Goal: Task Accomplishment & Management: Manage account settings

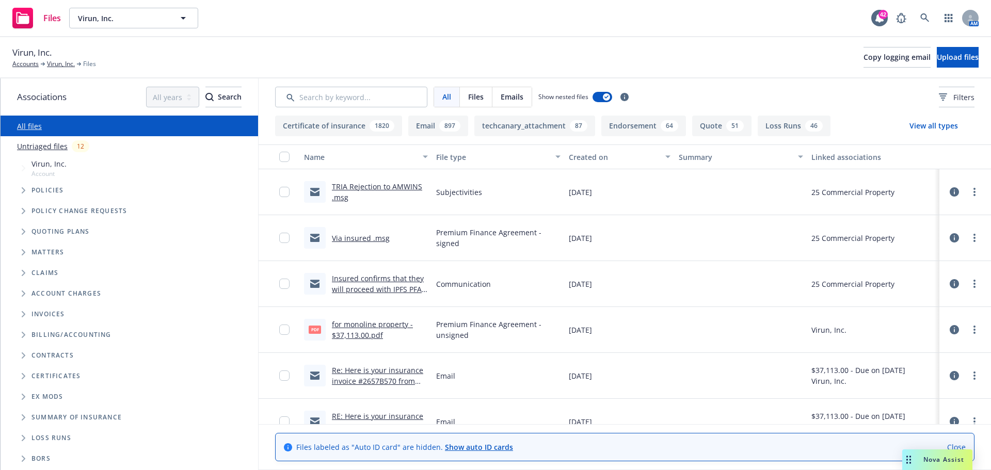
click at [665, 55] on div "Virun, Inc. Accounts Virun, Inc. Files Copy logging email Upload files" at bounding box center [495, 57] width 966 height 23
click at [919, 17] on link at bounding box center [925, 18] width 21 height 21
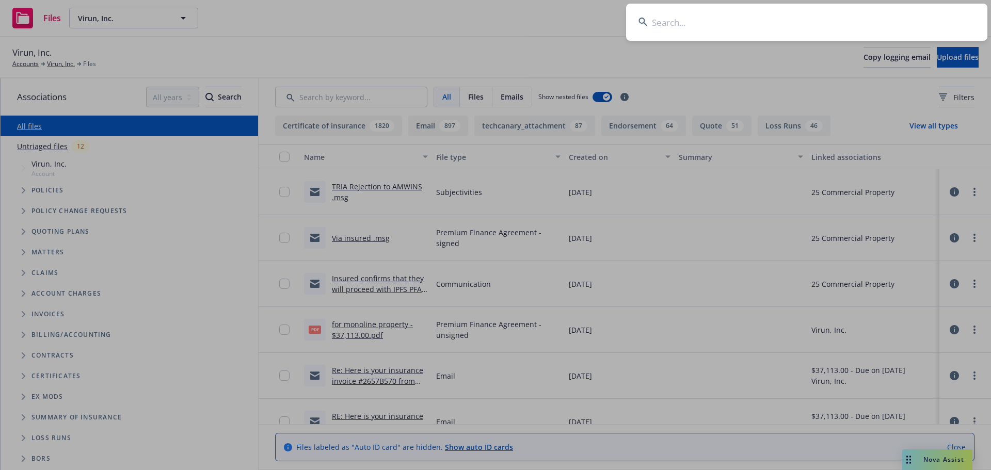
click at [860, 13] on input at bounding box center [806, 22] width 361 height 37
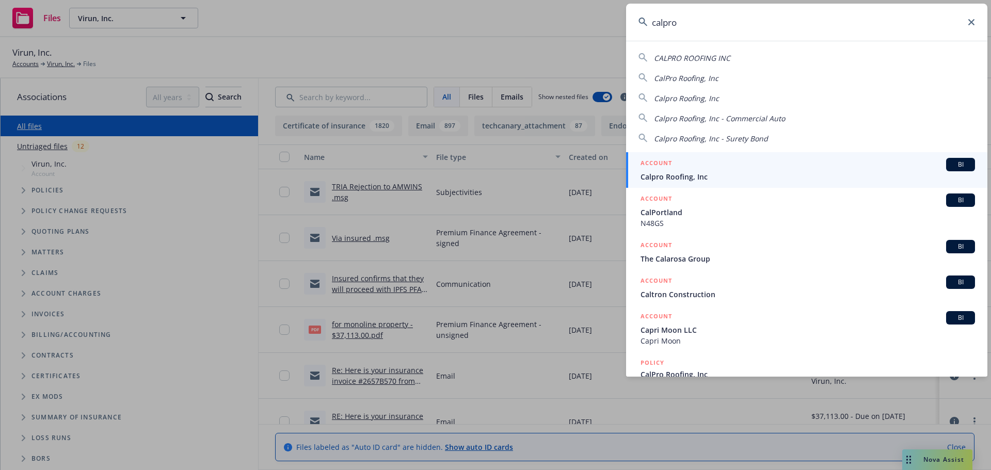
type input "calpro"
drag, startPoint x: 686, startPoint y: 166, endPoint x: 681, endPoint y: 169, distance: 5.6
click at [684, 167] on div "ACCOUNT BI" at bounding box center [808, 164] width 335 height 13
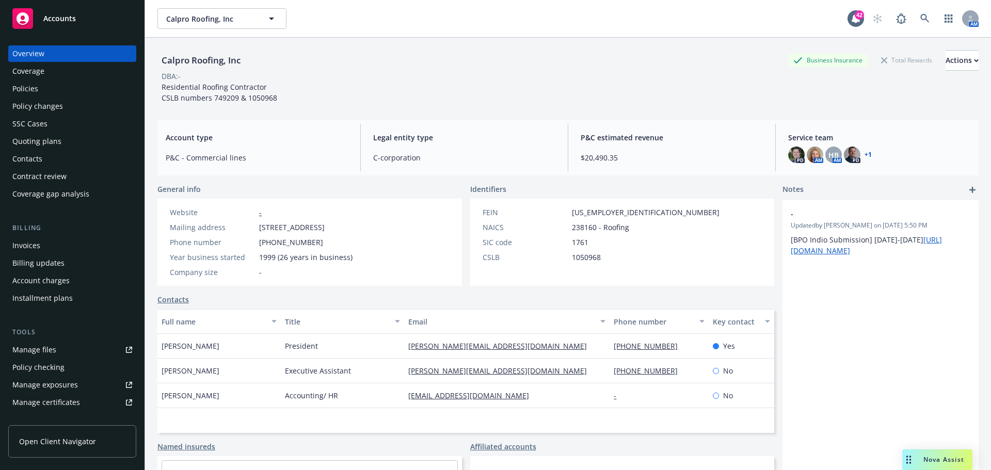
click at [45, 88] on div "Policies" at bounding box center [72, 89] width 120 height 17
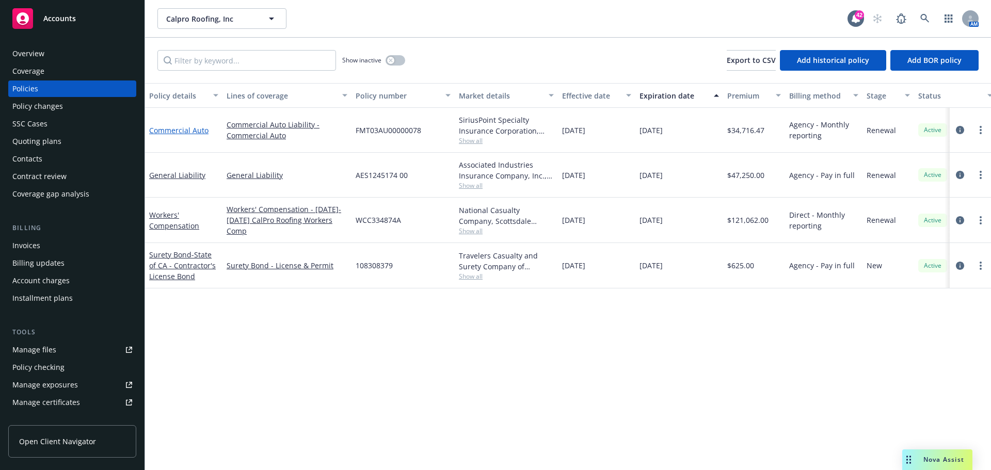
click at [185, 130] on link "Commercial Auto" at bounding box center [178, 130] width 59 height 10
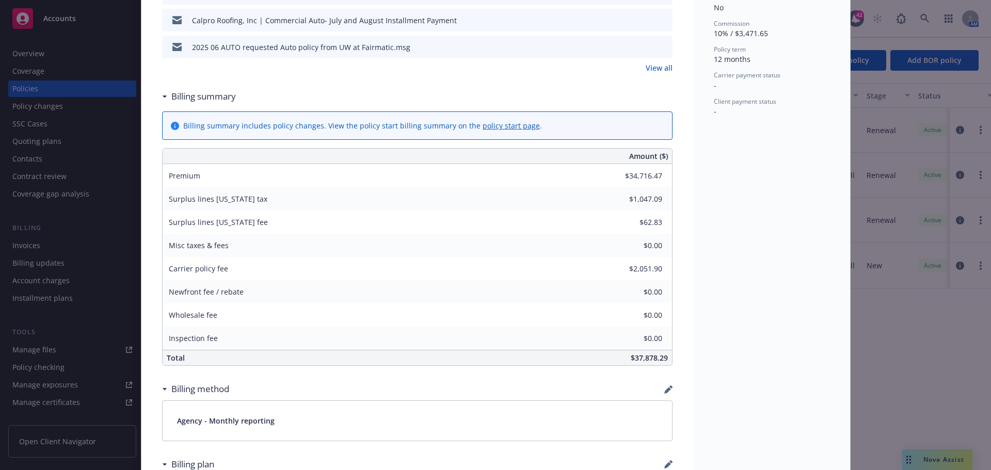
scroll to position [568, 0]
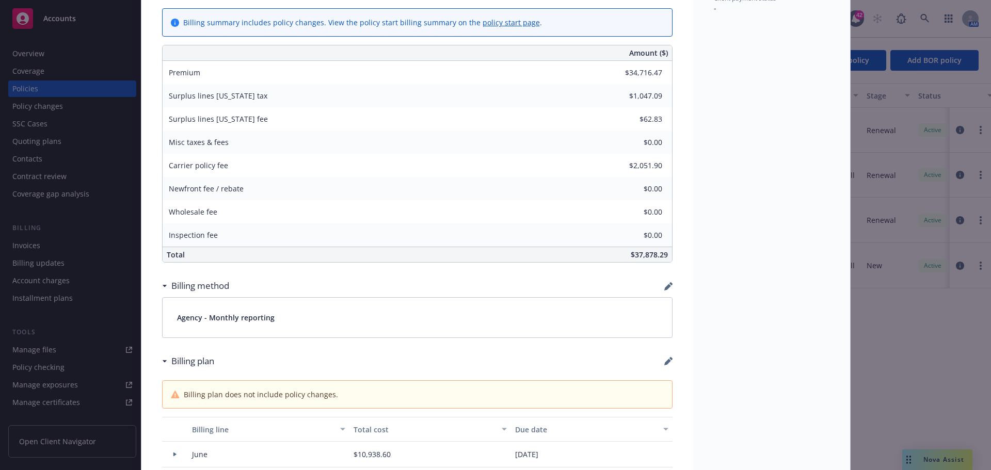
click at [664, 290] on icon "button" at bounding box center [667, 287] width 7 height 7
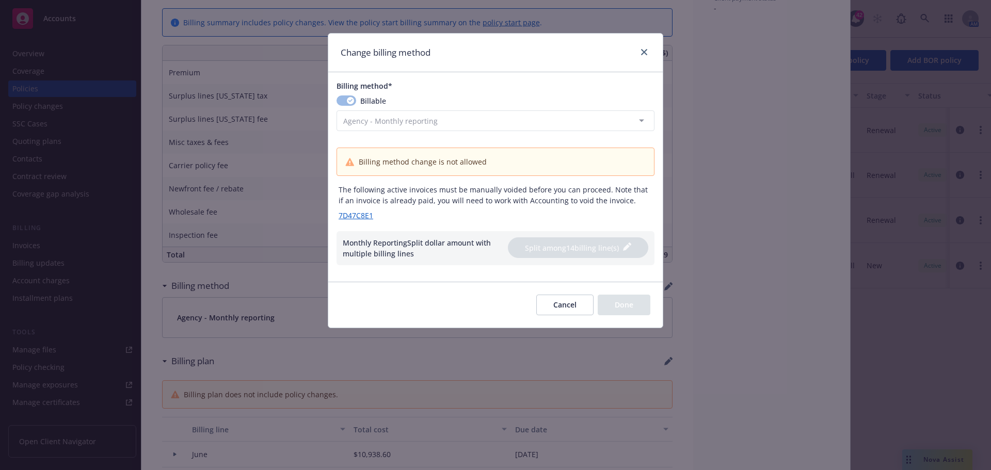
click at [571, 306] on button "Cancel" at bounding box center [564, 305] width 57 height 21
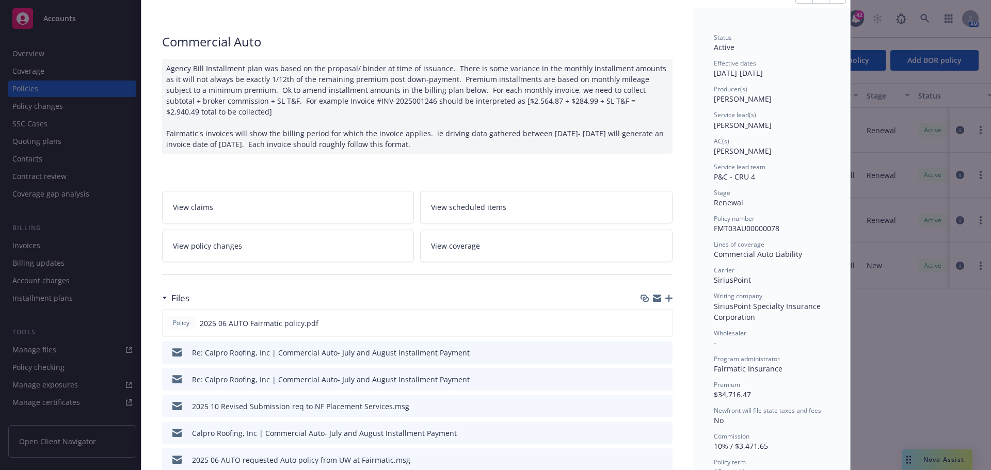
scroll to position [0, 0]
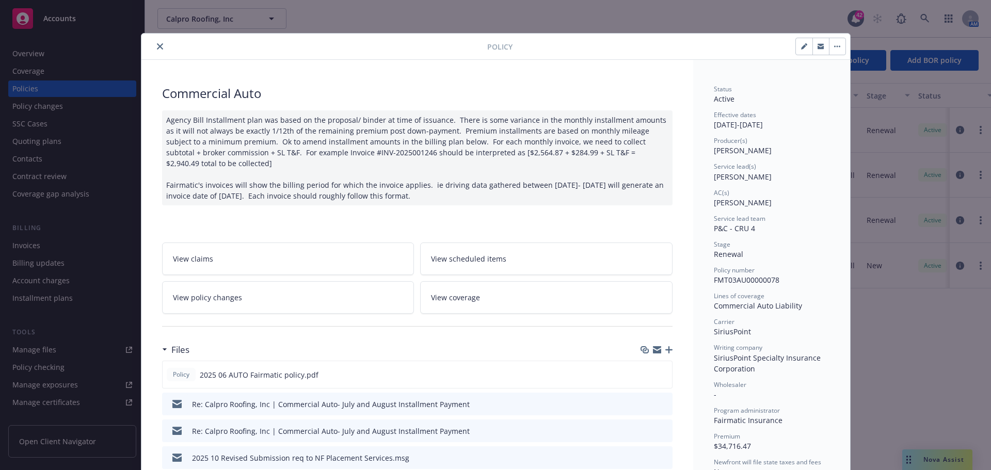
click at [157, 47] on icon "close" at bounding box center [160, 46] width 6 height 6
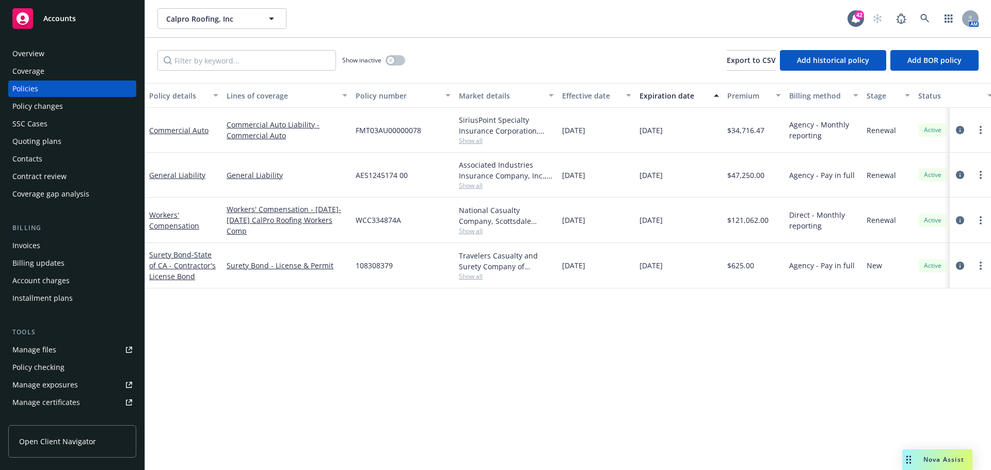
click at [55, 297] on div "Installment plans" at bounding box center [42, 298] width 60 height 17
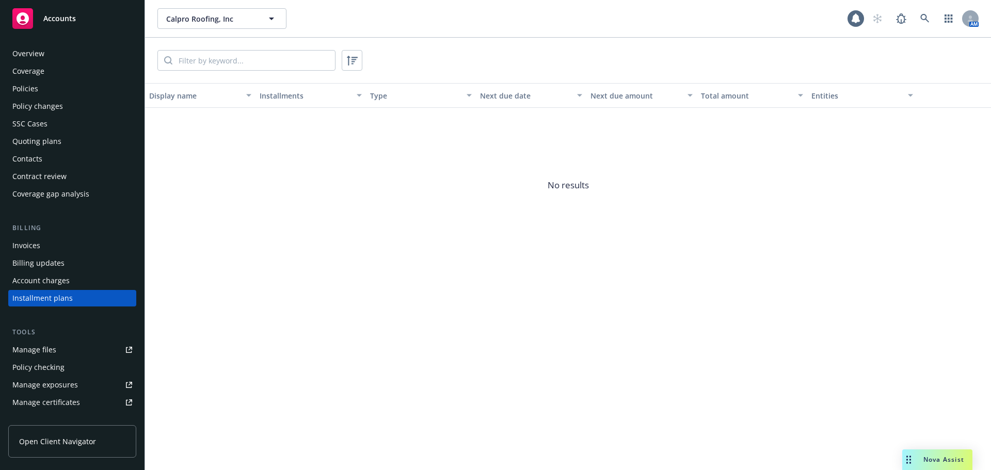
scroll to position [47, 0]
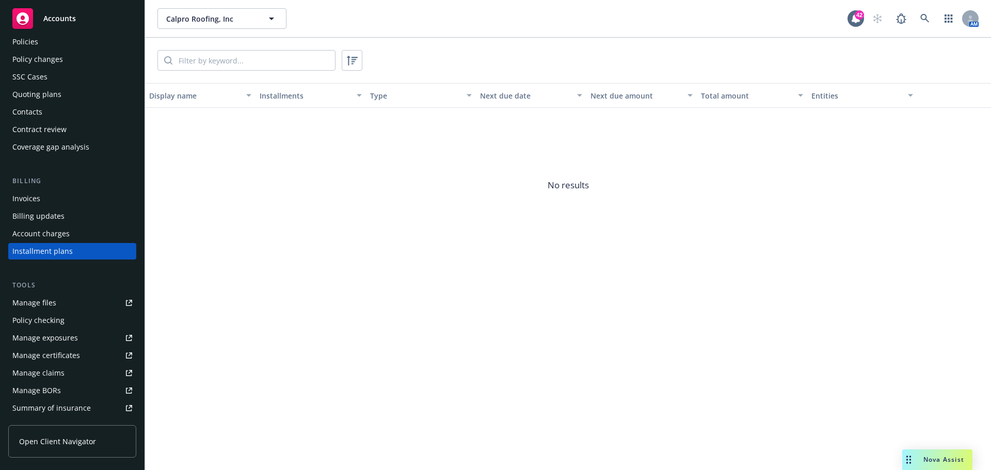
click at [56, 199] on div "Invoices" at bounding box center [72, 198] width 120 height 17
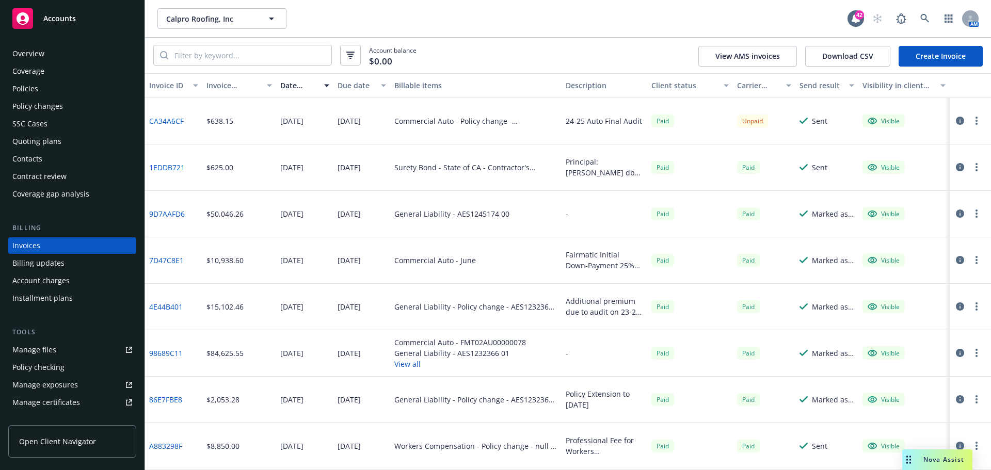
click at [24, 87] on div "Policies" at bounding box center [25, 89] width 26 height 17
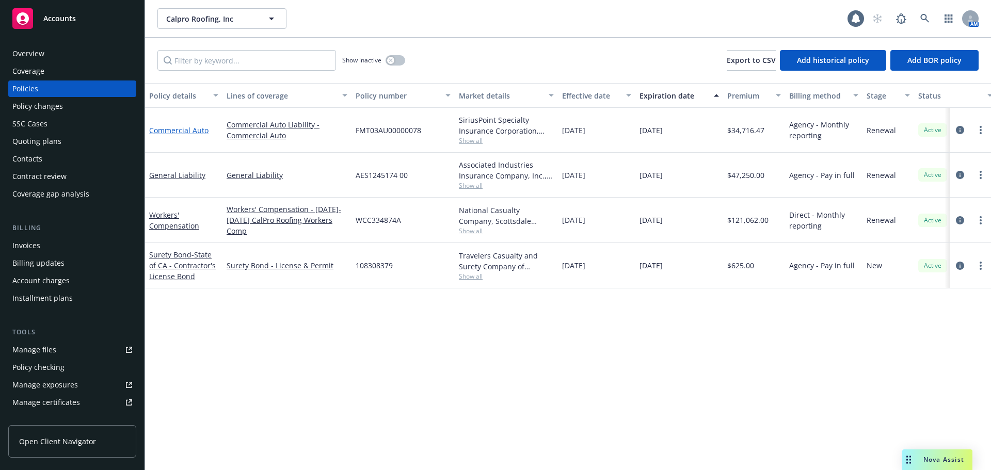
click at [183, 128] on link "Commercial Auto" at bounding box center [178, 130] width 59 height 10
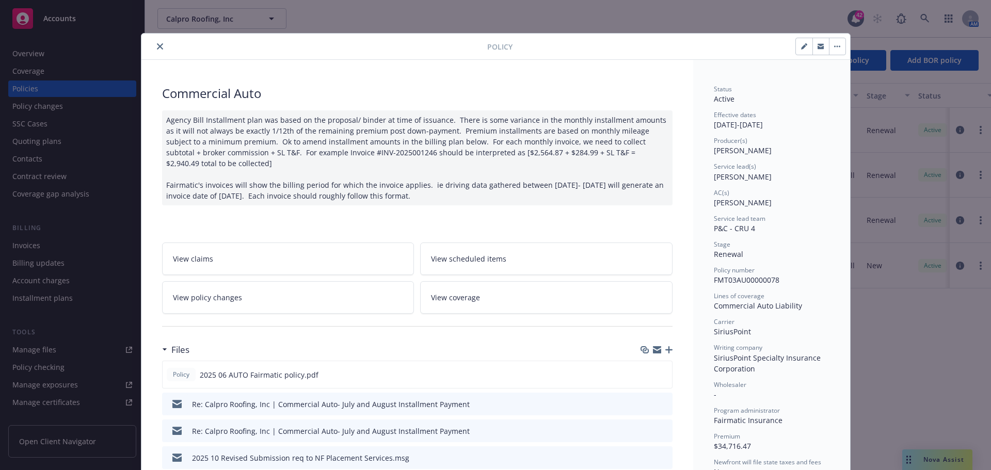
scroll to position [31, 0]
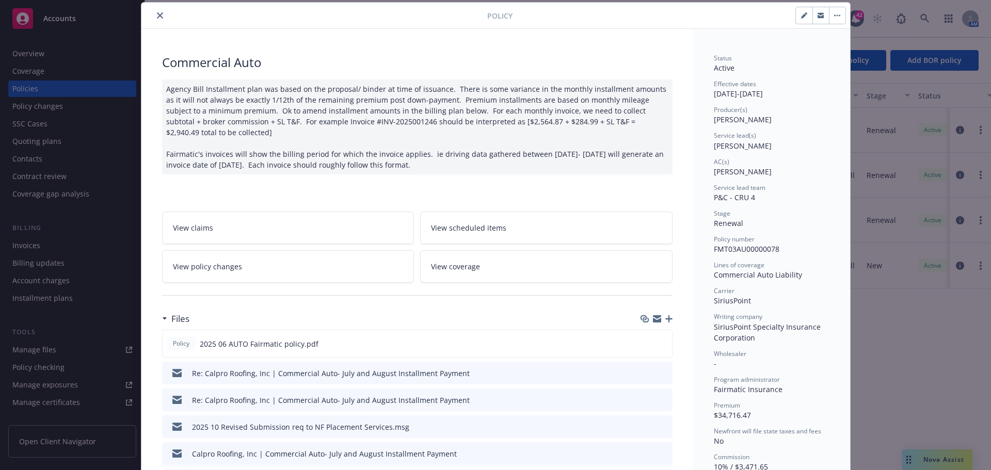
click at [268, 269] on link "View policy changes" at bounding box center [288, 266] width 252 height 33
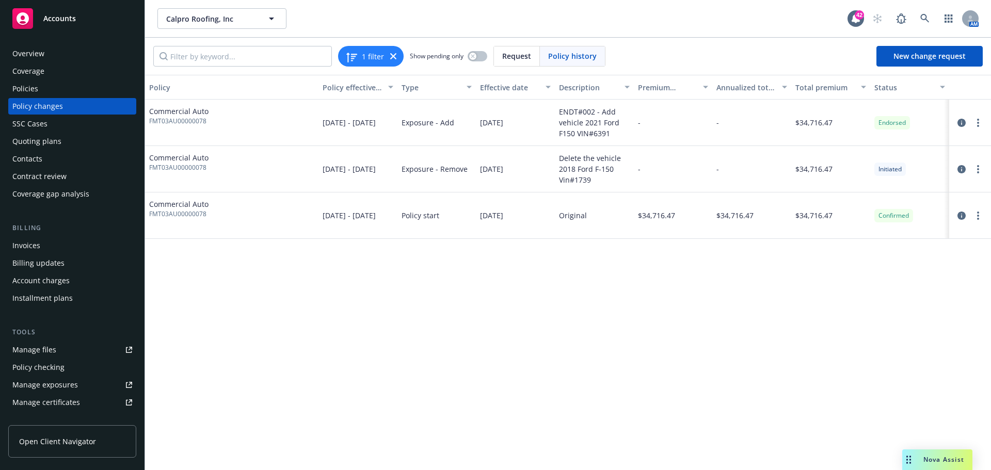
click at [52, 84] on div "Policies" at bounding box center [72, 89] width 120 height 17
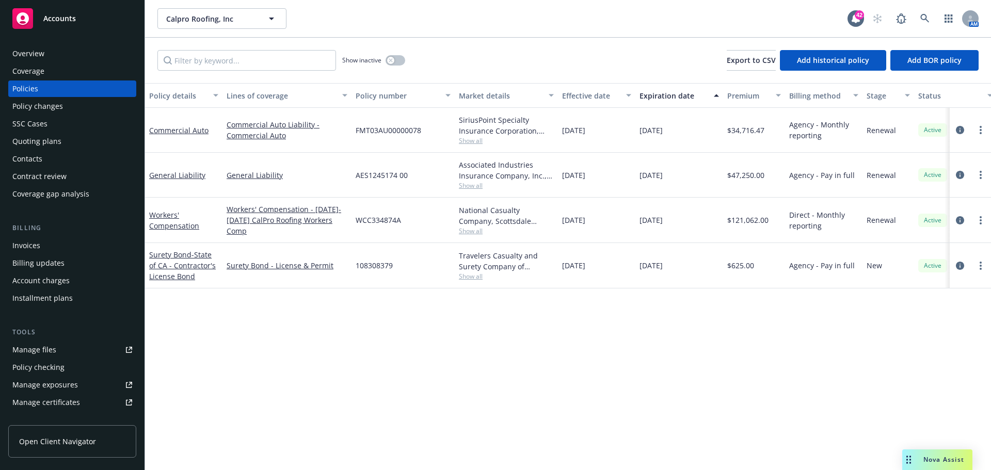
click at [79, 239] on div "Invoices" at bounding box center [72, 245] width 120 height 17
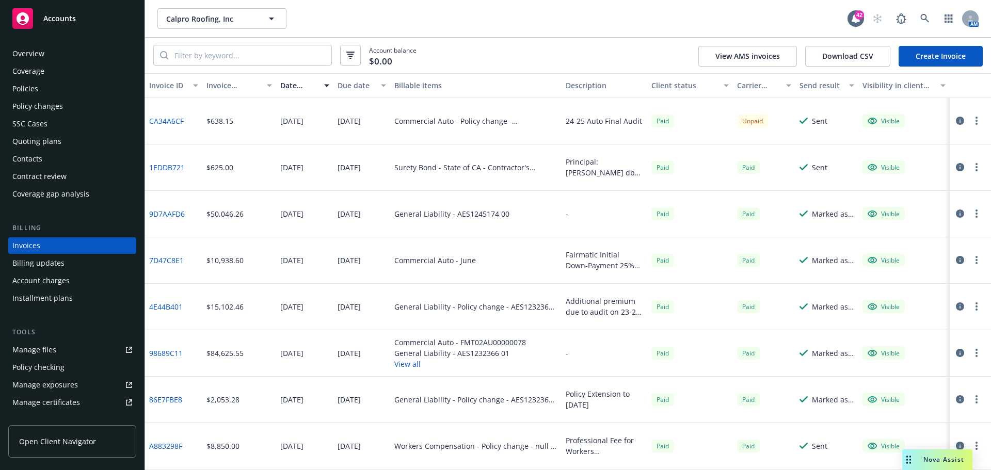
click at [164, 120] on link "CA34A6CF" at bounding box center [166, 121] width 35 height 11
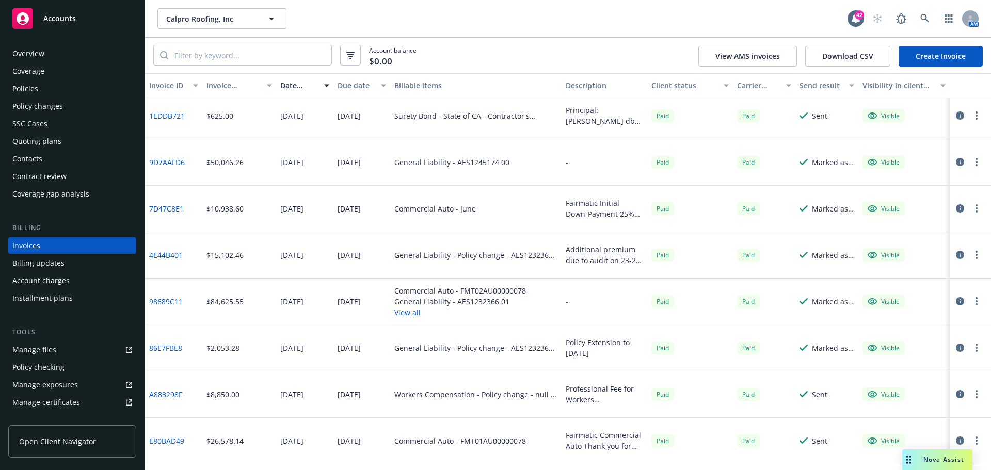
click at [171, 299] on link "98689C11" at bounding box center [166, 301] width 34 height 11
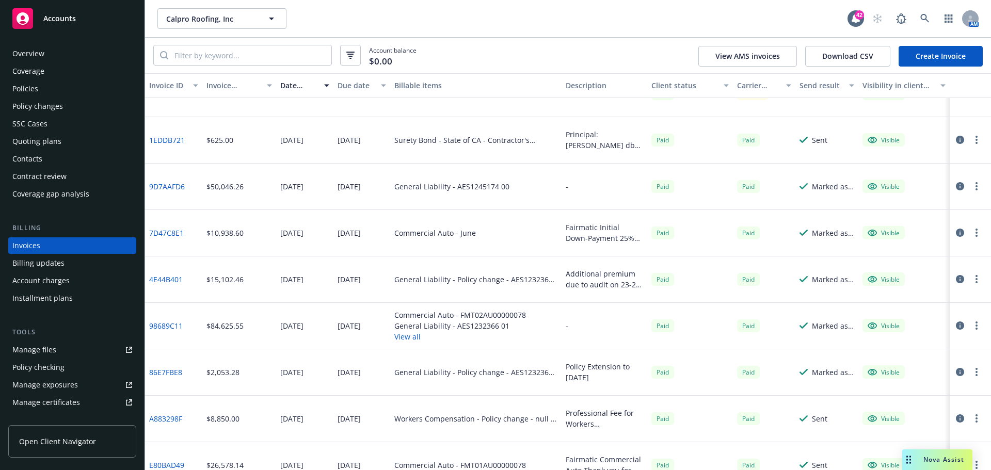
scroll to position [0, 0]
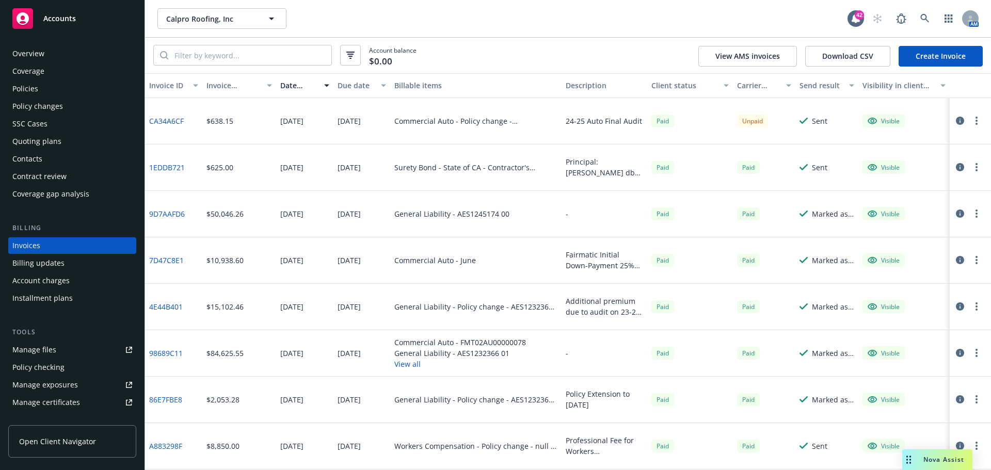
click at [939, 50] on link "Create Invoice" at bounding box center [941, 56] width 84 height 21
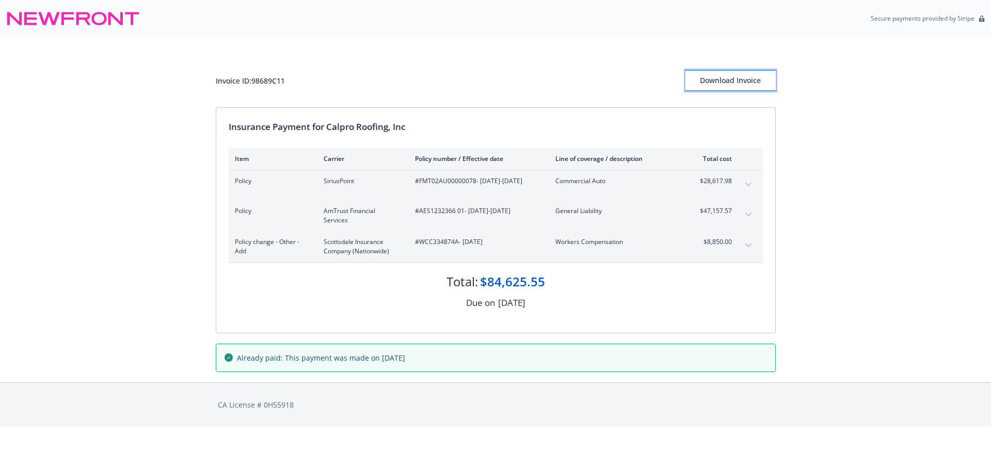
click at [736, 75] on div "Download Invoice" at bounding box center [731, 81] width 90 height 20
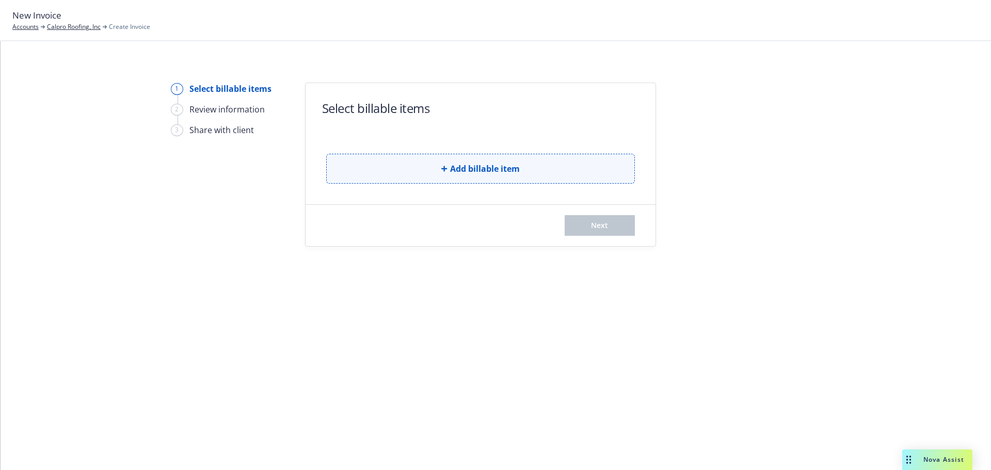
click at [483, 179] on button "Add billable item" at bounding box center [480, 169] width 309 height 30
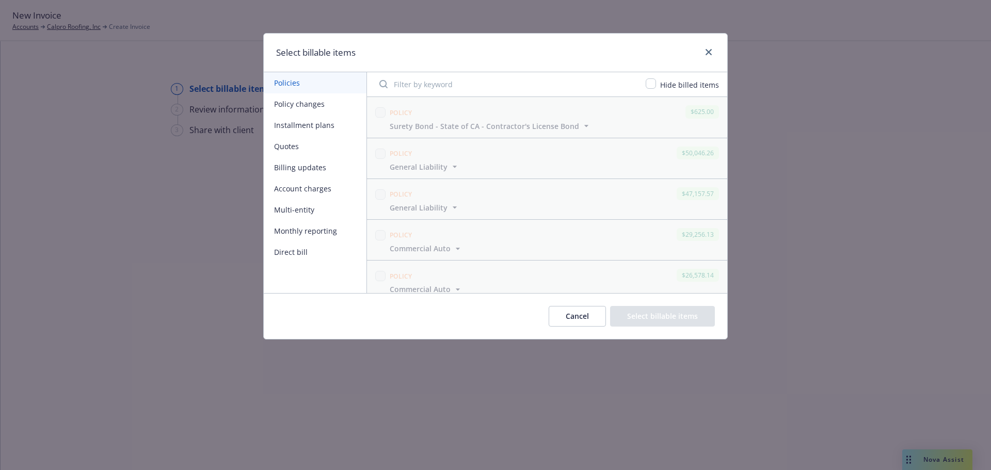
click at [314, 122] on button "Installment plans" at bounding box center [315, 125] width 103 height 21
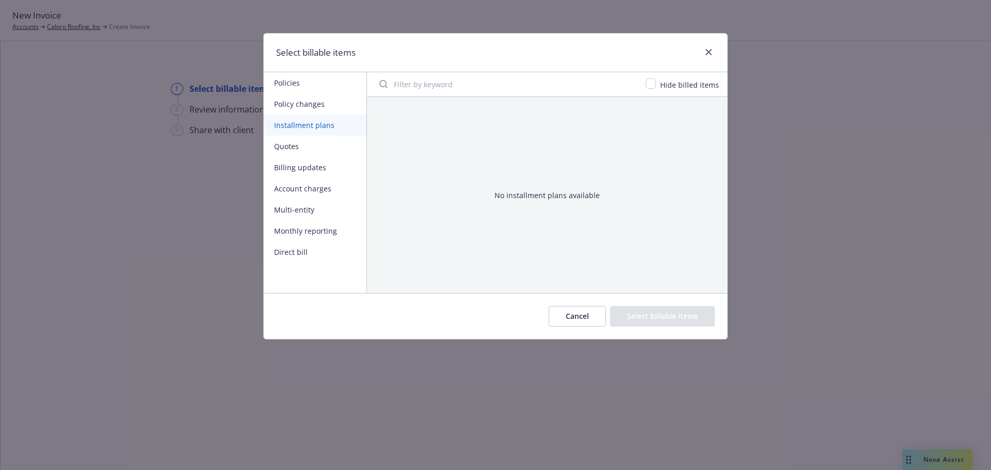
click at [301, 103] on button "Policy changes" at bounding box center [315, 103] width 103 height 21
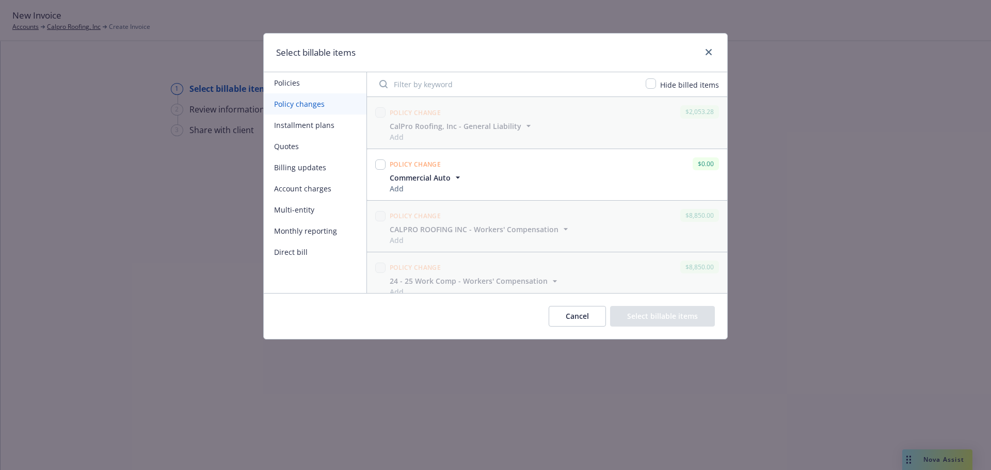
click at [287, 83] on button "Policies" at bounding box center [315, 82] width 103 height 21
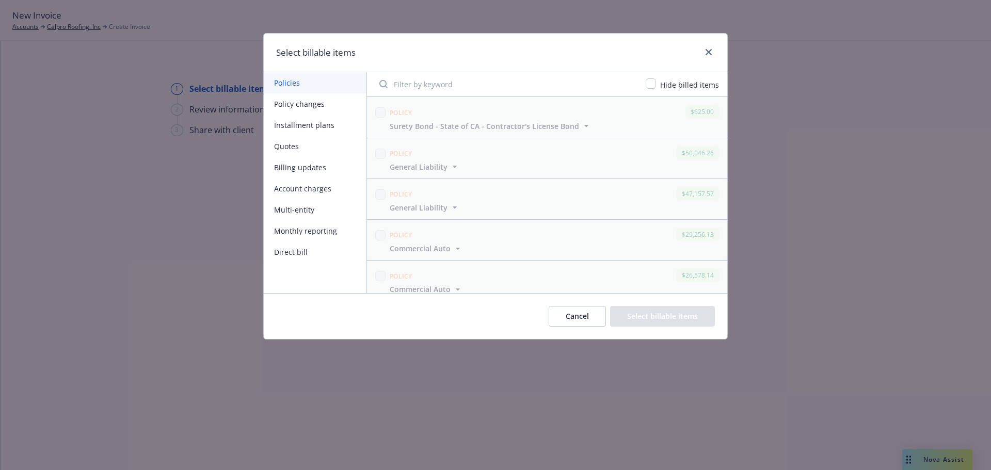
click at [312, 186] on button "Account charges" at bounding box center [315, 188] width 103 height 21
click at [305, 230] on button "Monthly reporting" at bounding box center [315, 230] width 103 height 21
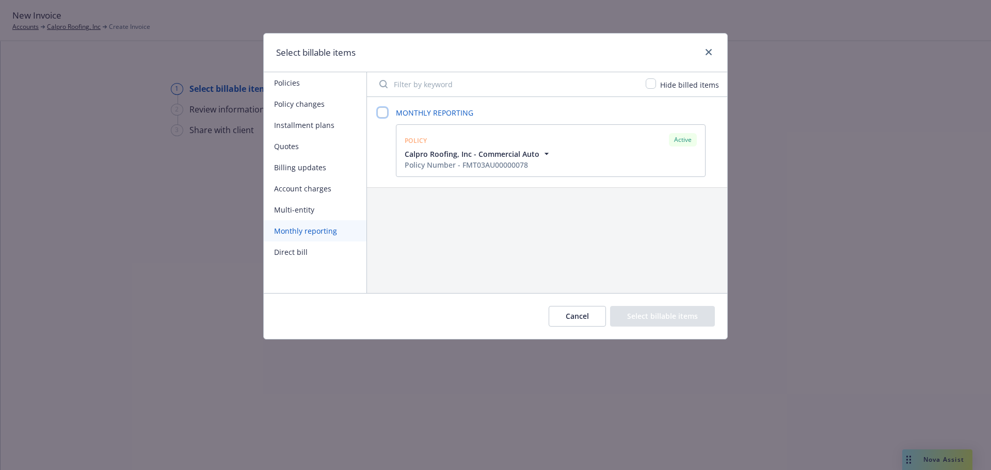
click at [383, 112] on input "checkbox" at bounding box center [382, 112] width 10 height 10
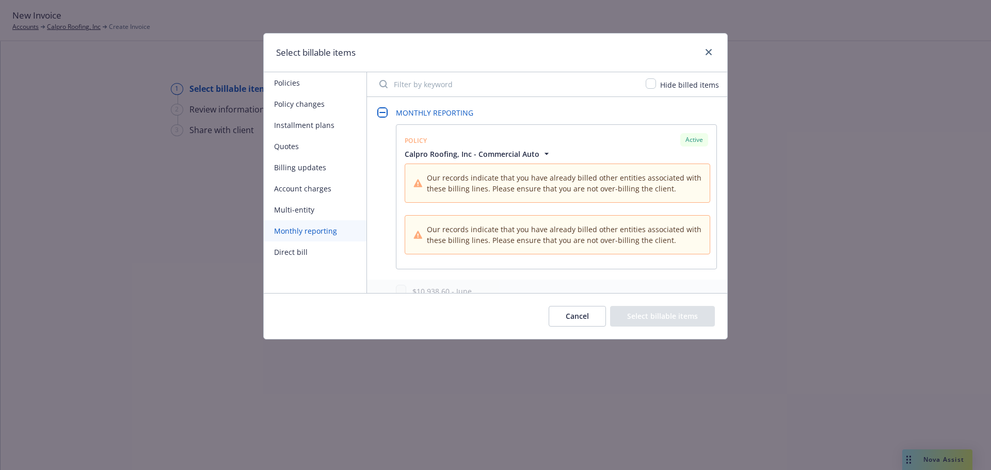
click at [384, 111] on input "checkbox" at bounding box center [382, 112] width 10 height 10
checkbox input "false"
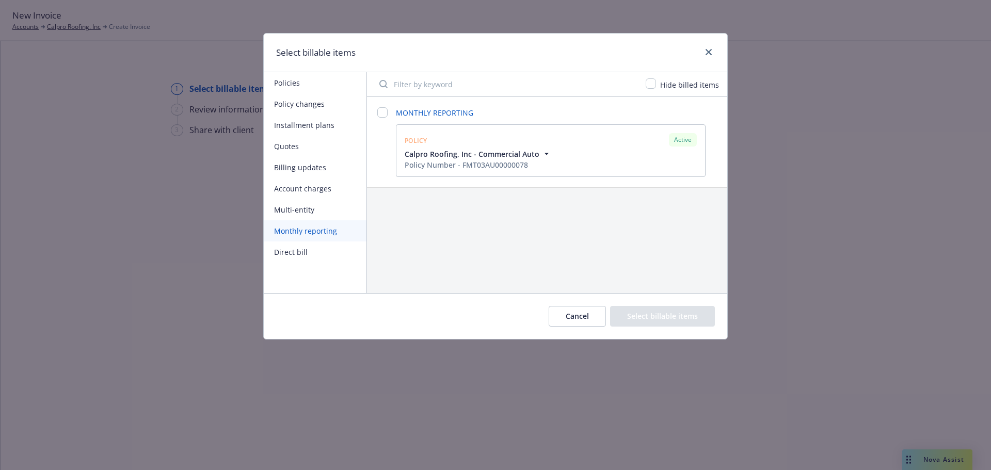
drag, startPoint x: 384, startPoint y: 111, endPoint x: 603, endPoint y: 120, distance: 219.1
click at [603, 120] on div "MONTHLY REPORTING" at bounding box center [551, 115] width 310 height 17
click at [437, 114] on span "MONTHLY REPORTING" at bounding box center [551, 112] width 310 height 11
click at [589, 311] on button "Cancel" at bounding box center [577, 316] width 57 height 21
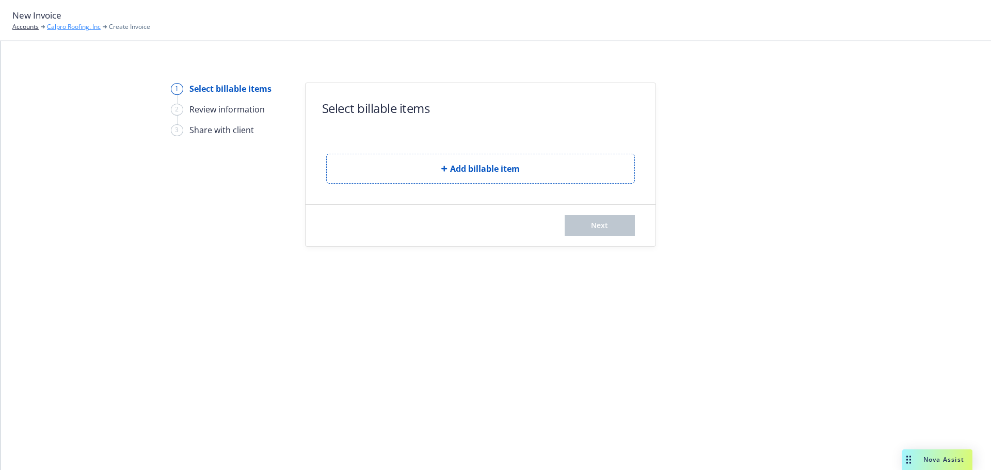
click at [63, 23] on link "Calpro Roofing, Inc" at bounding box center [74, 26] width 54 height 9
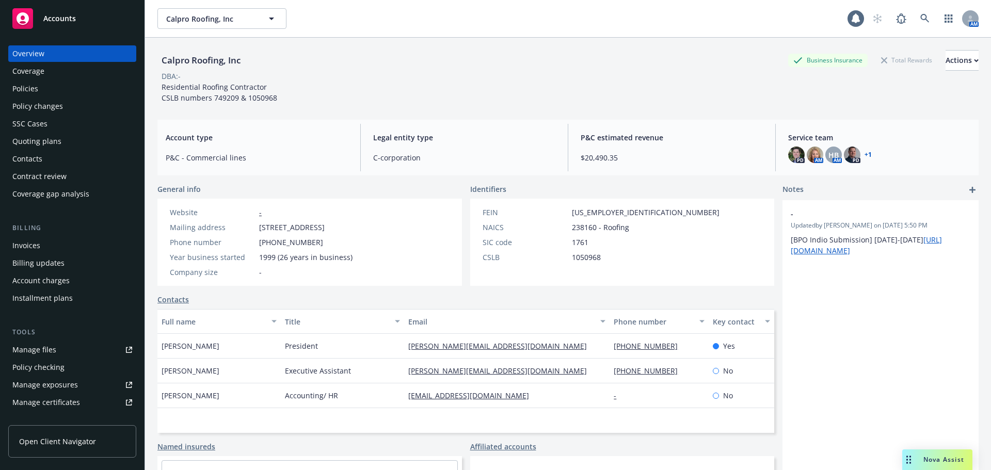
click at [58, 89] on div "Policies" at bounding box center [72, 89] width 120 height 17
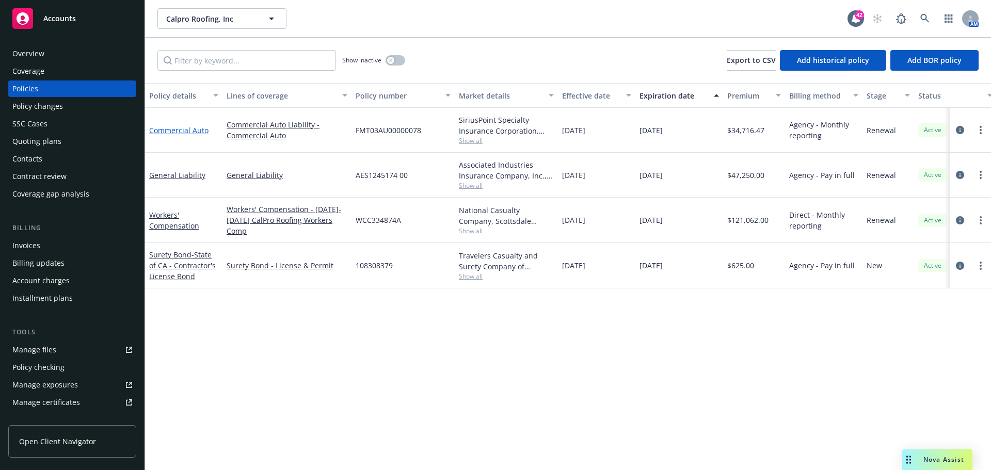
click at [178, 129] on link "Commercial Auto" at bounding box center [178, 130] width 59 height 10
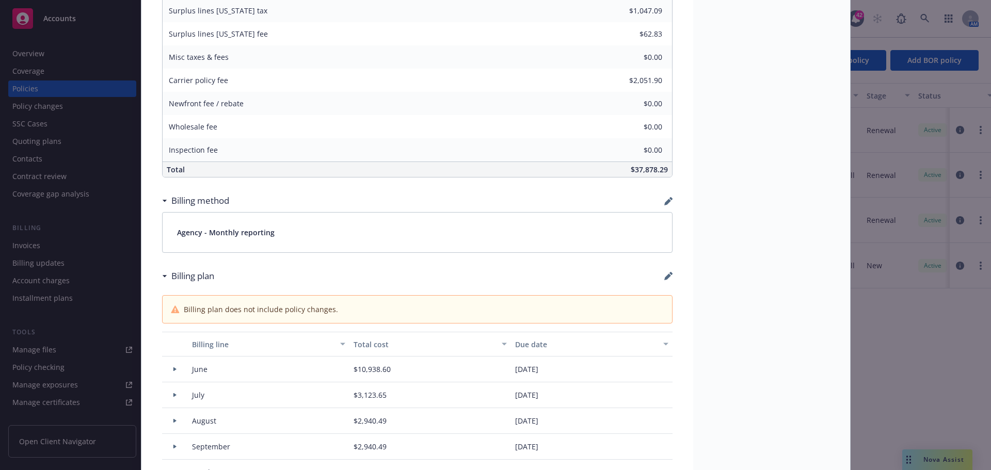
scroll to position [671, 0]
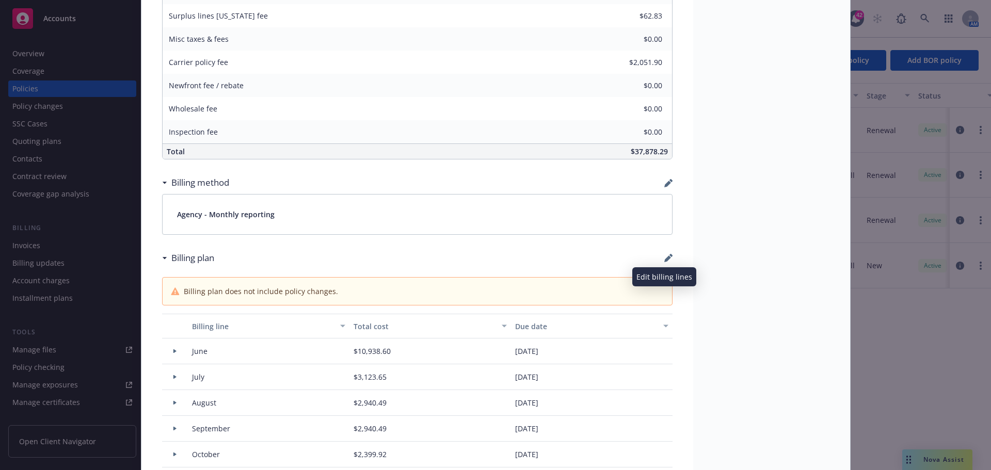
click at [664, 261] on icon "button" at bounding box center [667, 259] width 7 height 7
select select "June"
select select "July"
select select "August"
select select "September"
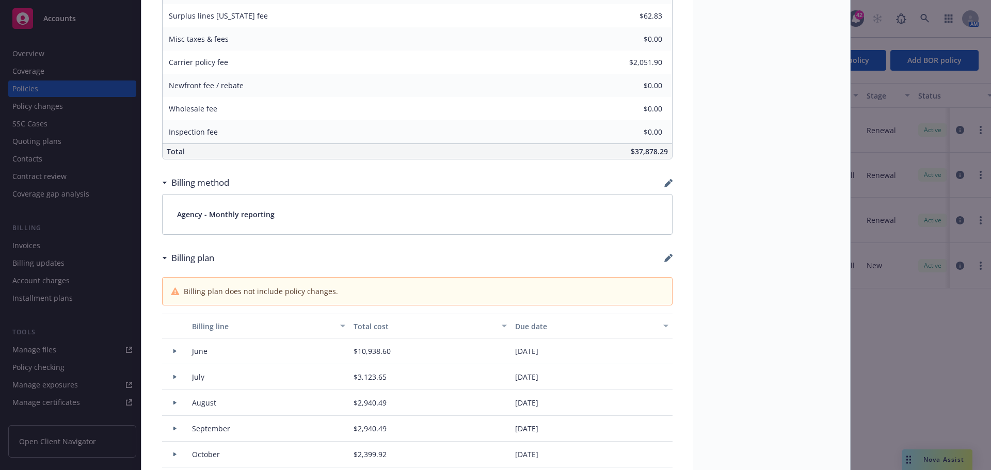
select select "October"
select select "November"
select select "December"
select select "February"
select select "March"
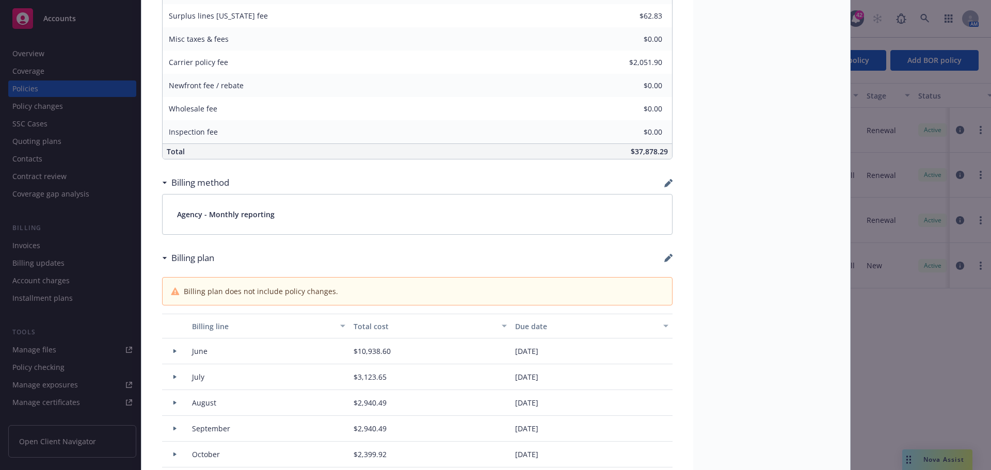
select select "April"
select select "May"
select select "June"
select select "July"
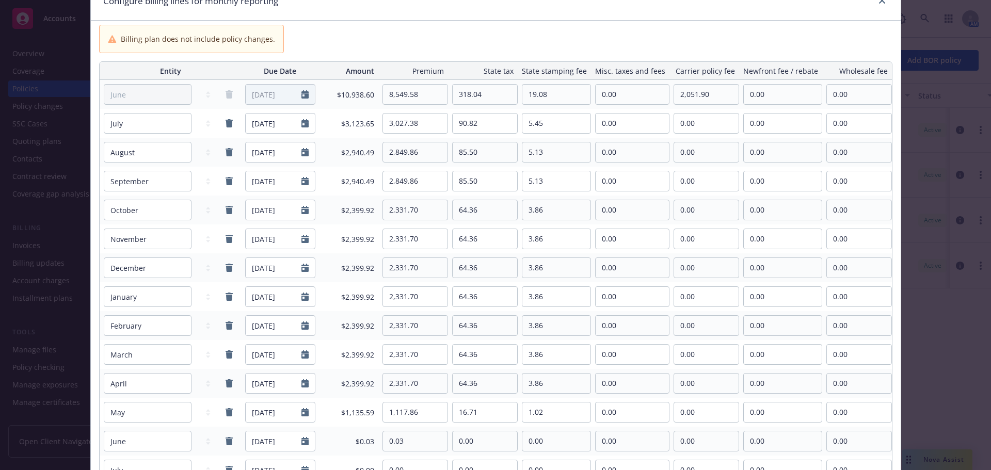
scroll to position [103, 0]
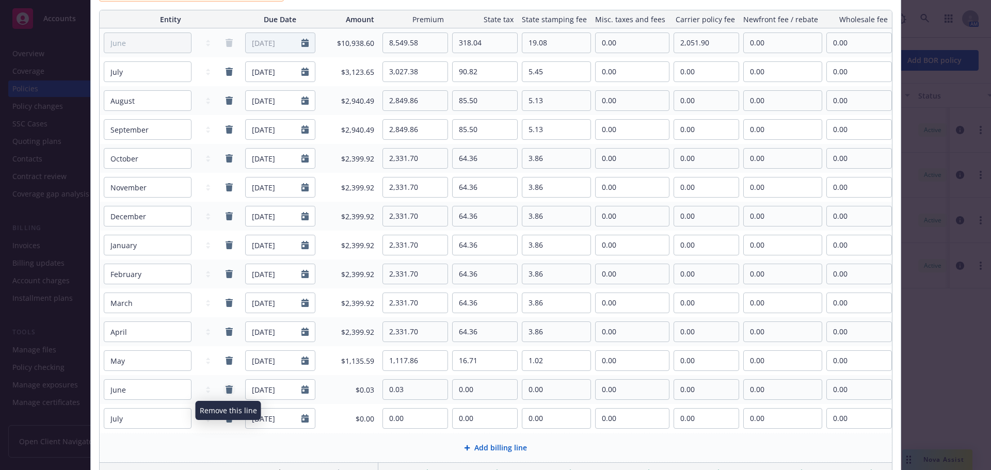
click at [225, 389] on icon "remove" at bounding box center [229, 390] width 8 height 8
select select "July"
type input "07/01/2026"
type input "0.00"
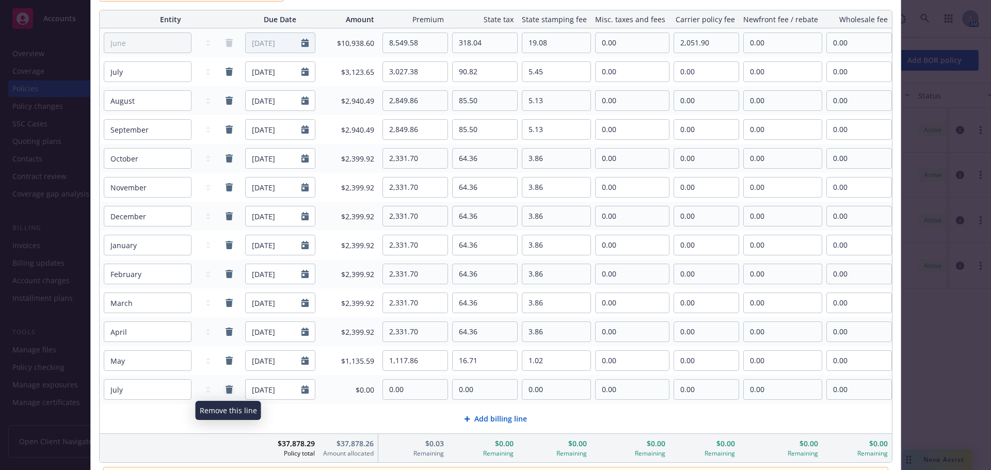
click at [228, 386] on icon "remove" at bounding box center [229, 390] width 7 height 8
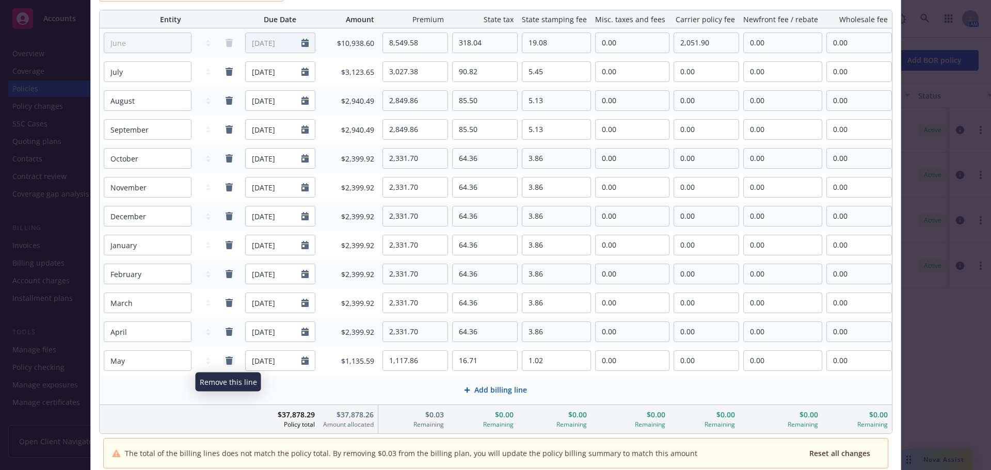
click at [232, 360] on icon "remove" at bounding box center [229, 361] width 8 height 8
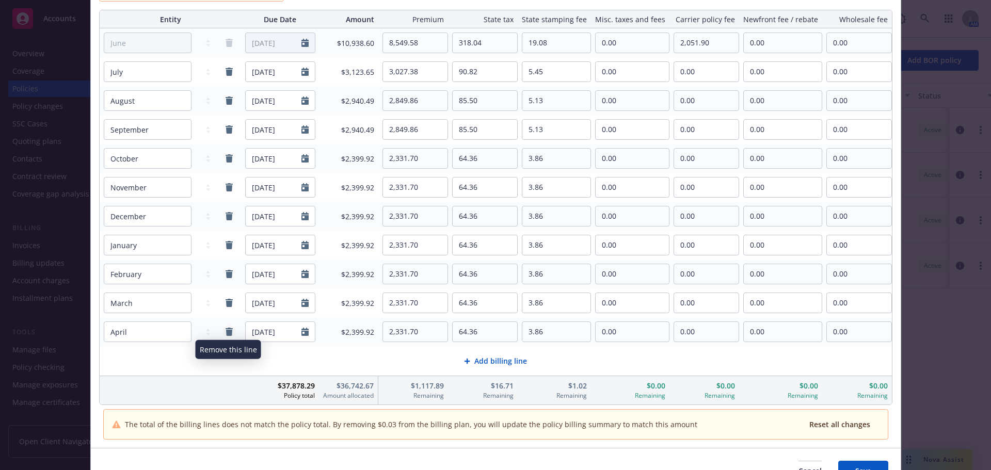
click at [229, 336] on icon "remove" at bounding box center [229, 332] width 7 height 8
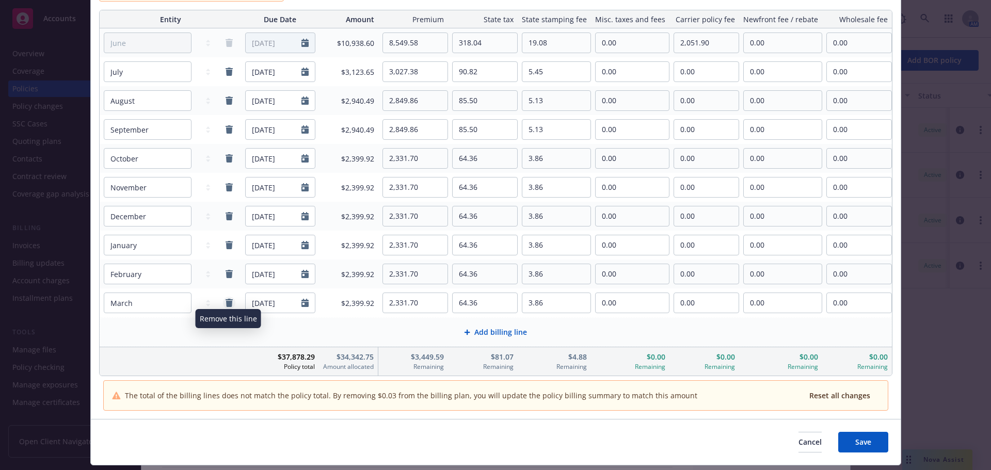
click at [231, 304] on icon "remove" at bounding box center [229, 303] width 7 height 8
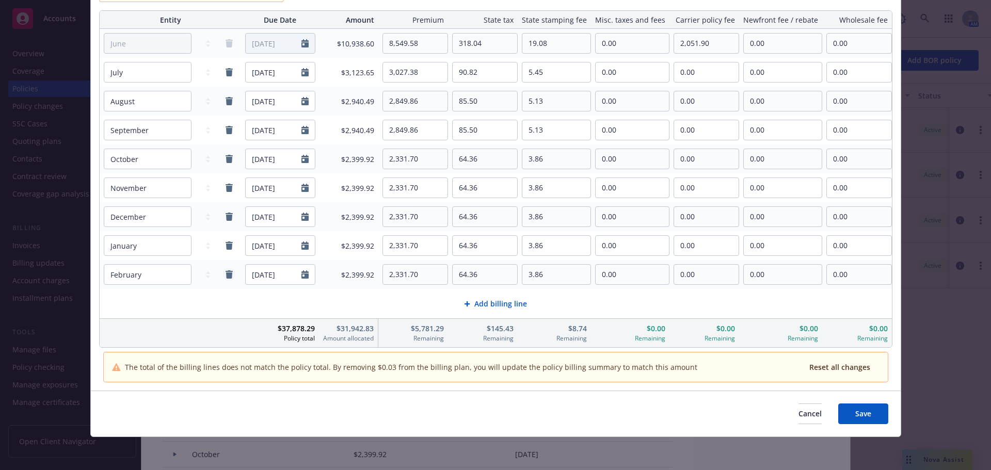
click at [228, 275] on icon "remove" at bounding box center [229, 275] width 7 height 8
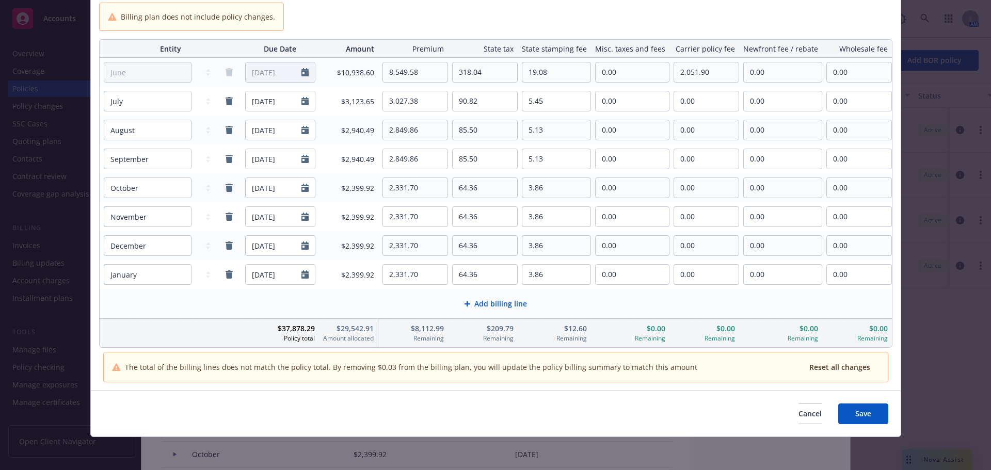
click at [229, 249] on icon "remove" at bounding box center [229, 246] width 7 height 8
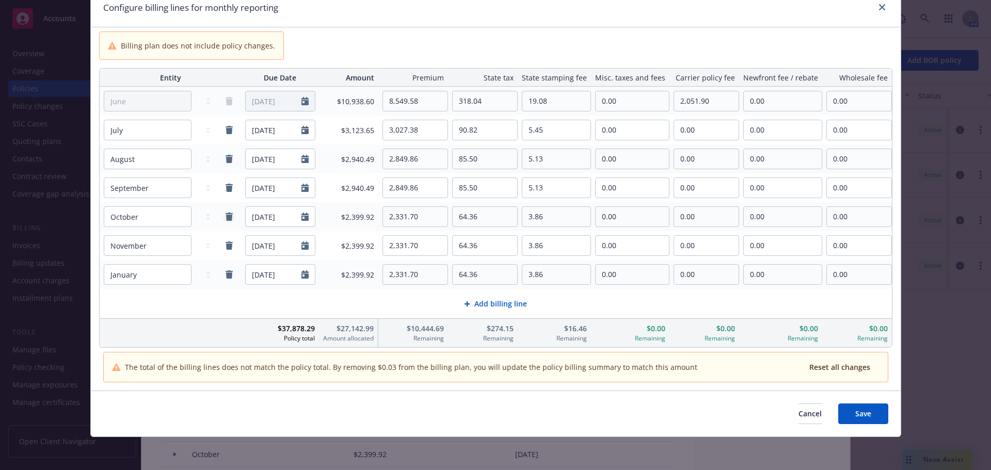
click at [231, 218] on icon "remove" at bounding box center [229, 217] width 7 height 8
select select "November"
type input "11/12/2025"
select select "January"
type input "01/12/2026"
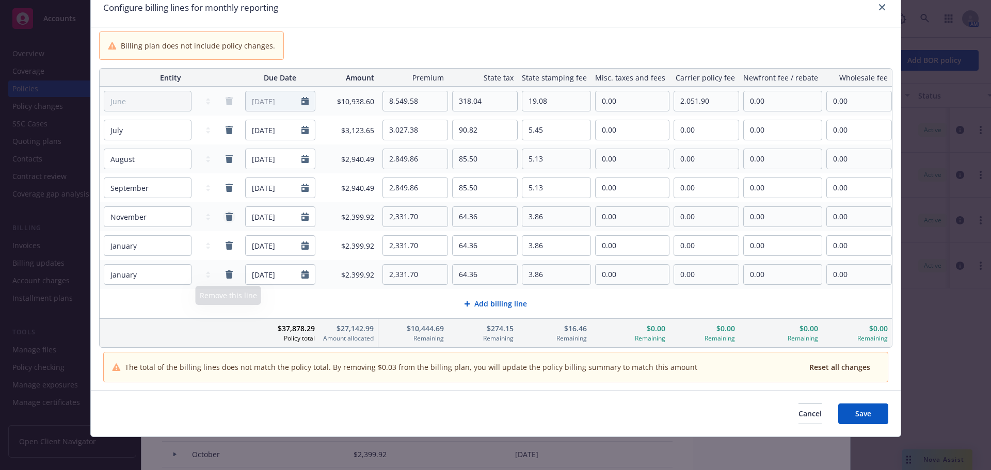
scroll to position [16, 0]
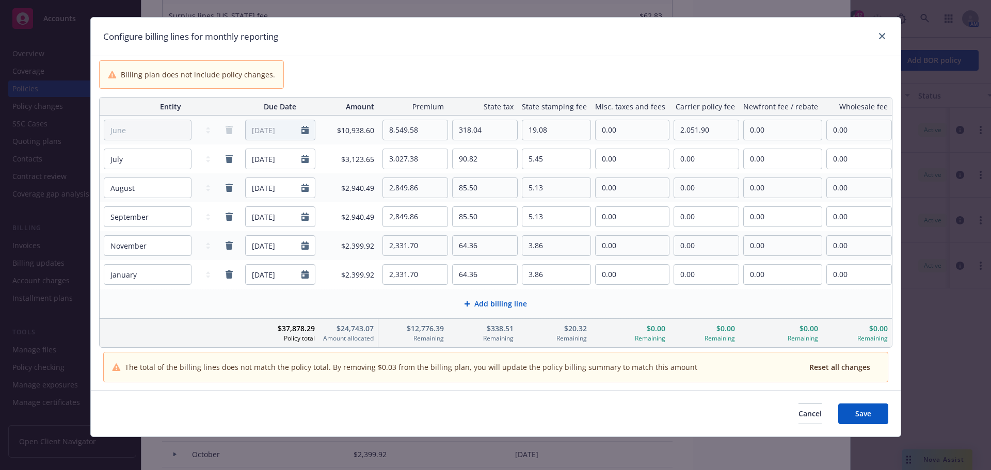
click at [228, 178] on div at bounding box center [230, 188] width 14 height 21
click at [227, 186] on icon "remove" at bounding box center [229, 188] width 8 height 8
select select "September"
type input "09/12/2025"
select select "November"
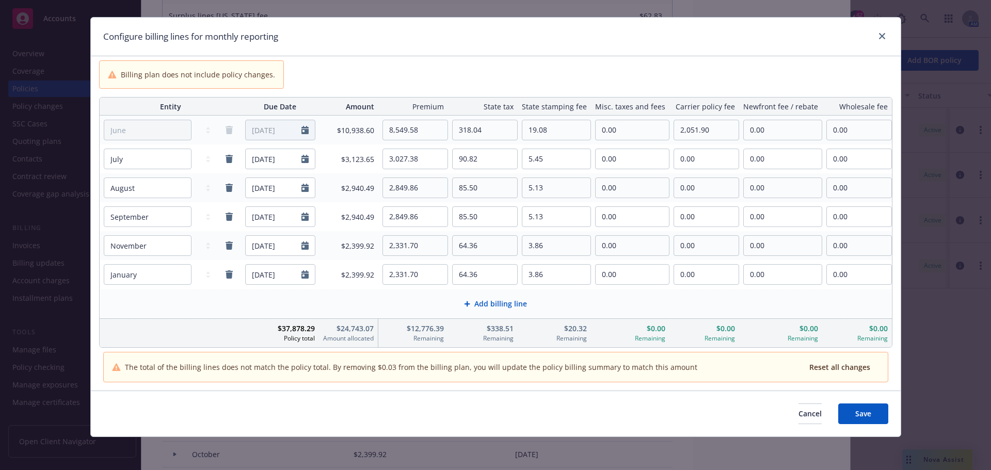
type input "11/12/2025"
type input "2,331.70"
type input "64.36"
type input "3.86"
select select "January"
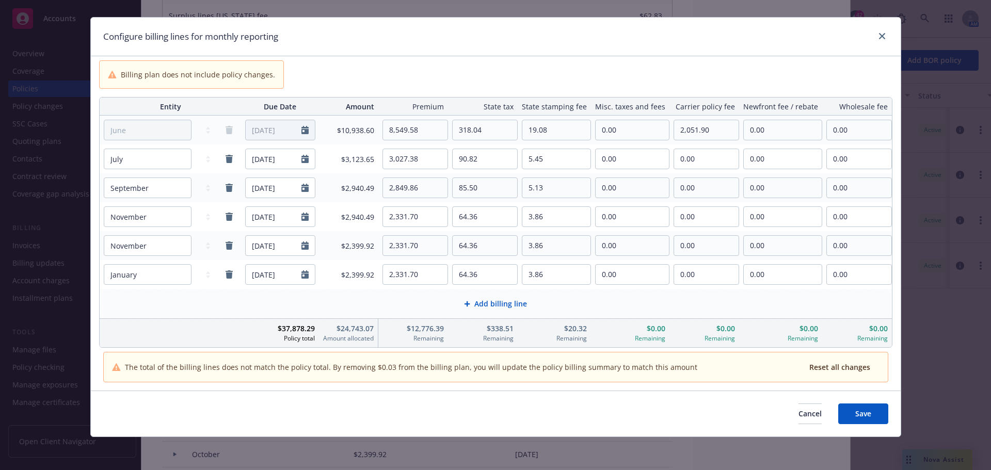
type input "01/12/2026"
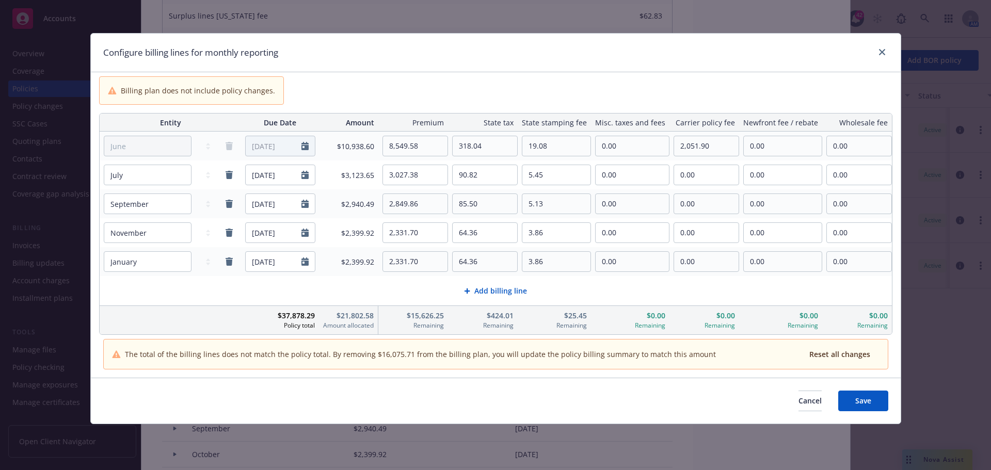
scroll to position [0, 0]
click at [227, 157] on div "January February March April May June July August September October November De…" at bounding box center [171, 146] width 142 height 29
click at [231, 171] on icon "remove" at bounding box center [229, 175] width 8 height 8
select select "September"
type input "09/12/2025"
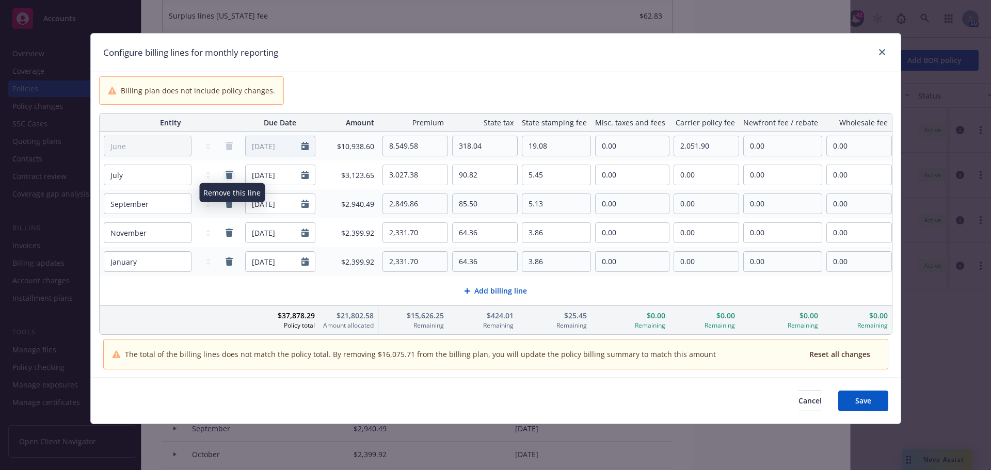
type input "2,849.86"
type input "85.50"
type input "5.13"
select select "November"
type input "11/12/2025"
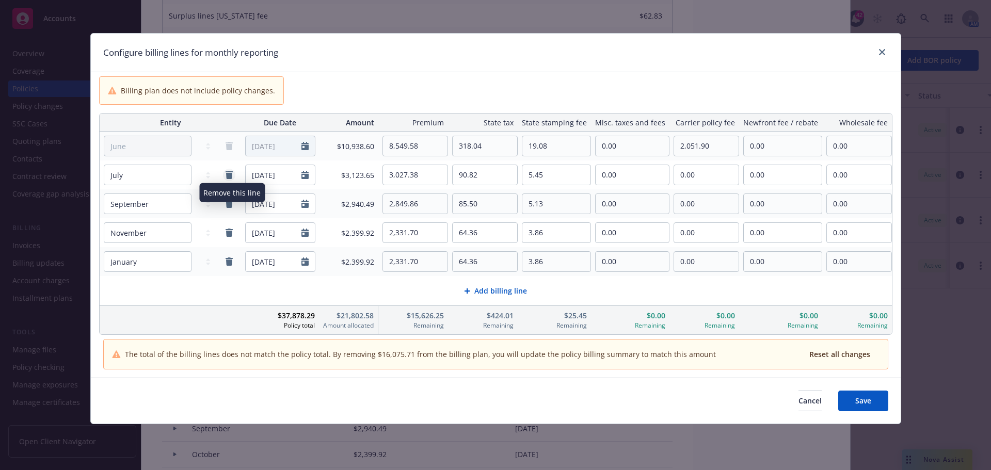
type input "2,331.70"
type input "64.36"
type input "3.86"
select select "January"
type input "01/12/2026"
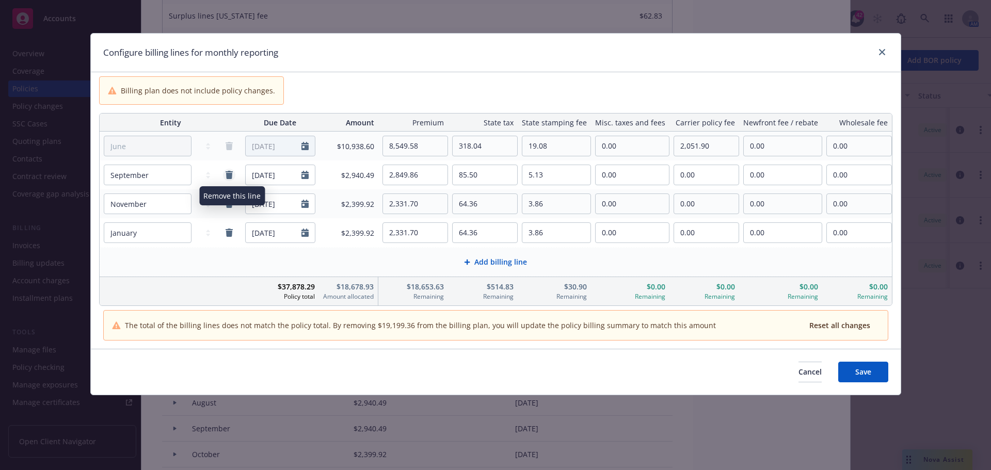
click at [231, 170] on link "remove" at bounding box center [229, 175] width 12 height 12
select select "November"
type input "11/12/2025"
type input "2,331.70"
type input "64.36"
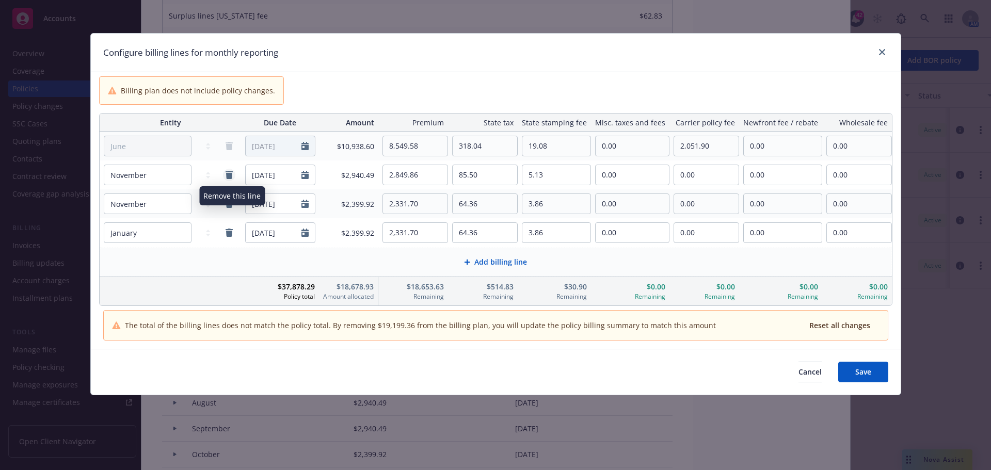
type input "3.86"
select select "January"
type input "01/12/2026"
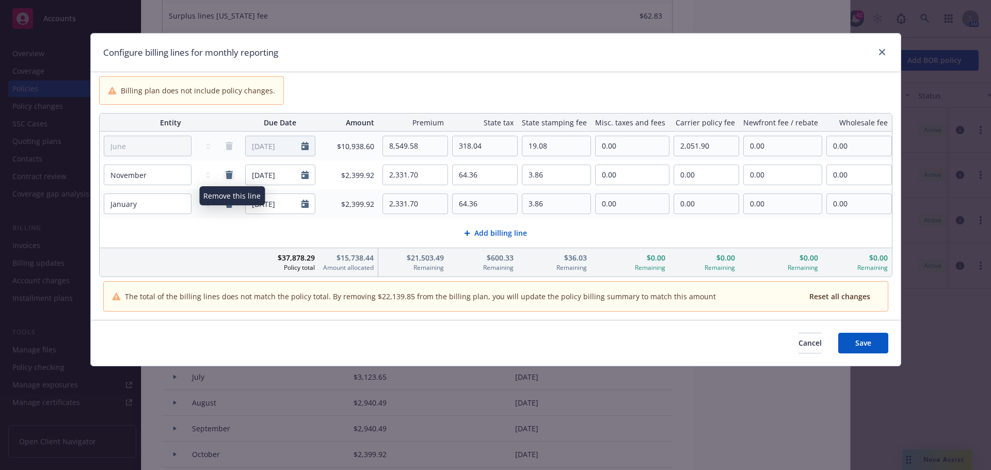
click at [231, 170] on link "remove" at bounding box center [229, 175] width 12 height 12
select select "January"
type input "01/12/2026"
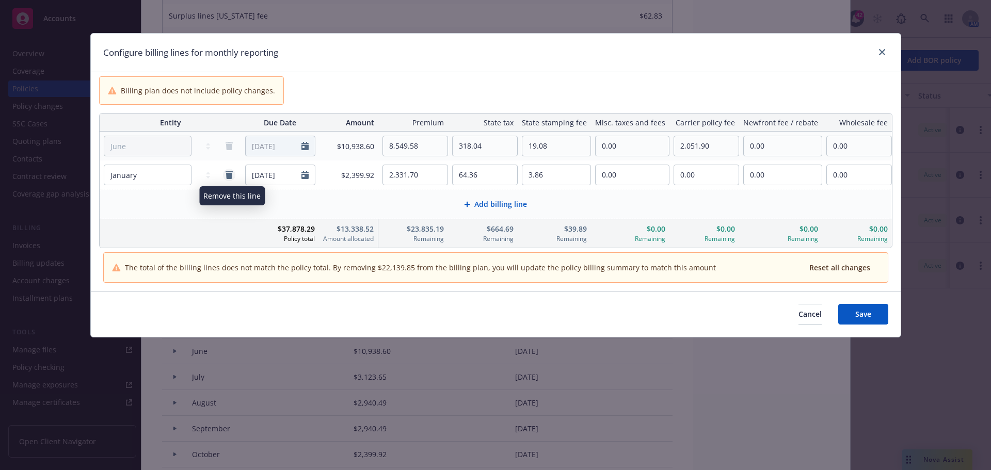
click at [231, 170] on link "remove" at bounding box center [229, 175] width 12 height 12
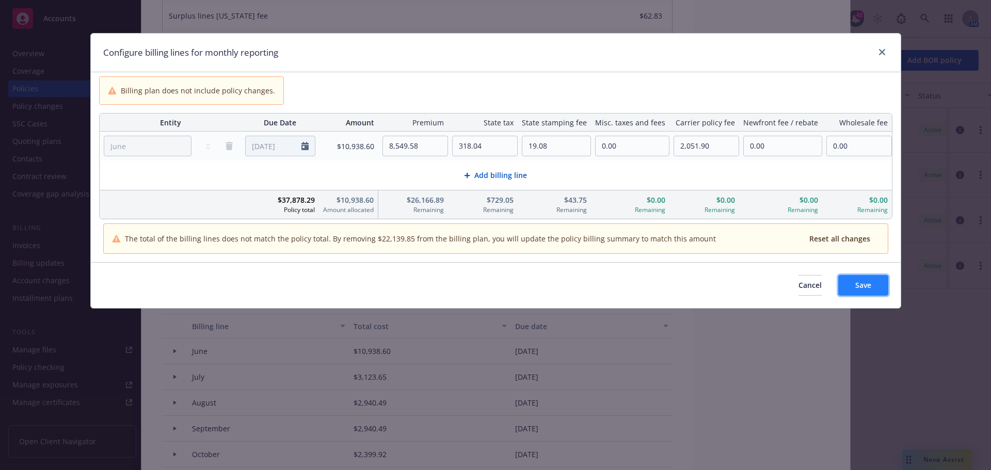
click at [867, 281] on span "Save" at bounding box center [863, 285] width 16 height 10
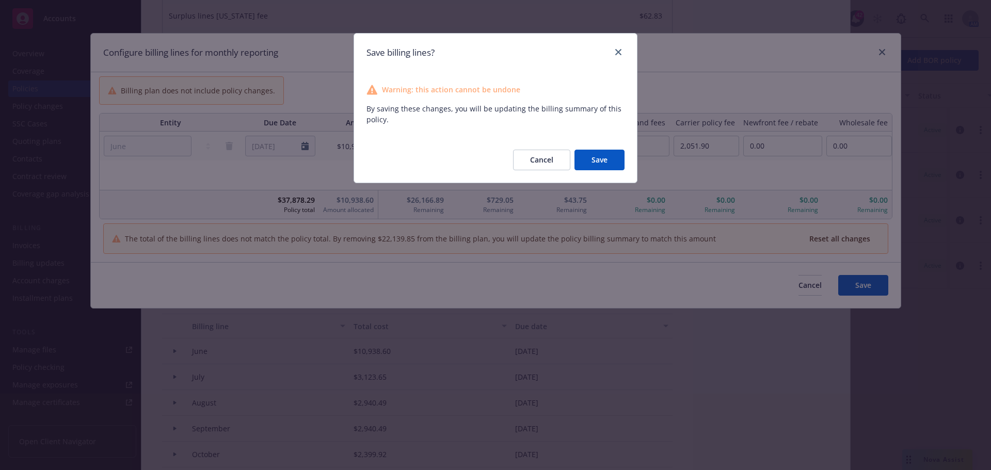
click at [608, 158] on button "Save" at bounding box center [600, 160] width 50 height 21
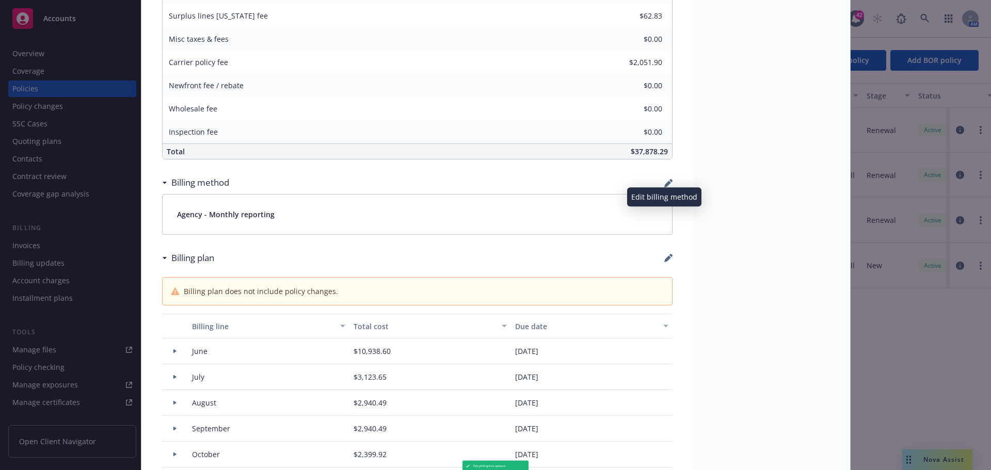
click at [665, 182] on icon "button" at bounding box center [667, 184] width 7 height 7
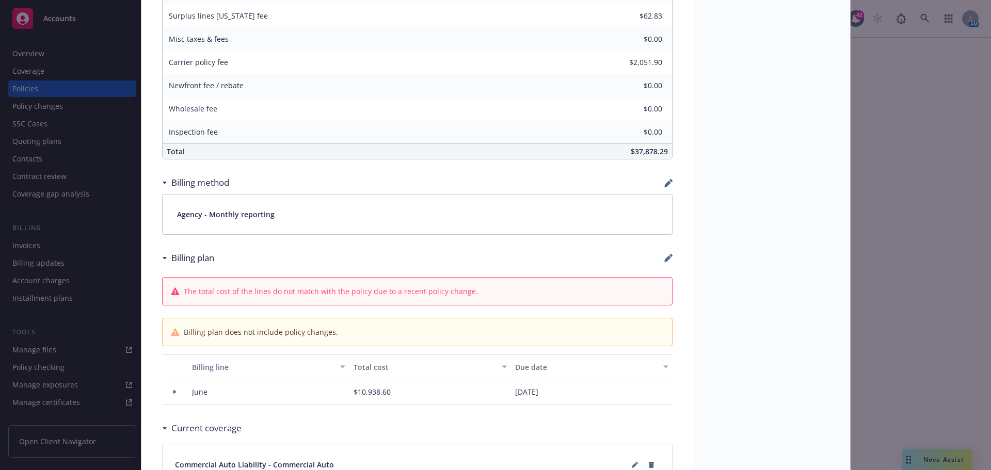
type input "$8,549.58"
type input "$318.04"
type input "$19.08"
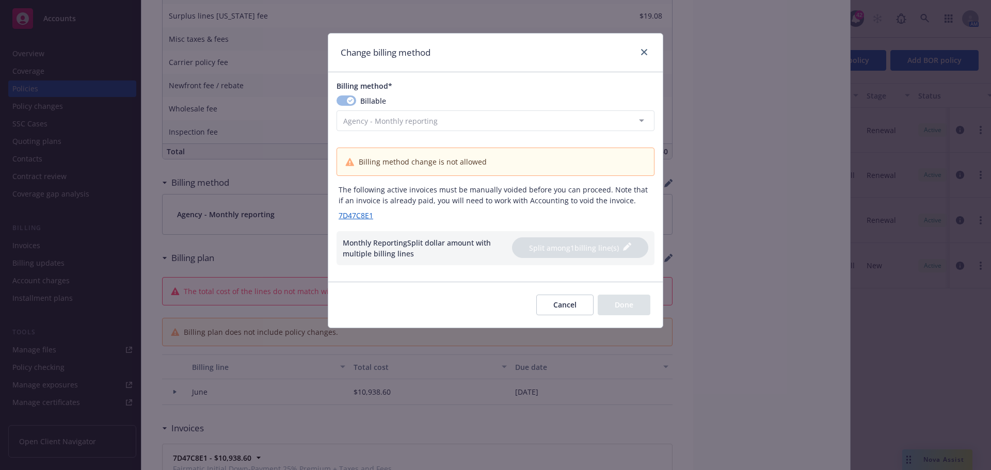
click at [578, 311] on button "Cancel" at bounding box center [564, 305] width 57 height 21
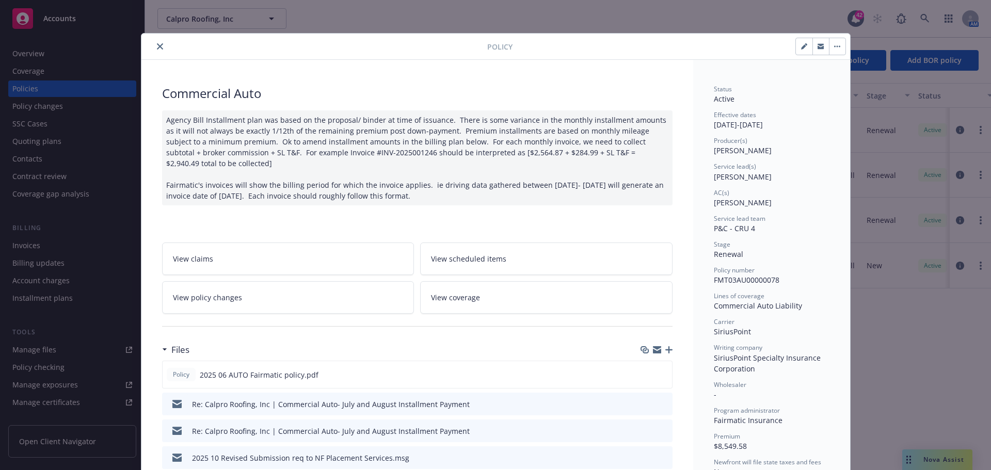
click at [157, 45] on icon "close" at bounding box center [160, 46] width 6 height 6
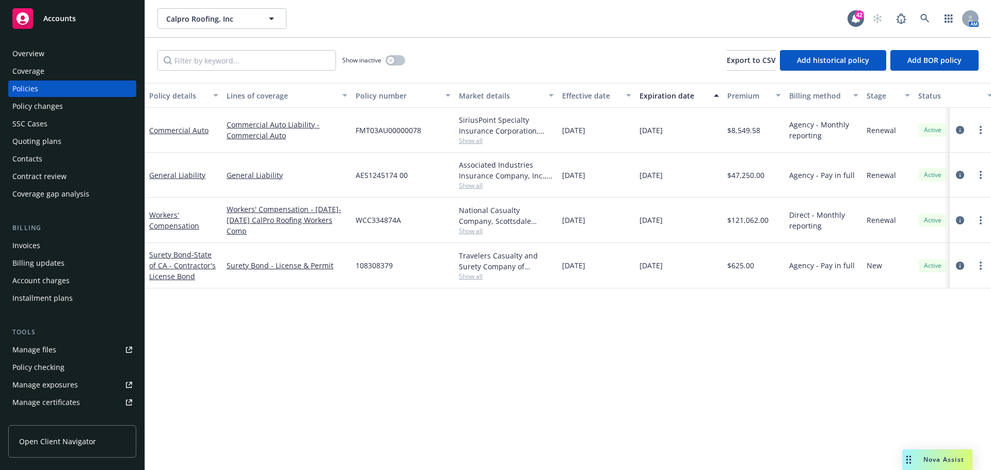
click at [51, 245] on div "Invoices" at bounding box center [72, 245] width 120 height 17
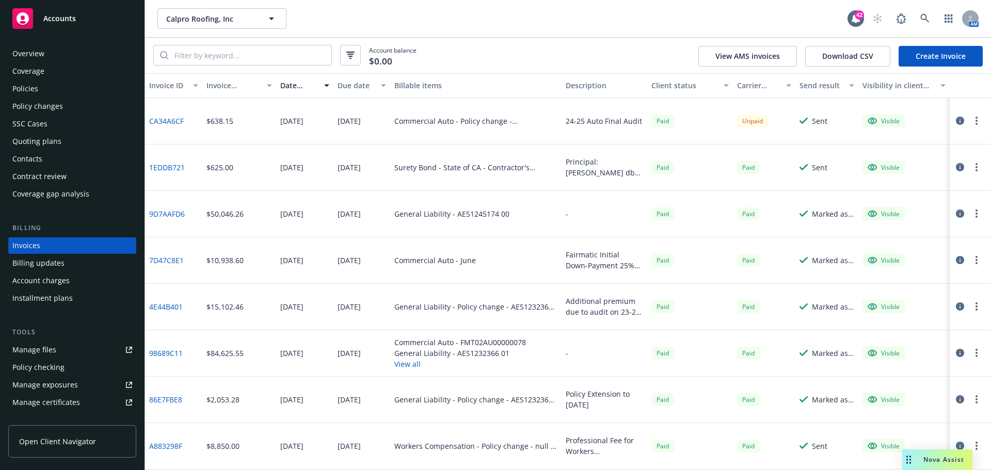
click at [60, 90] on div "Policies" at bounding box center [72, 89] width 120 height 17
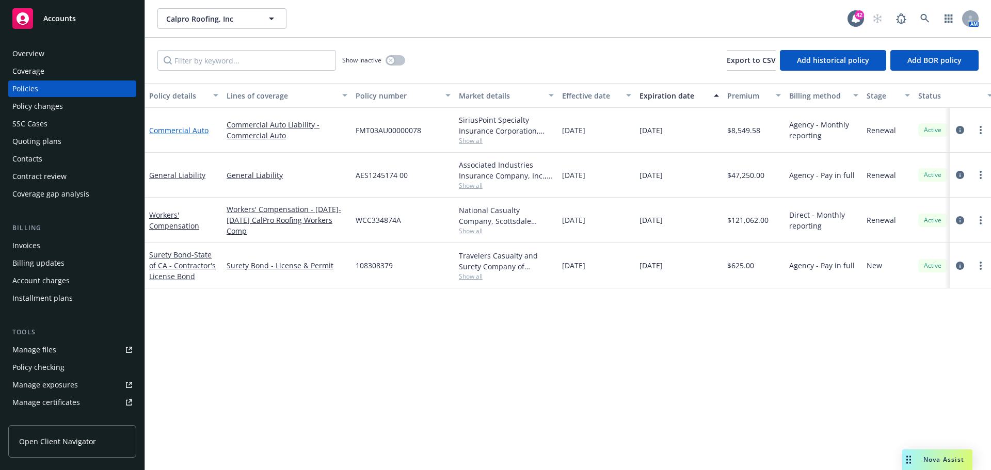
click at [188, 127] on link "Commercial Auto" at bounding box center [178, 130] width 59 height 10
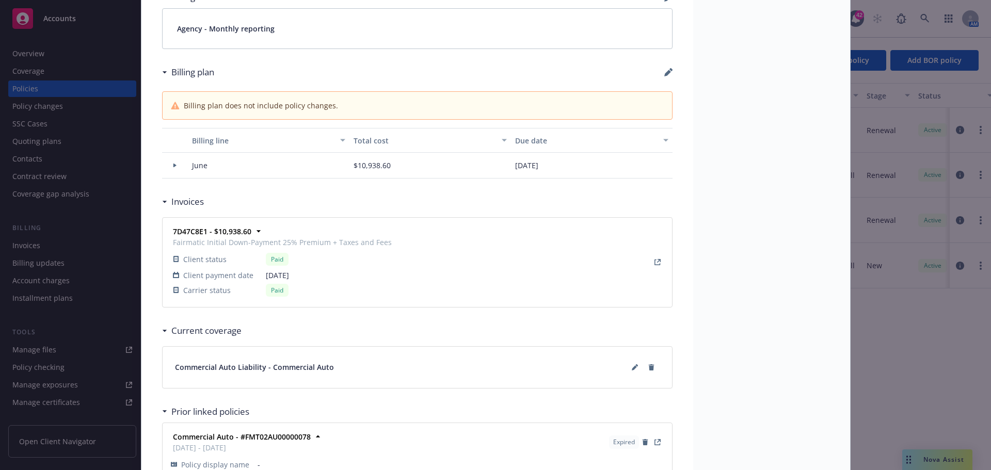
scroll to position [754, 0]
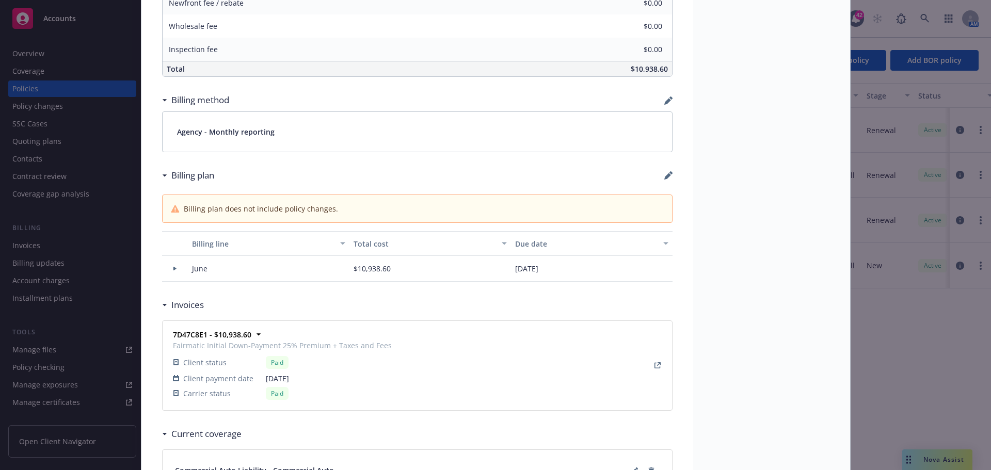
click at [665, 173] on icon "button" at bounding box center [668, 175] width 8 height 8
select select "June"
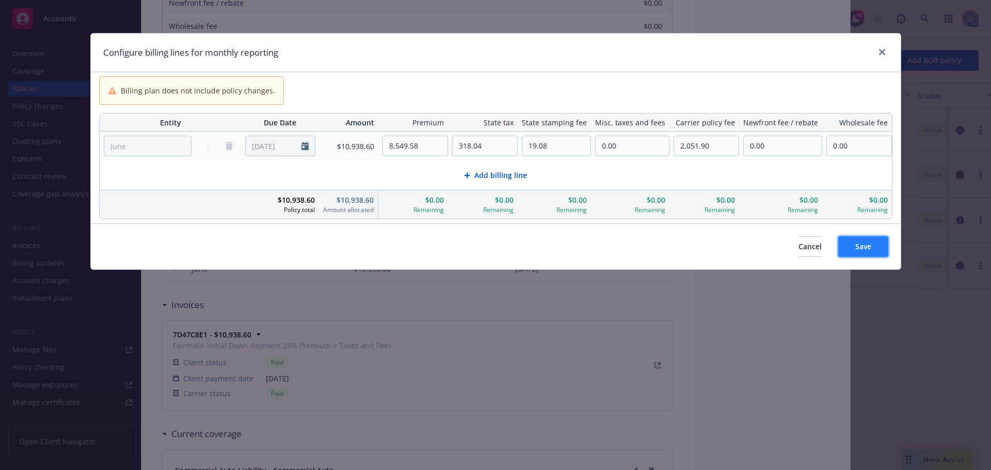
click at [872, 249] on button "Save" at bounding box center [863, 246] width 50 height 21
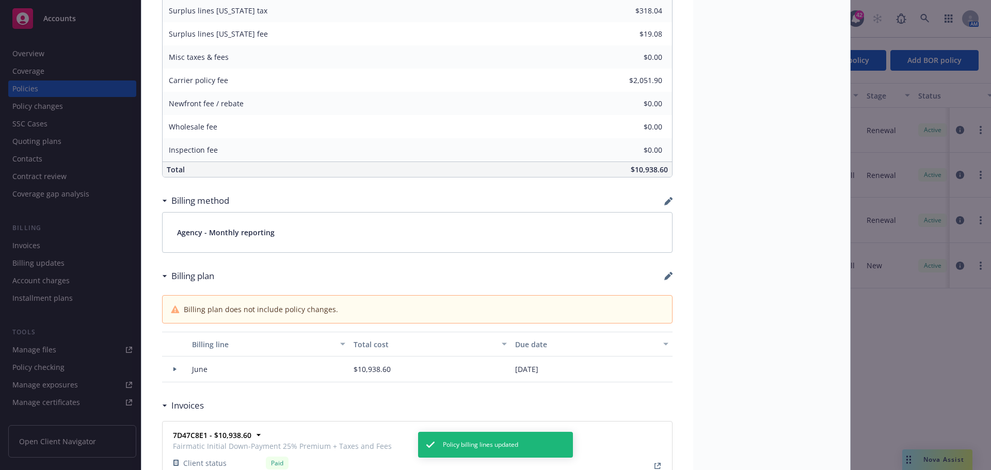
scroll to position [650, 0]
click at [665, 203] on icon "button" at bounding box center [667, 204] width 7 height 7
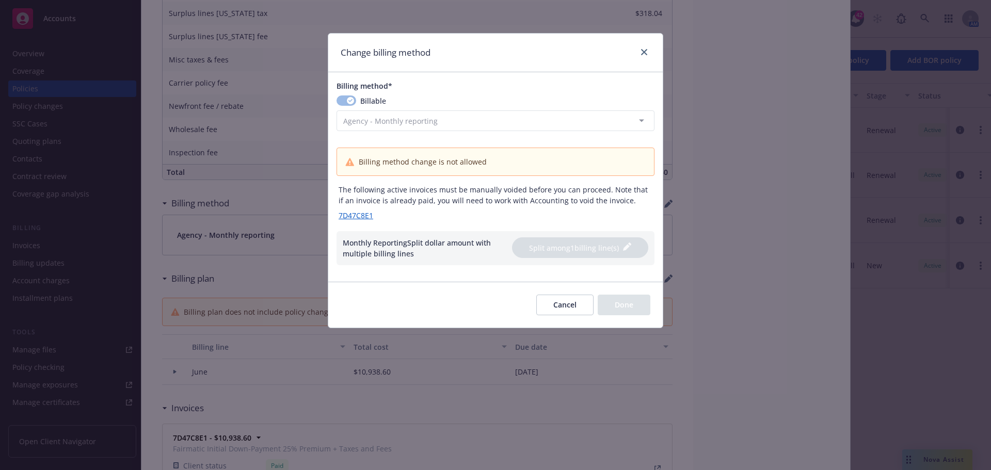
click at [555, 301] on button "Cancel" at bounding box center [564, 305] width 57 height 21
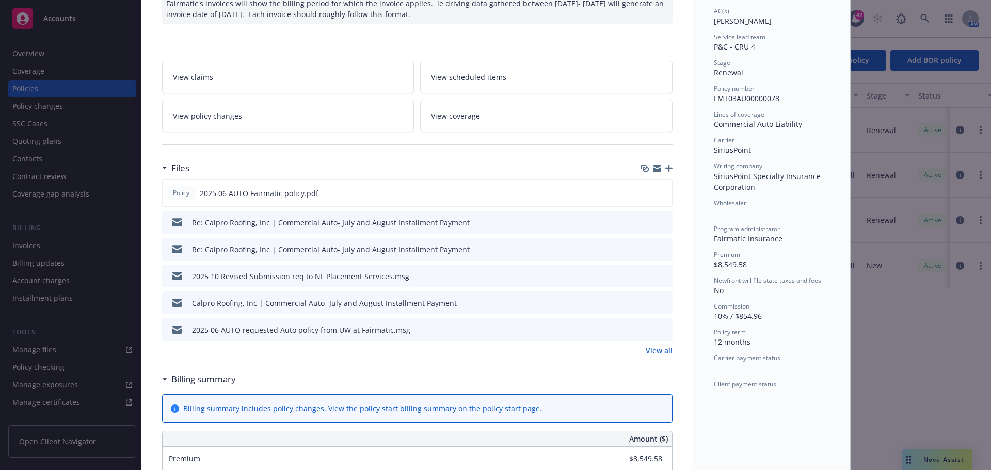
scroll to position [0, 0]
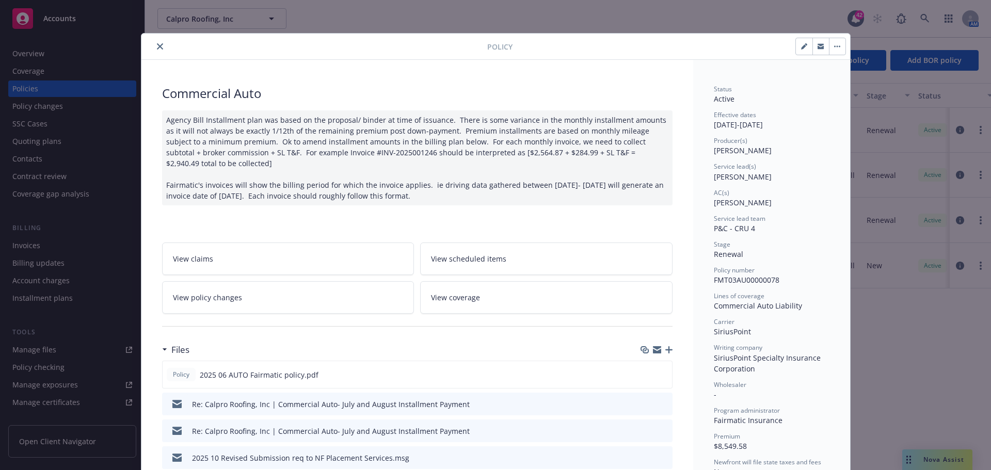
click at [291, 303] on link "View policy changes" at bounding box center [288, 297] width 252 height 33
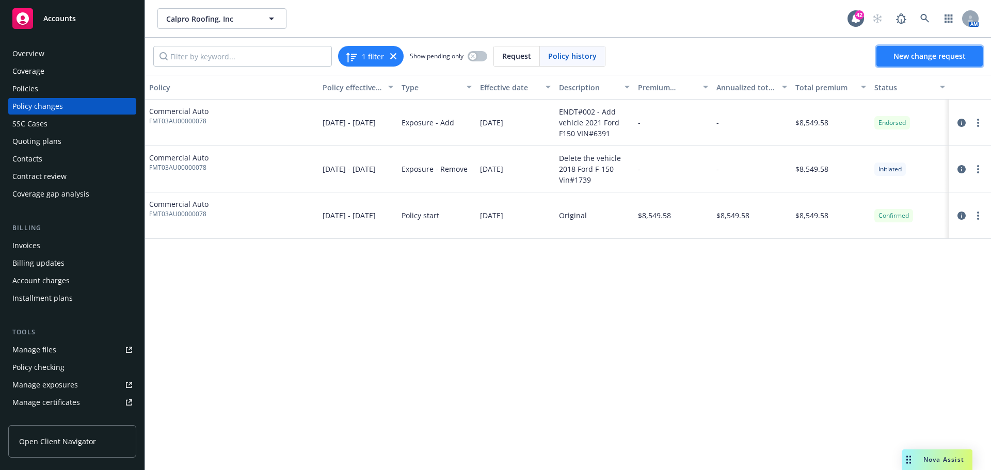
click at [916, 46] on link "New change request" at bounding box center [930, 56] width 106 height 21
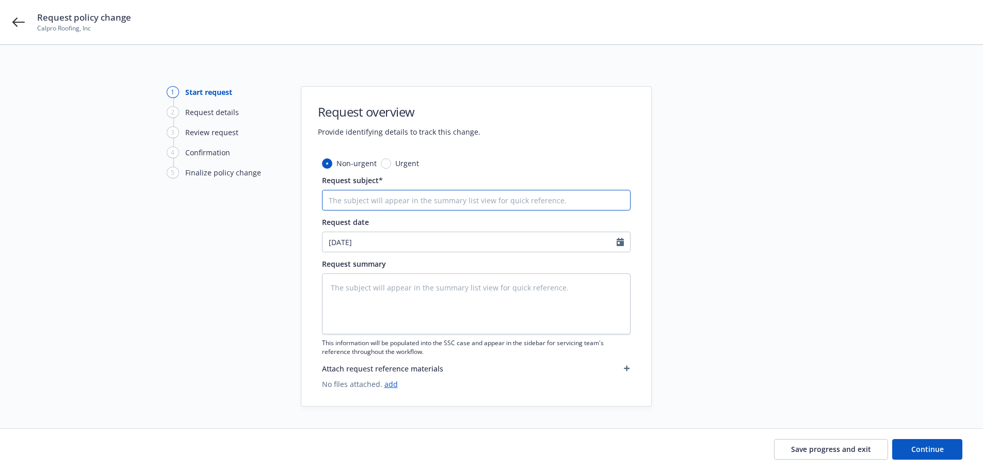
click at [387, 204] on input "Request subject*" at bounding box center [476, 200] width 309 height 21
type textarea "x"
type input "C"
type textarea "x"
type input "Co"
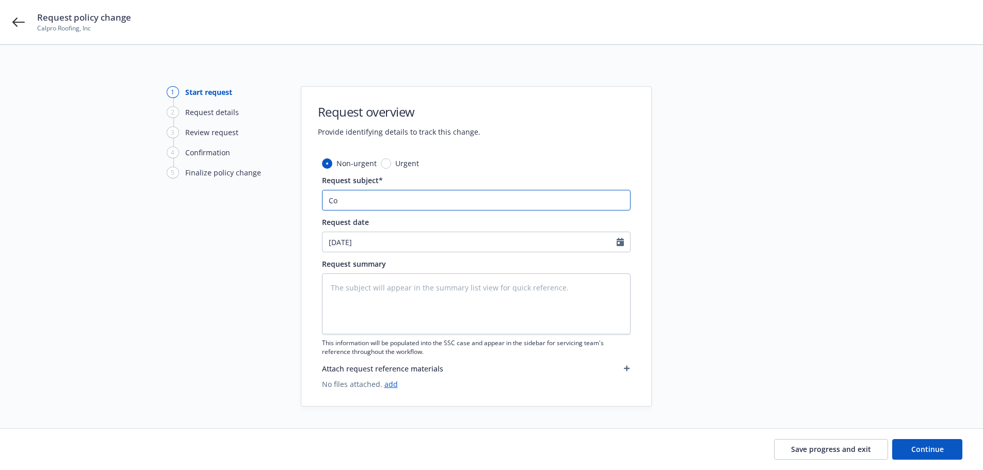
type textarea "x"
type input "Con"
type textarea "x"
type input "Conv"
type textarea "x"
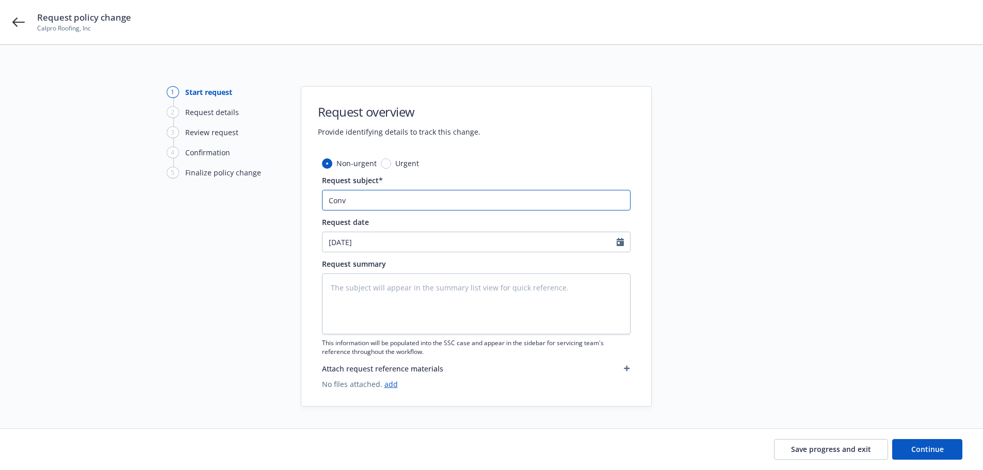
type input "Conve"
type textarea "x"
type input "Conver"
type textarea "x"
type input "Convert"
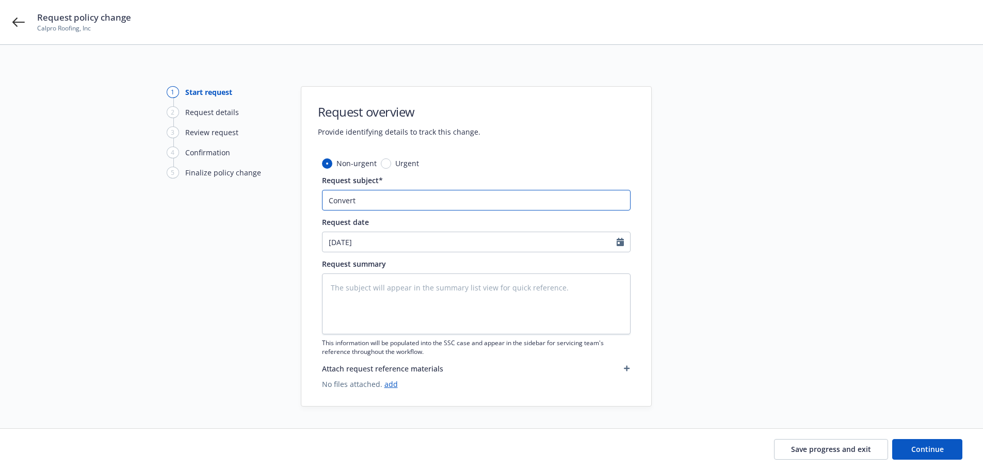
type textarea "x"
type input "Convert"
type textarea "x"
type input "Convert t"
type textarea "x"
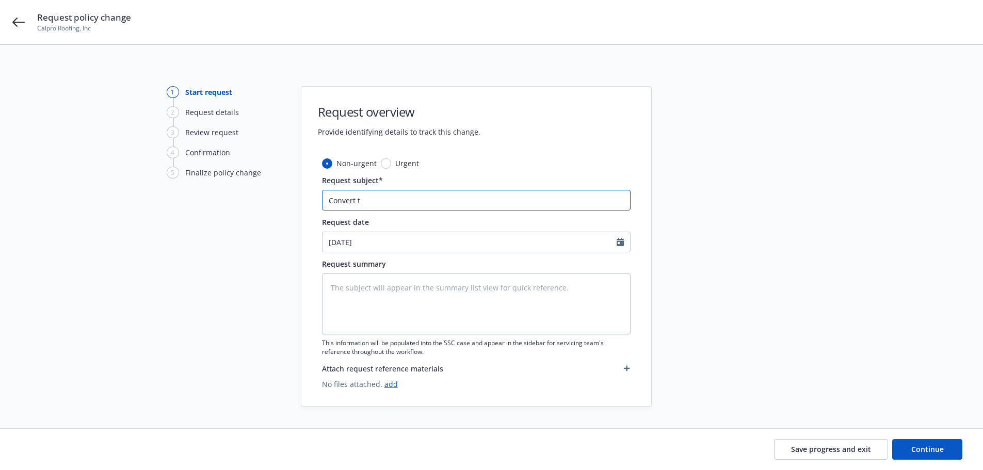
type input "Convert to"
type textarea "x"
type input "Convert to"
type textarea "x"
type input "Convert to F"
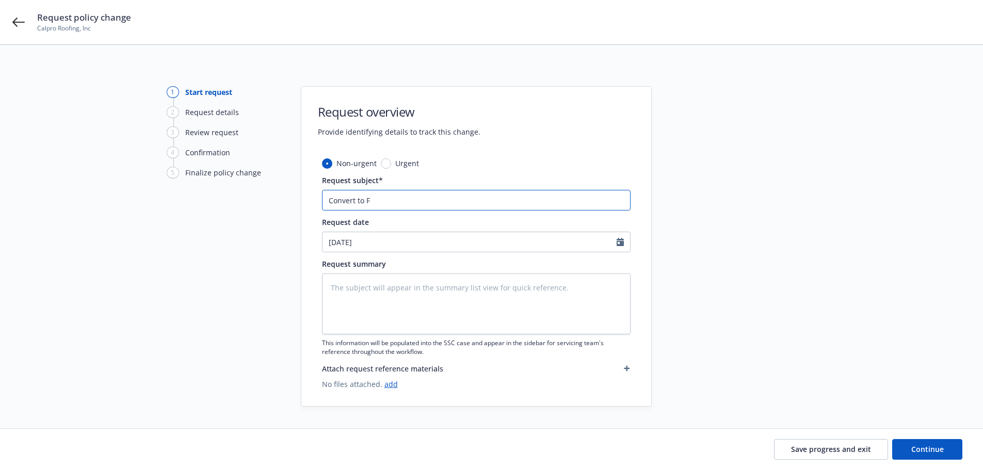
type textarea "x"
type input "Convert to Fu"
type textarea "x"
type input "Convert to Ful"
type textarea "x"
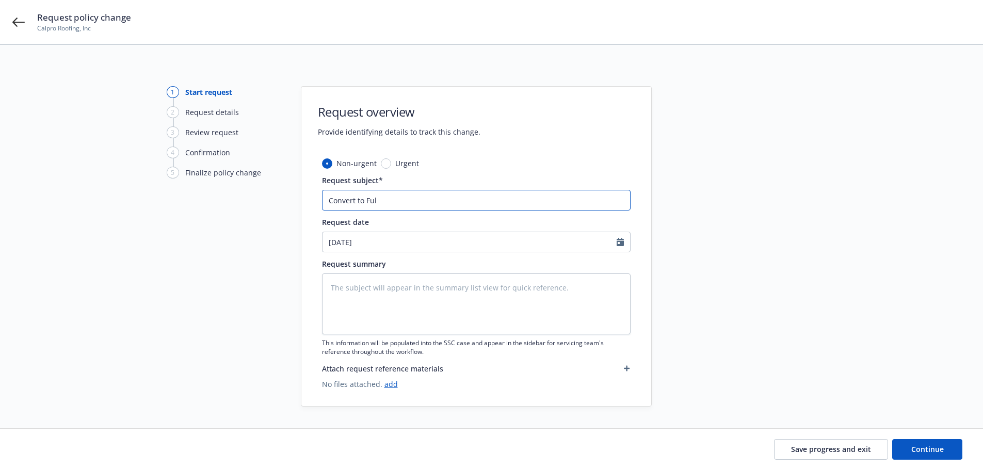
type input "Convert to Full"
type textarea "x"
type input "Convert to Full"
type textarea "x"
type input "Convert to Full P"
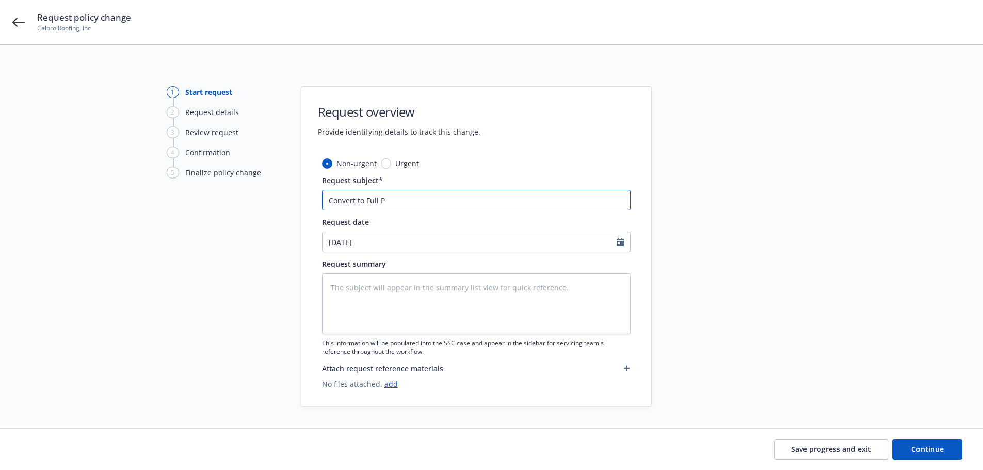
type textarea "x"
type input "Convert to Full Pa"
type textarea "x"
type input "Convert to Full Pay"
type textarea "x"
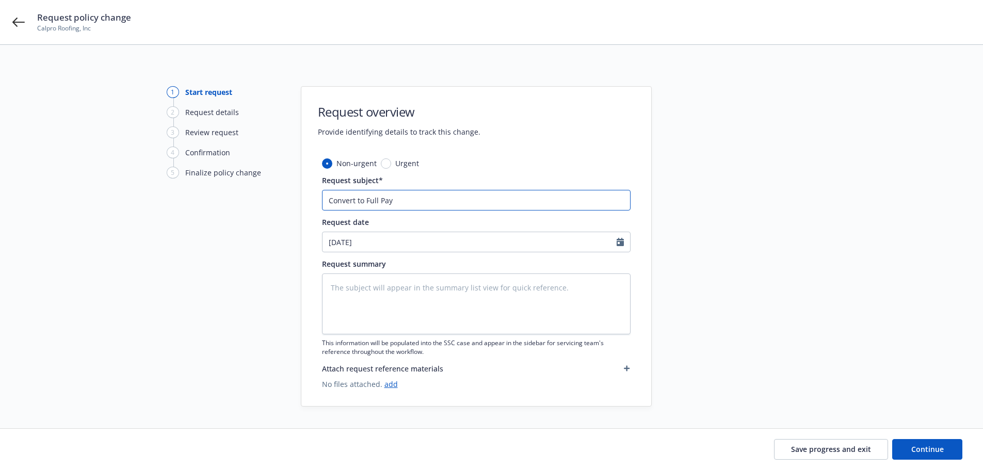
type input "Convert to Full Pay"
type textarea "x"
type input "Convert to Full Pay i"
type textarea "x"
type input "Convert to Full Pay in"
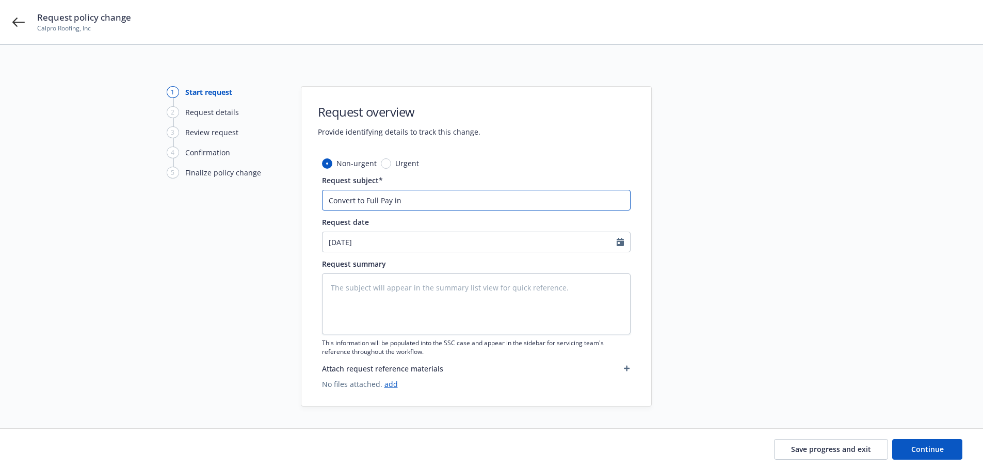
type textarea "x"
type input "Convert to Full Pay ins"
type textarea "x"
type input "Convert to Full Pay inste"
type textarea "x"
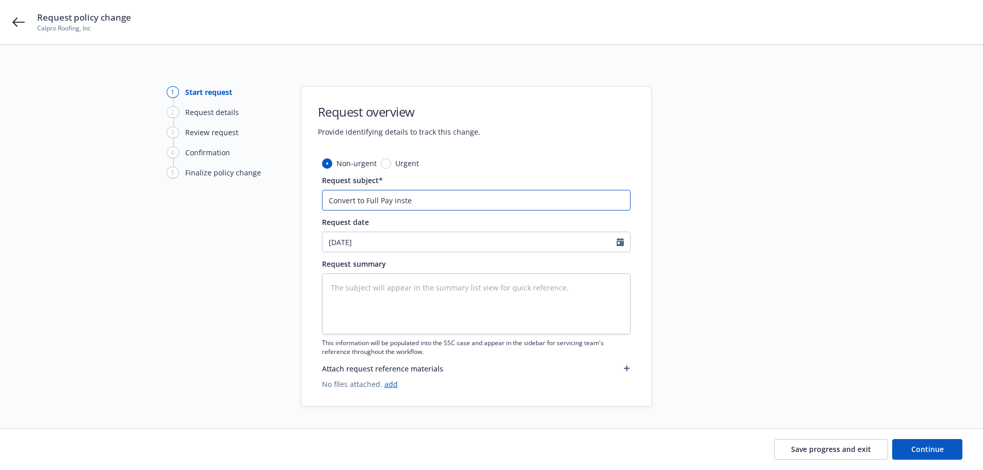
type input "Convert to Full Pay instea"
type textarea "x"
type input "Convert to Full Pay instead"
type textarea "x"
type input "Convert to Full Pay instead"
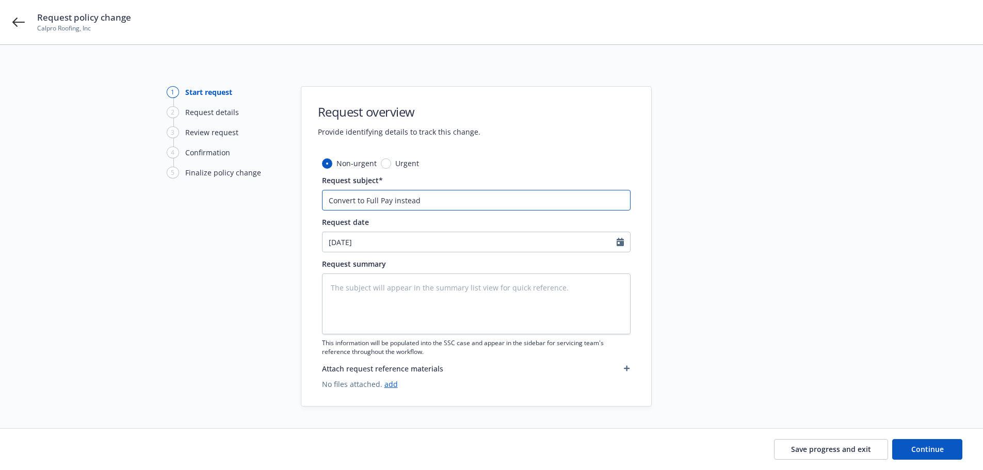
type textarea "x"
type input "Convert to Full Pay instead o"
type textarea "x"
type input "Convert to Full Pay instead of"
type textarea "x"
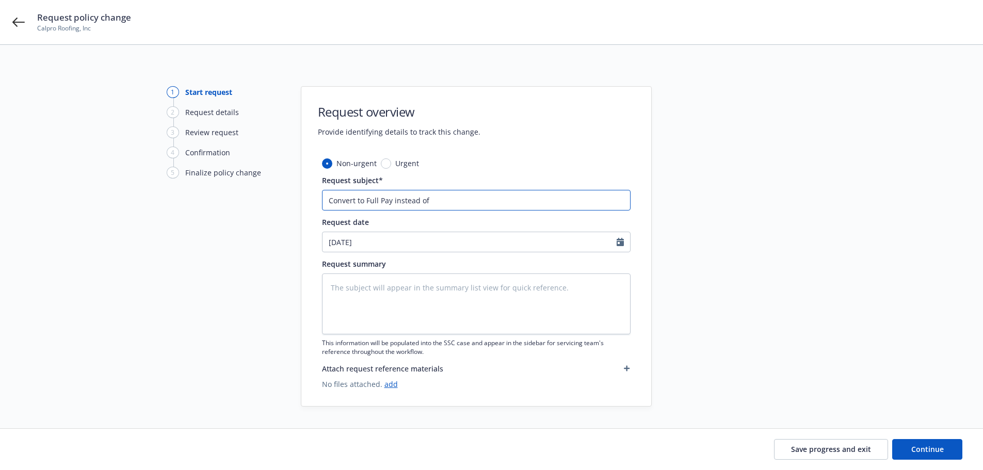
type input "Convert to Full Pay instead of m"
type textarea "x"
type input "Convert to Full Pay instead of mo"
type textarea "x"
type input "Convert to Full Pay instead of mon"
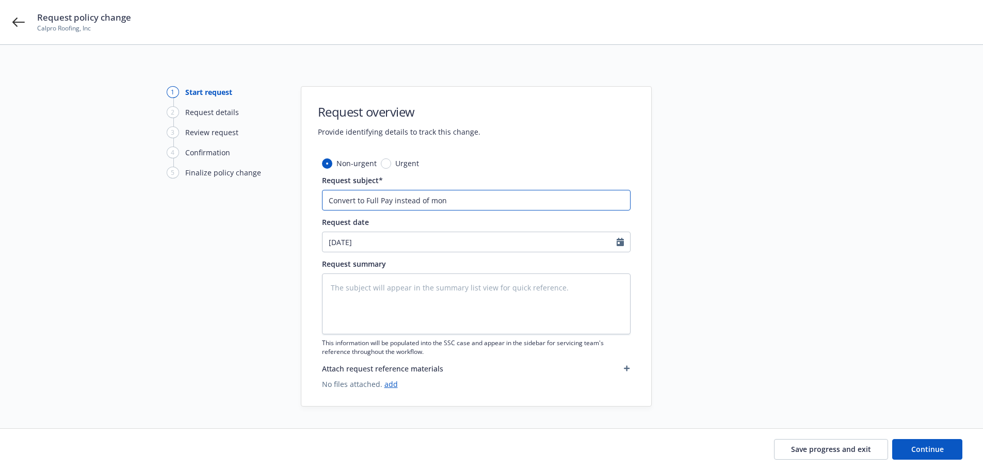
type textarea "x"
type input "Convert to Full Pay instead of mo"
type textarea "x"
type input "Convert to Full Pay instead of m"
type textarea "x"
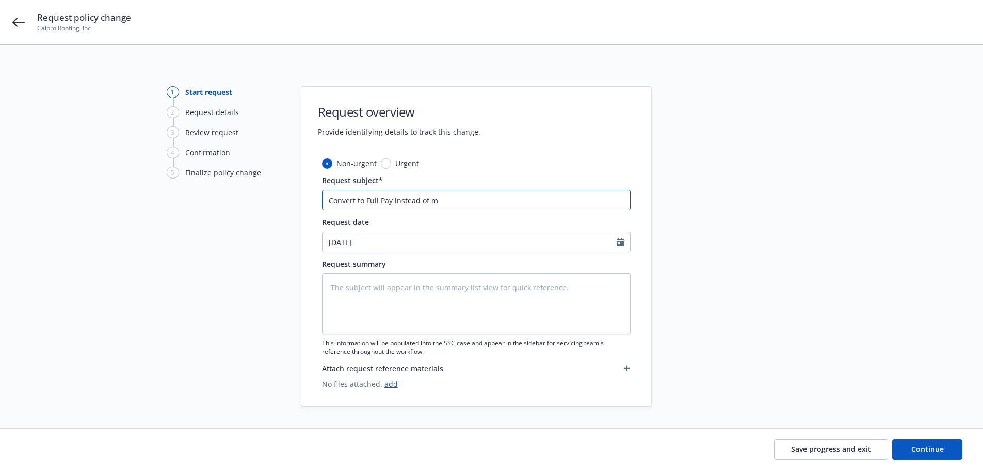
type input "Convert to Full Pay instead of"
type textarea "x"
type input "Convert to Full Pay instead of M"
type textarea "x"
type input "Convert to Full Pay instead of Mo"
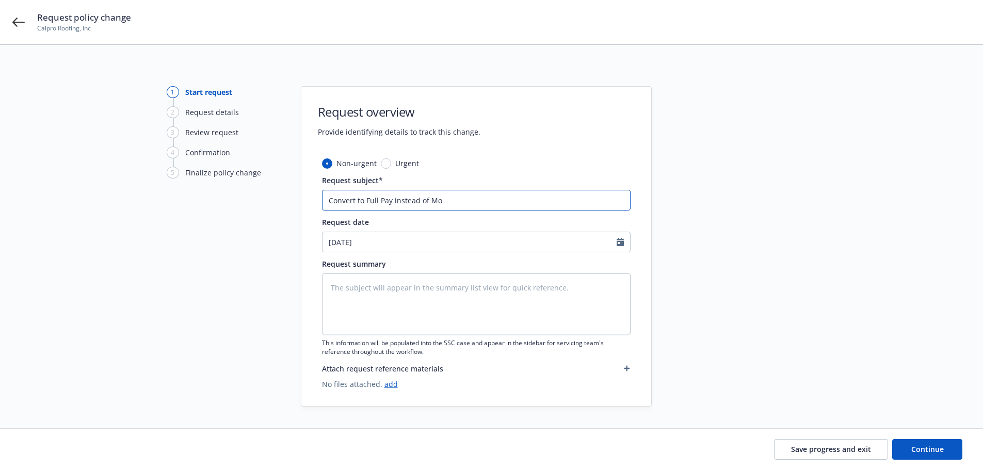
type textarea "x"
type input "Convert to Full Pay instead of Mon"
type textarea "x"
type input "Convert to Full Pay instead of Mont"
type textarea "x"
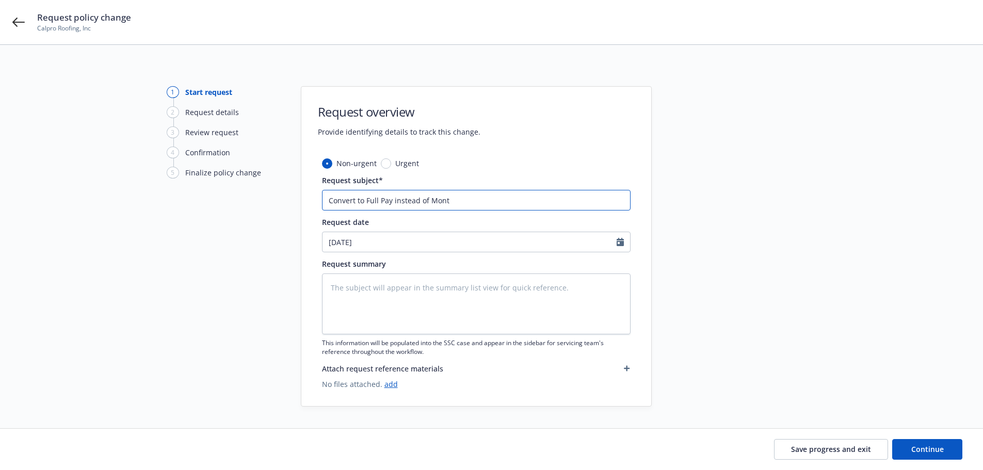
type input "Convert to Full Pay instead of Month"
type textarea "x"
type input "Convert to Full Pay instead of Monthl"
type textarea "x"
type input "Convert to Full Pay instead of Monthly"
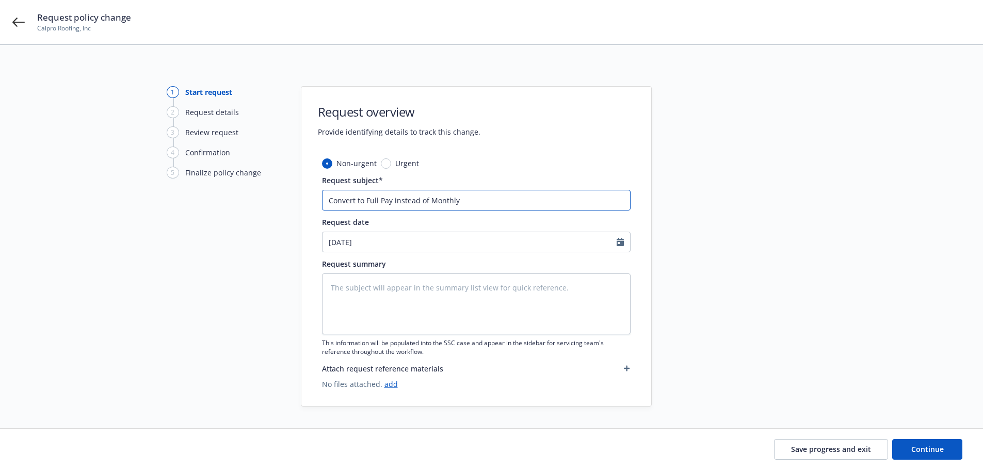
type textarea "x"
type input "Convert to Full Pay instead of Monthly"
type textarea "x"
type input "Convert to Full Pay instead of Monthly R"
type textarea "x"
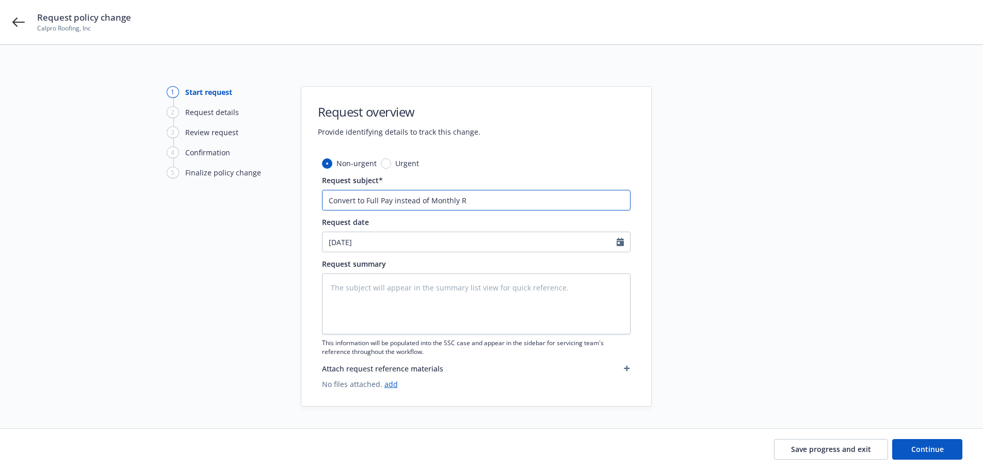
type input "Convert to Full Pay instead of Monthly Re"
type textarea "x"
type input "Convert to Full Pay instead of Monthly Rep"
type textarea "x"
type input "Convert to Full Pay instead of Monthly Repo"
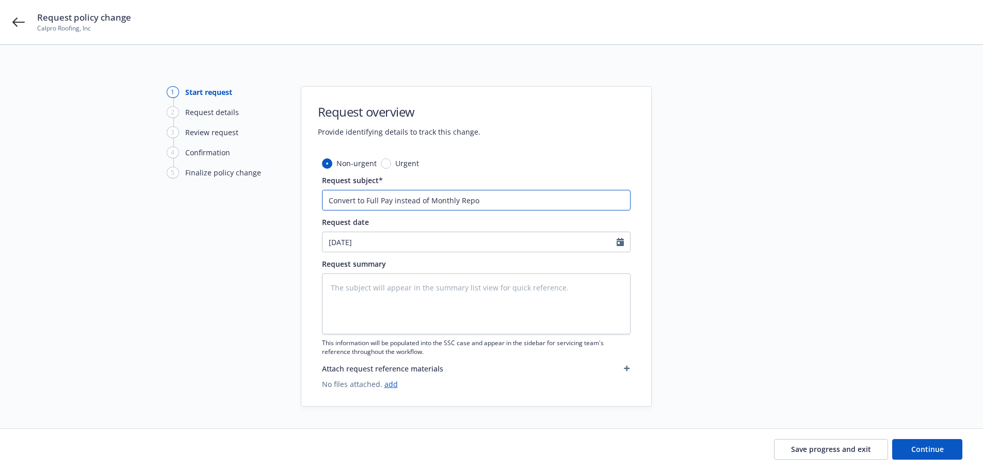
type textarea "x"
type input "Convert to Full Pay instead of Monthly Repor"
type textarea "x"
type input "Convert to Full Pay instead of Monthly Report"
type textarea "x"
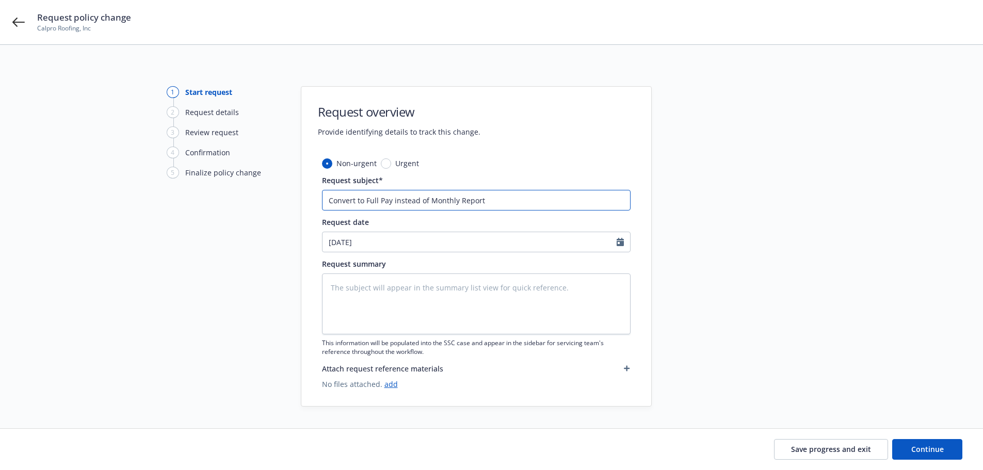
type input "Convert to Full Pay instead of Monthly Reporti"
type textarea "x"
type input "Convert to Full Pay instead of Monthly Reporting"
type textarea "x"
type input "Convert to Full Pay instead of Monthly Reporting"
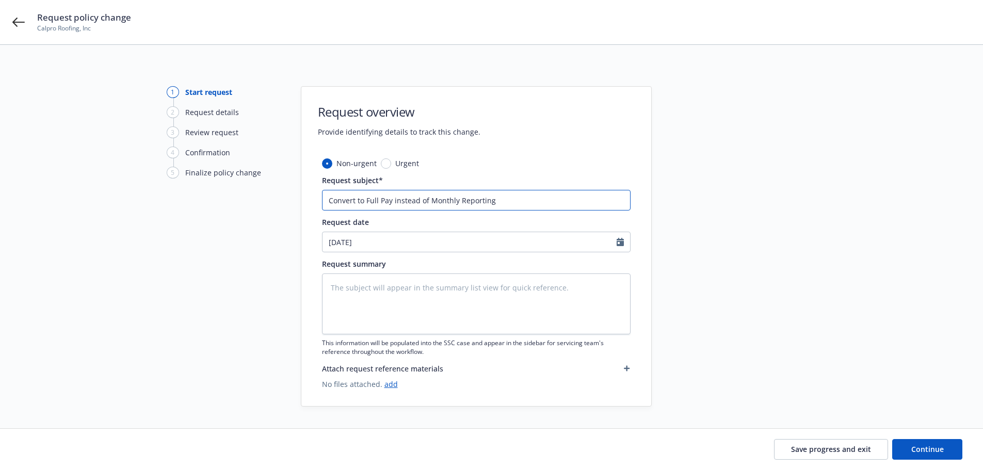
type textarea "x"
type input "Convert to Full Pay instead of Monthly Reporting -"
type textarea "x"
type input "Convert to Full Pay instead of Monthly Reporting -"
type textarea "x"
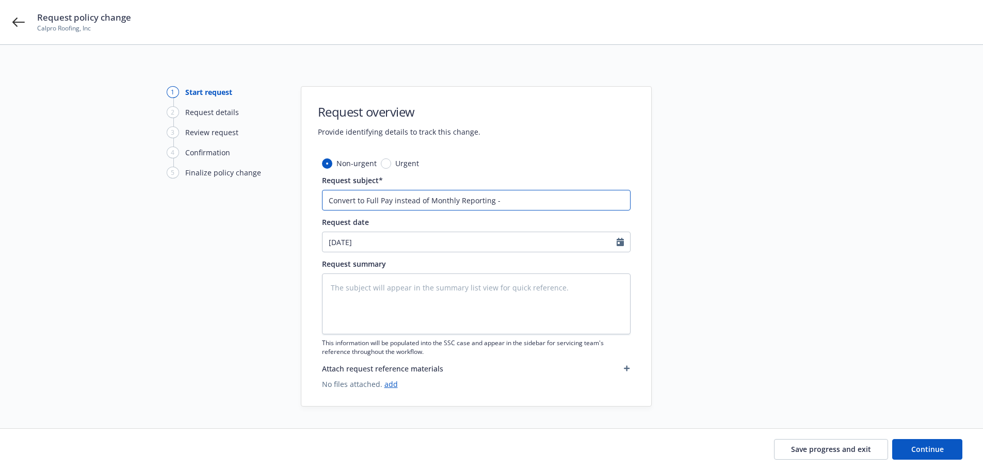
type input "Convert to Full Pay instead of Monthly Reporting - #"
type textarea "x"
type input "Convert to Full Pay instead of Monthly Reporting -"
type textarea "x"
type input "Convert to Full Pay instead of Monthly Reporting - $"
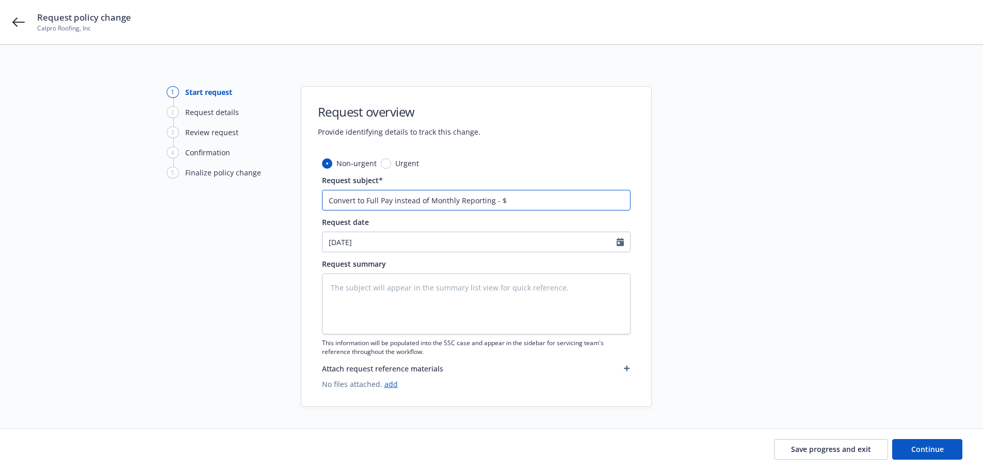
type textarea "x"
type input "Convert to Full Pay instead of Monthly Reporting - $2"
type textarea "x"
type input "Convert to Full Pay instead of Monthly Reporting - $25"
type textarea "x"
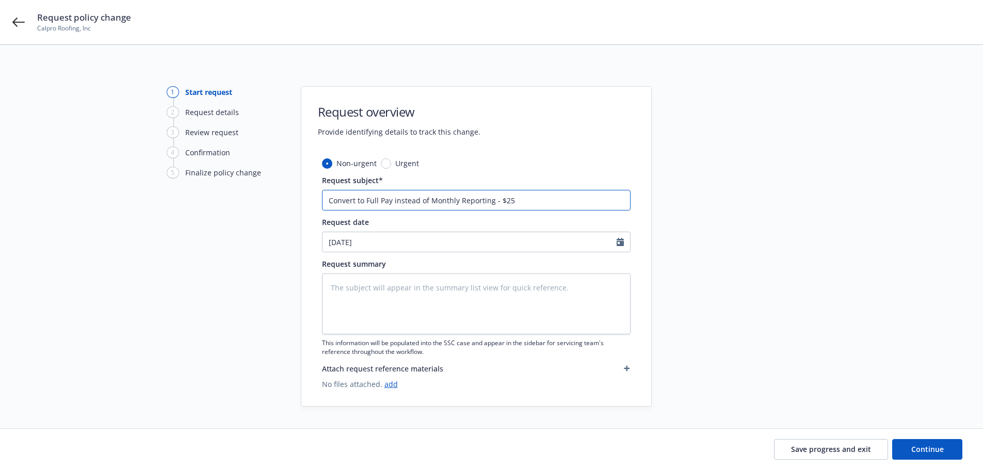
type input "Convert to Full Pay instead of Monthly Reporting - $25,"
type textarea "x"
type input "Convert to Full Pay instead of Monthly Reporting - $25,1"
type textarea "x"
type input "Convert to Full Pay instead of Monthly Reporting - $25,14"
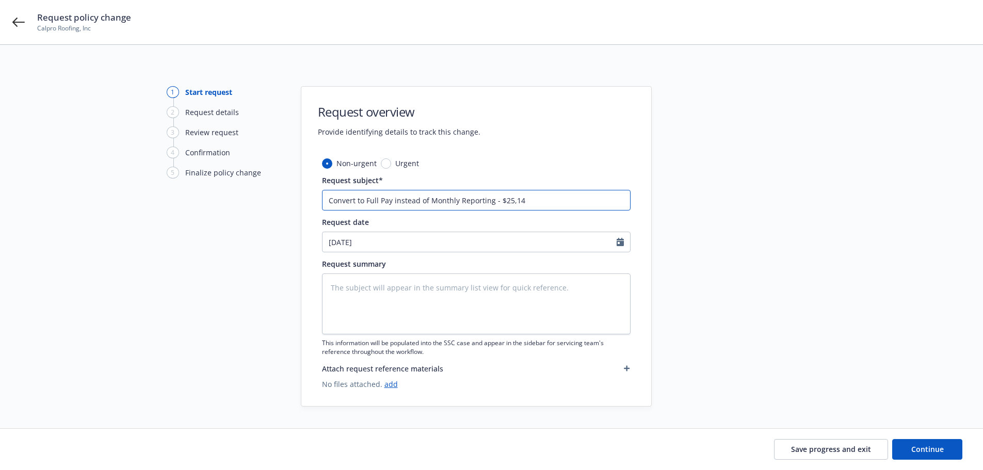
type textarea "x"
type input "Convert to Full Pay instead of Monthly Reporting - $25,148"
type textarea "x"
type input "Convert to Full Pay instead of Monthly Reporting - $25,148."
type textarea "x"
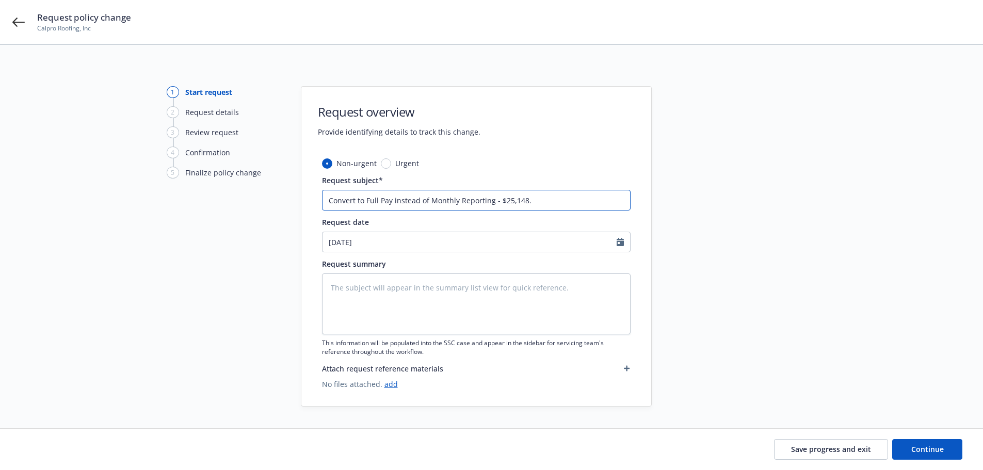
type input "Convert to Full Pay instead of Monthly Reporting - $25,148.7"
type textarea "x"
drag, startPoint x: 547, startPoint y: 199, endPoint x: 268, endPoint y: 212, distance: 279.6
click at [268, 212] on div "1 Start request 2 Request details 3 Review request 4 Confirmation 5 Finalize po…" at bounding box center [491, 246] width 959 height 321
type input "Convert to Full Pay instead of Monthly Reporting - $25,148.73"
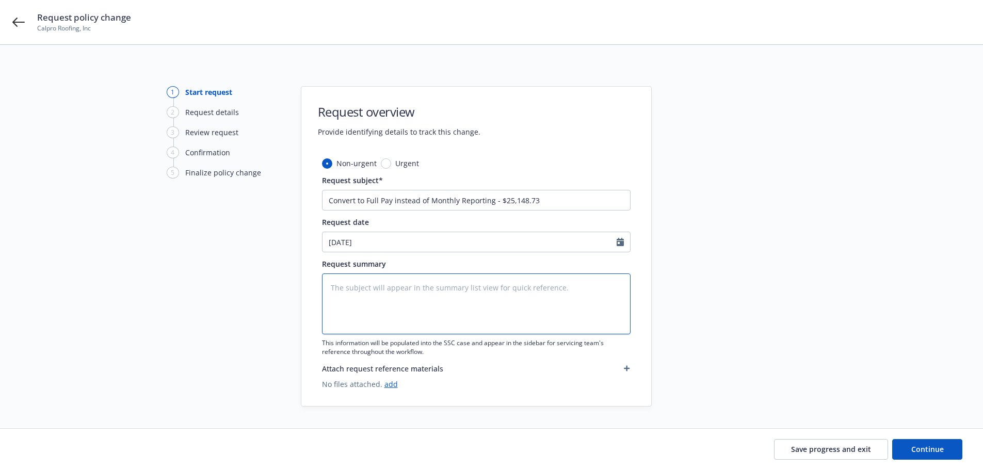
click at [386, 294] on textarea at bounding box center [476, 304] width 309 height 61
paste textarea "Convert to Full Pay instead of Monthly Reporting - $25,148.73"
type textarea "x"
type textarea "Convert to Full Pay instead of Monthly Reporting - $25,148.73"
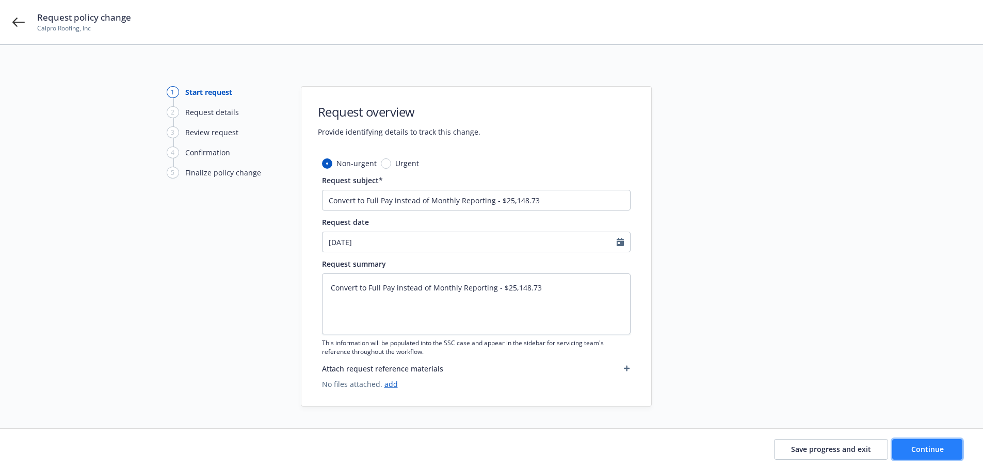
click at [944, 449] on button "Continue" at bounding box center [928, 449] width 70 height 21
type textarea "x"
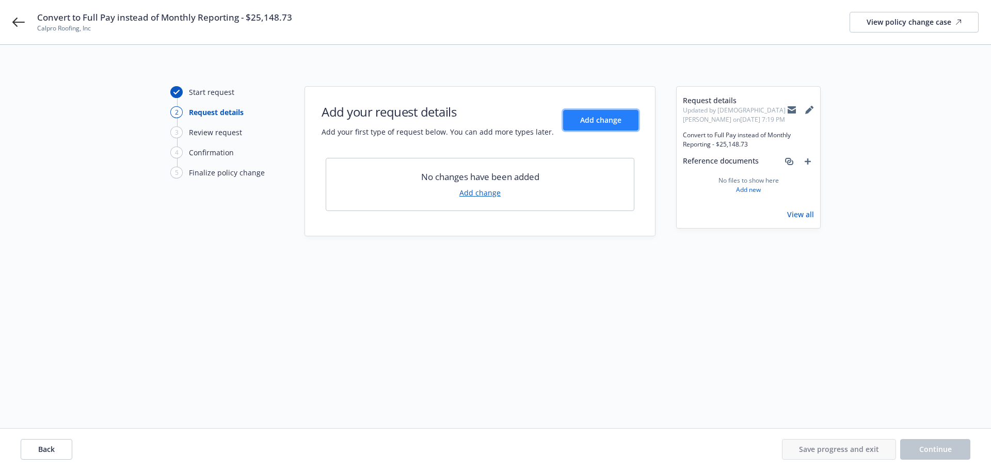
click at [599, 120] on span "Add change" at bounding box center [600, 120] width 41 height 10
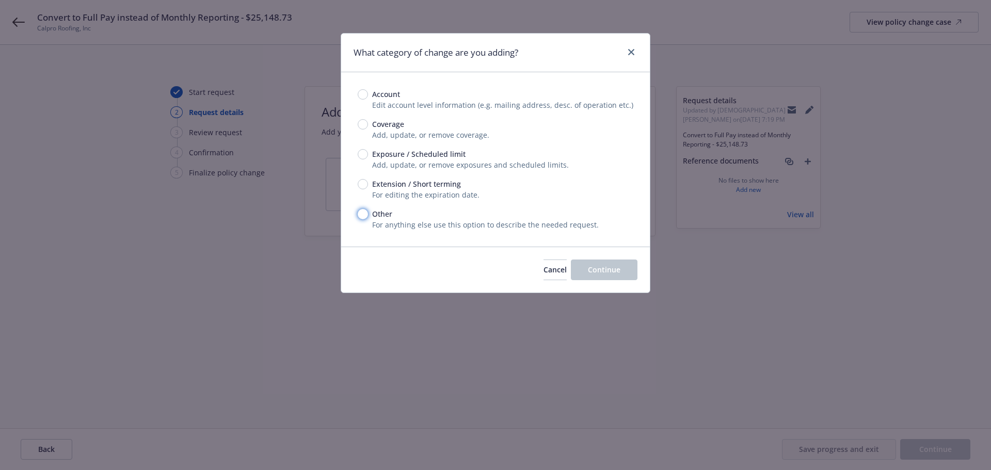
click at [365, 214] on input "Other" at bounding box center [363, 214] width 10 height 10
radio input "true"
click at [362, 90] on input "Account" at bounding box center [363, 94] width 10 height 10
radio input "true"
click at [612, 272] on span "Continue" at bounding box center [604, 270] width 33 height 10
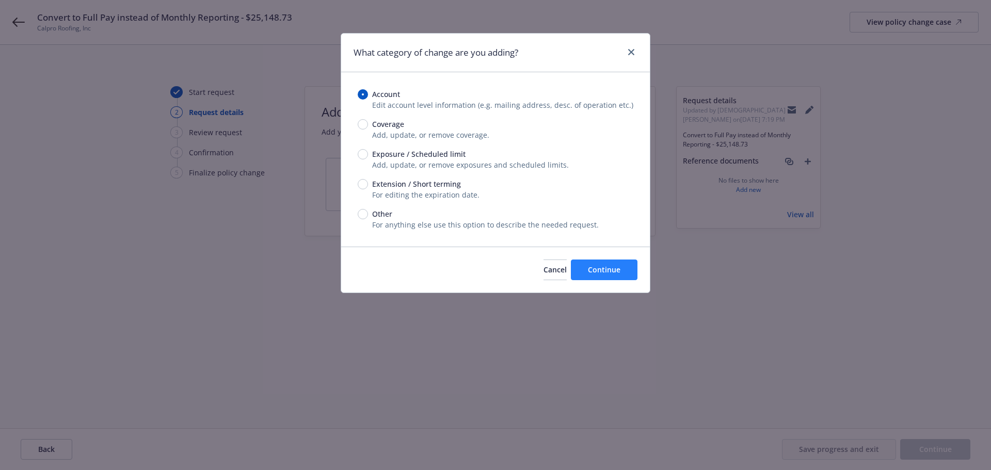
select select "US"
select select "C-corporation"
select select "CA"
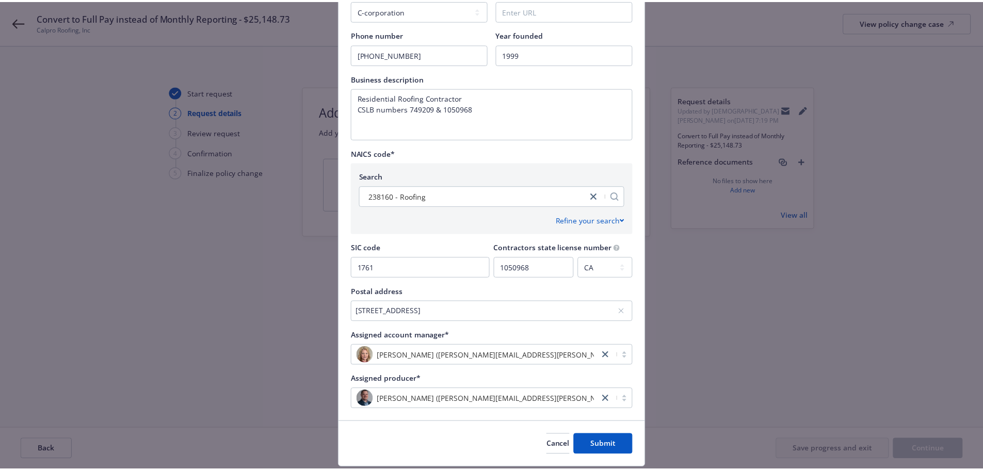
scroll to position [373, 0]
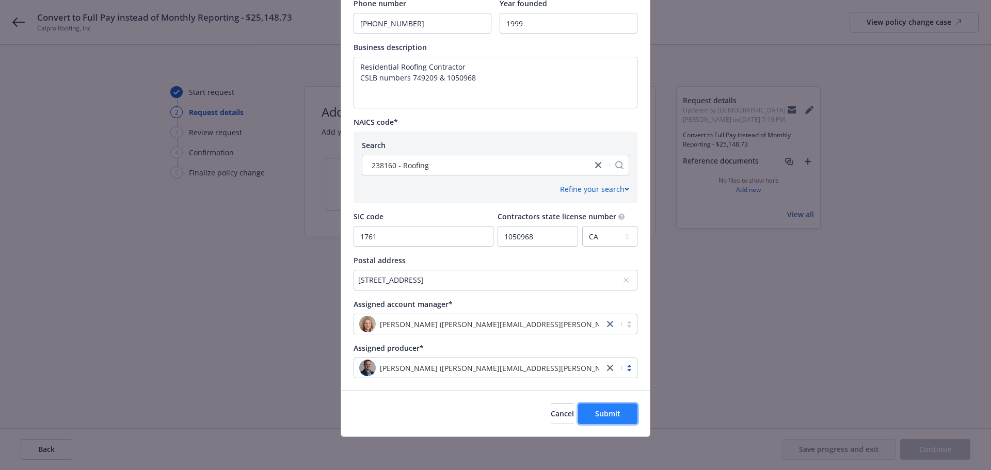
click at [613, 408] on button "Submit" at bounding box center [607, 414] width 59 height 21
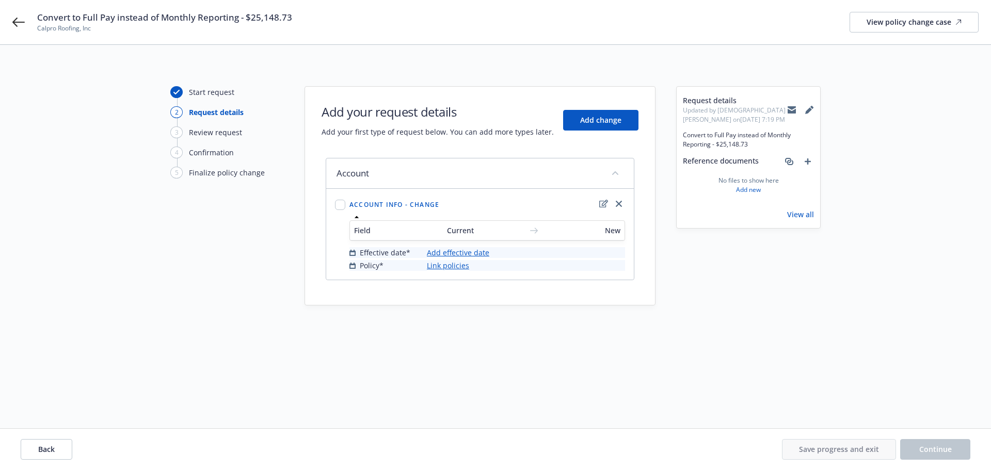
click at [335, 203] on div at bounding box center [340, 234] width 14 height 77
click at [341, 204] on input "checkbox" at bounding box center [340, 205] width 10 height 10
checkbox input "true"
click at [476, 253] on link "Add effective date" at bounding box center [458, 252] width 62 height 11
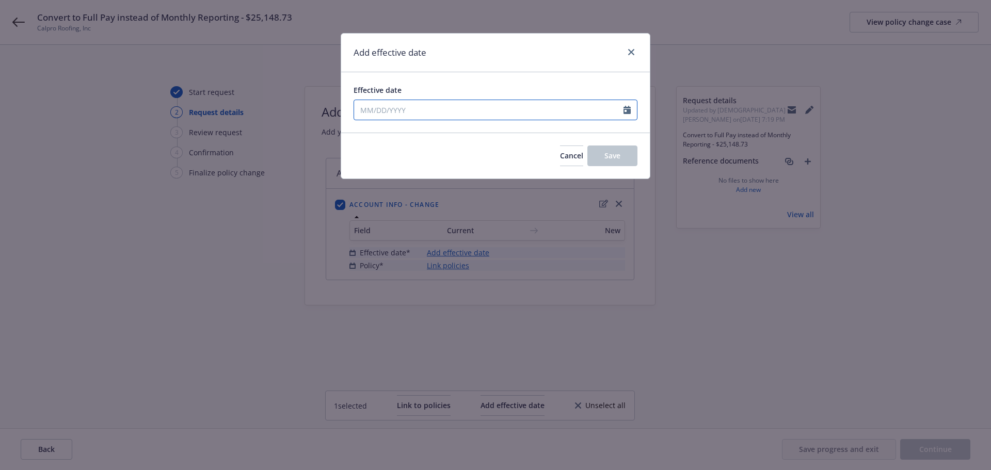
click at [401, 107] on input "Effective date" at bounding box center [488, 110] width 269 height 20
select select "10"
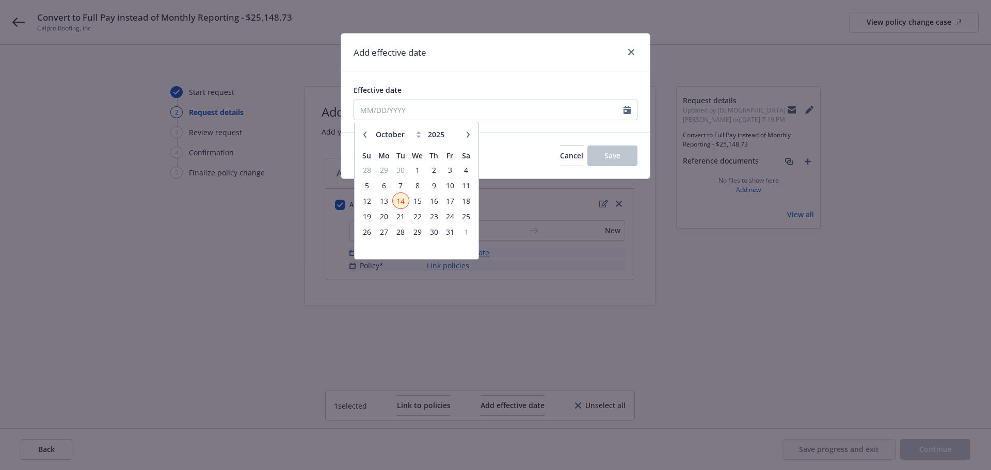
click at [398, 202] on span "14" at bounding box center [401, 201] width 14 height 13
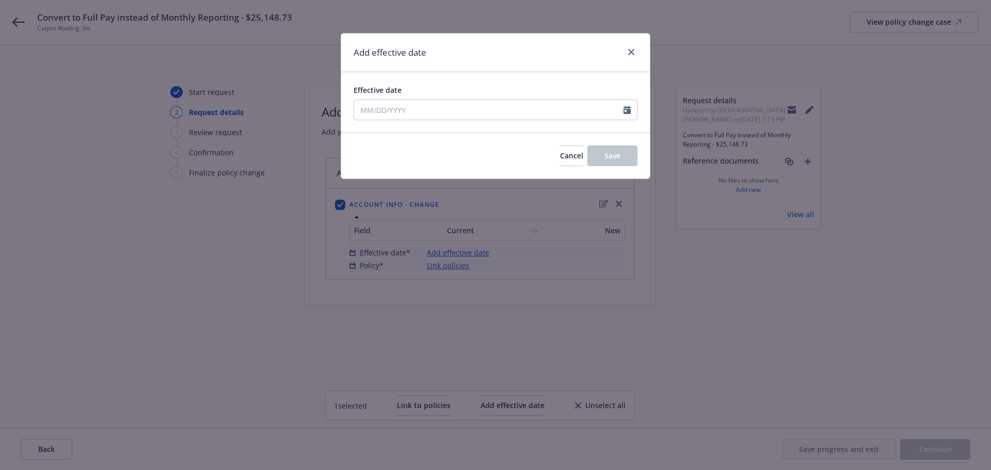
type input "10/14/2025"
click at [458, 266] on div "Add effective date Effective date 10/14/2025 Cancel Save" at bounding box center [495, 235] width 991 height 470
click at [617, 156] on span "Save" at bounding box center [613, 156] width 16 height 10
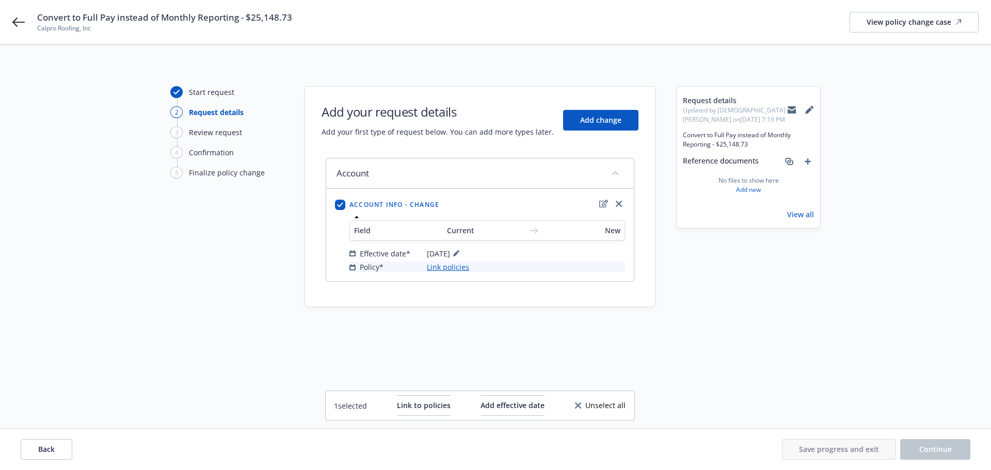
click at [447, 267] on link "Link policies" at bounding box center [448, 267] width 42 height 11
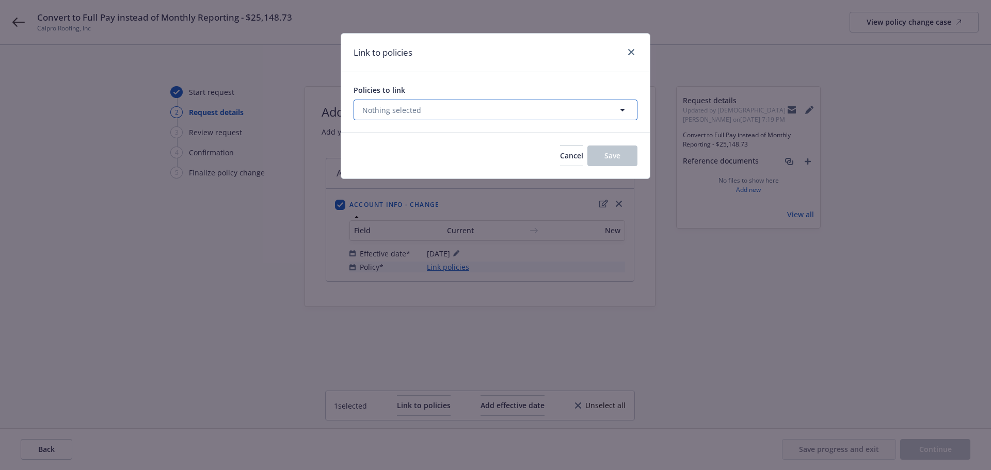
click at [402, 113] on span "Nothing selected" at bounding box center [391, 110] width 59 height 11
select select "ACTIVE"
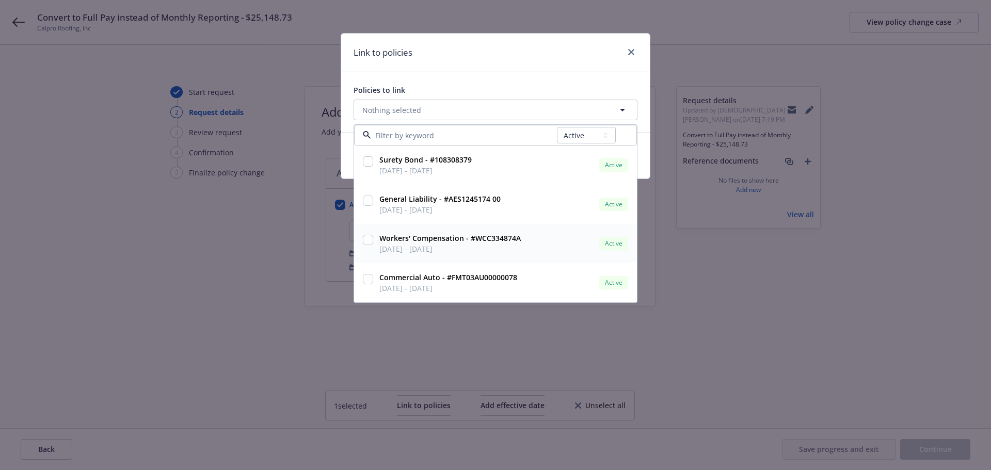
click at [433, 280] on strong "Commercial Auto - #FMT03AU00000078" at bounding box center [448, 278] width 138 height 10
checkbox input "true"
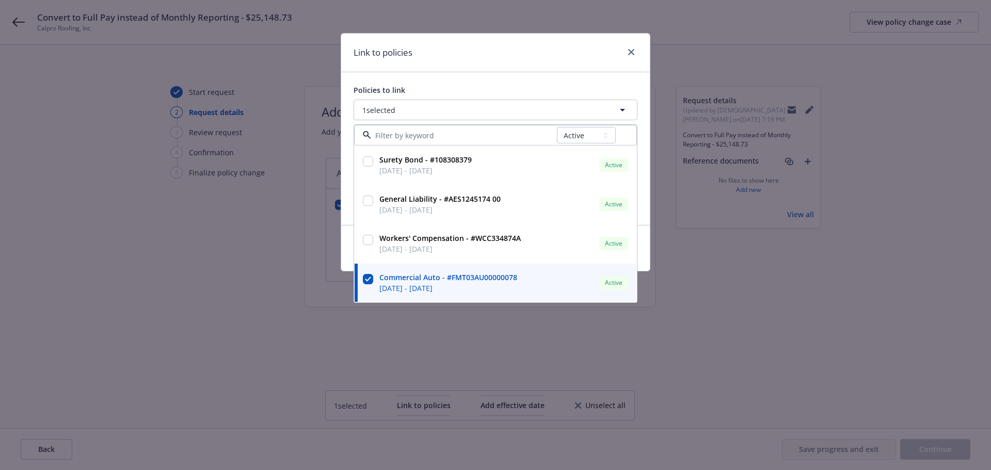
click at [540, 70] on div "Link to policies" at bounding box center [495, 53] width 309 height 39
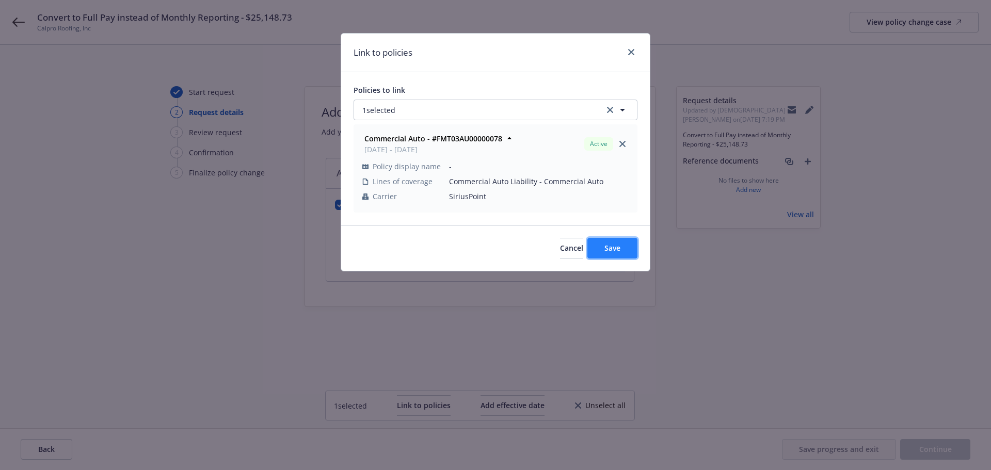
click at [616, 238] on button "Save" at bounding box center [612, 248] width 50 height 21
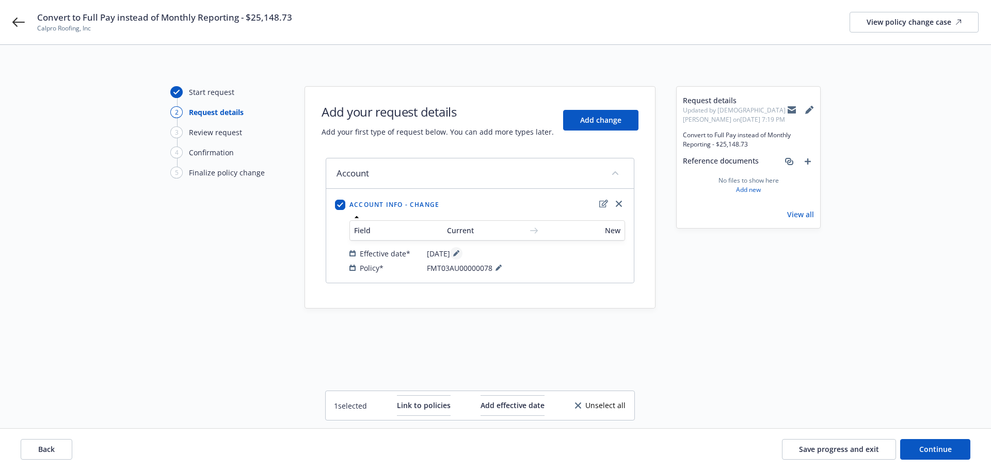
click at [458, 254] on icon at bounding box center [455, 253] width 5 height 5
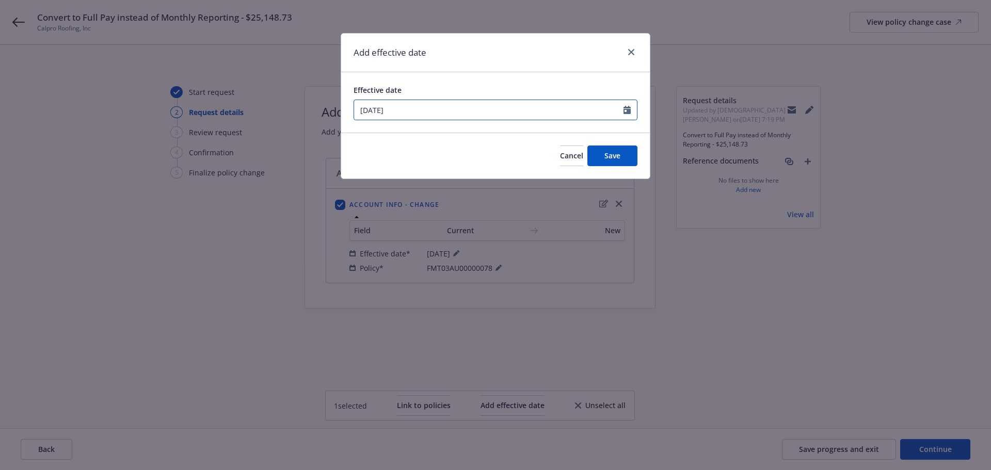
click at [402, 115] on input "10/14/2025" at bounding box center [488, 110] width 269 height 20
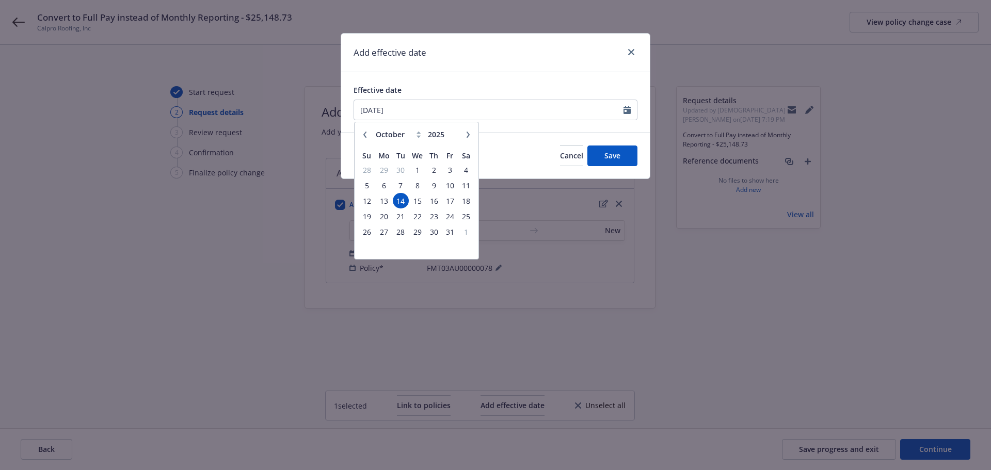
click at [364, 134] on icon "button" at bounding box center [364, 134] width 3 height 6
click at [465, 135] on icon "button" at bounding box center [468, 135] width 6 height 6
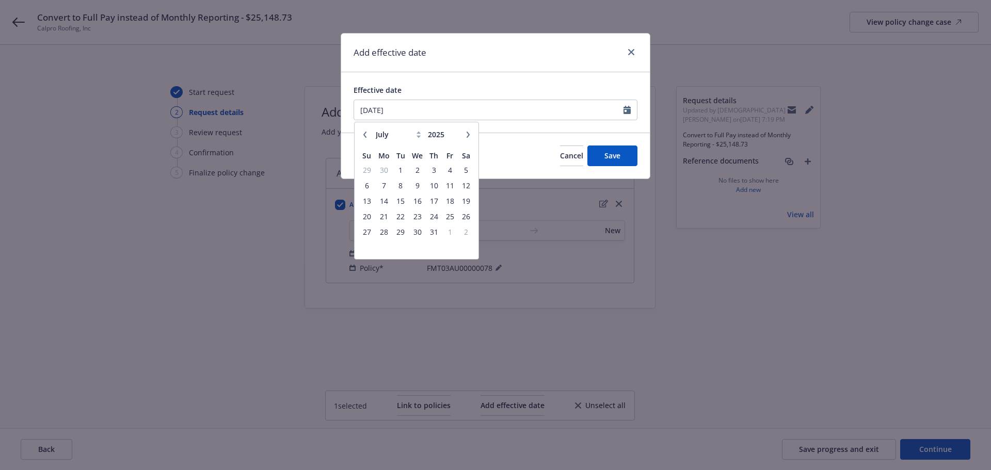
click at [362, 133] on icon "button" at bounding box center [365, 135] width 6 height 6
select select "6"
click at [437, 186] on span "12" at bounding box center [434, 185] width 14 height 13
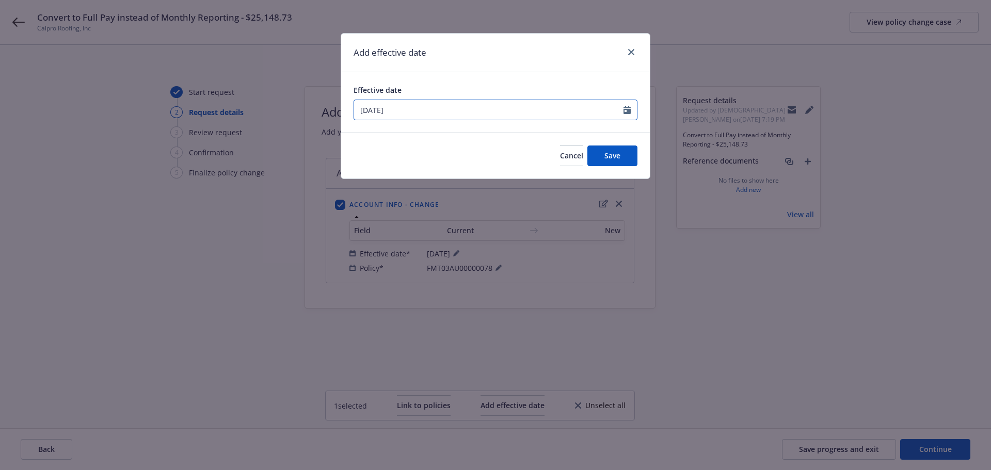
click at [625, 109] on icon "Calendar" at bounding box center [627, 110] width 7 height 8
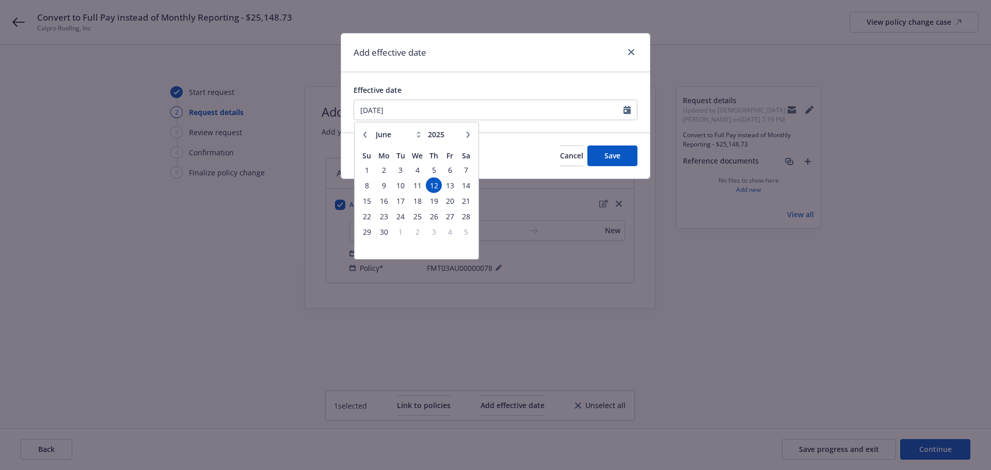
click at [468, 134] on icon "button" at bounding box center [468, 135] width 6 height 6
click at [462, 182] on span "12" at bounding box center [466, 185] width 14 height 13
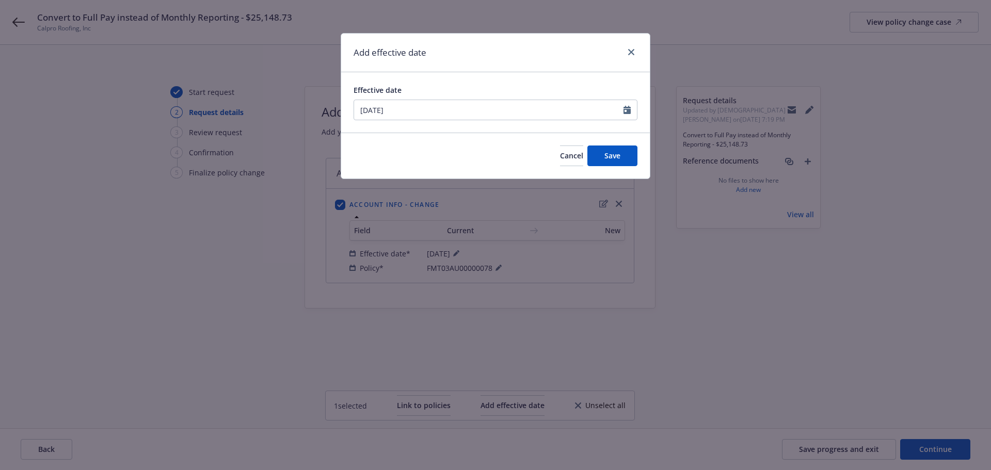
click at [498, 77] on div "Effective date 07/12/2025" at bounding box center [495, 102] width 309 height 60
click at [618, 162] on button "Save" at bounding box center [612, 156] width 50 height 21
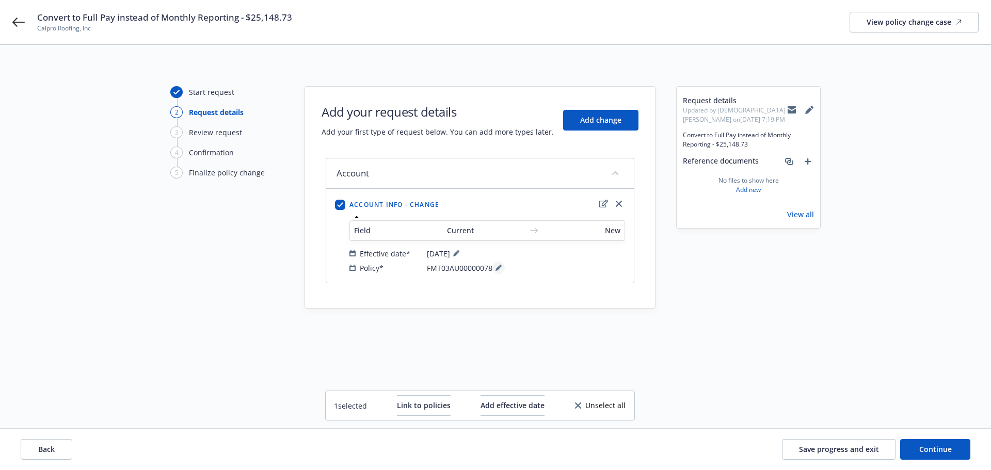
click at [501, 268] on icon at bounding box center [499, 268] width 6 height 6
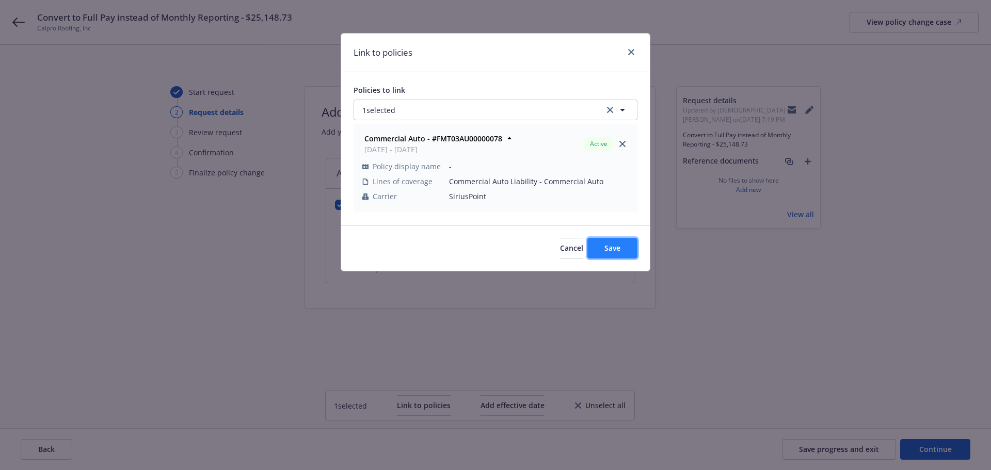
click at [627, 254] on button "Save" at bounding box center [612, 248] width 50 height 21
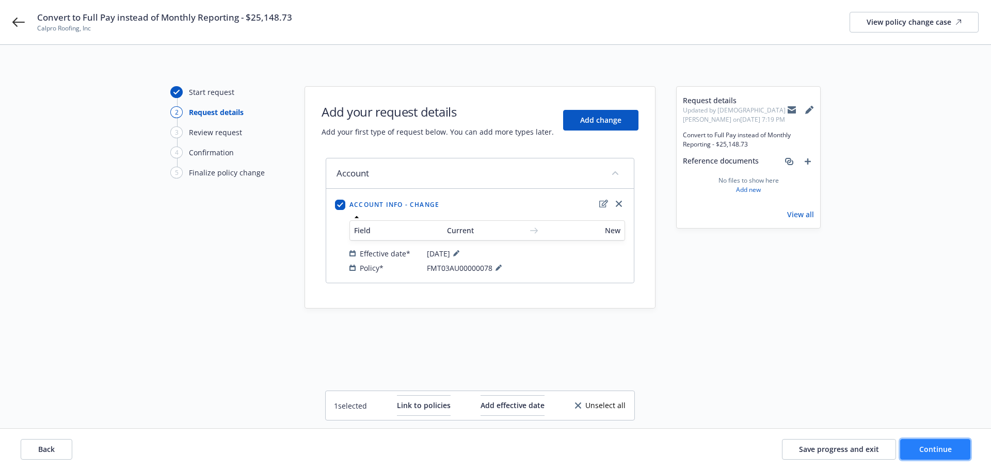
click at [924, 447] on span "Continue" at bounding box center [935, 449] width 33 height 10
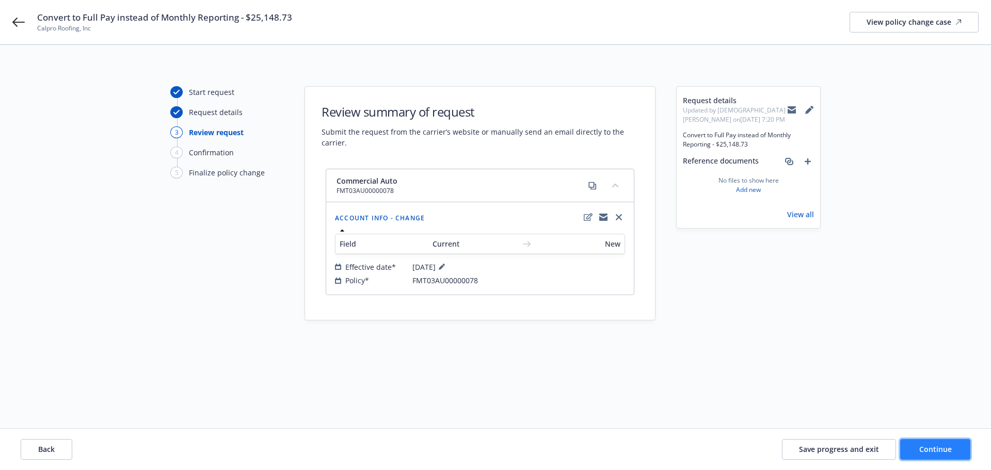
click at [947, 443] on button "Continue" at bounding box center [935, 449] width 70 height 21
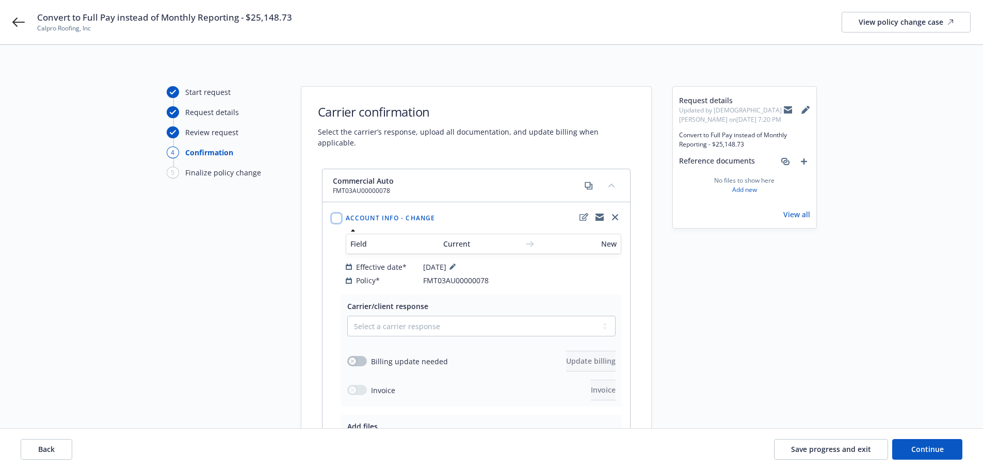
click at [334, 213] on input "checkbox" at bounding box center [336, 218] width 10 height 10
click at [401, 316] on select "Select a carrier response Accepted Accepted with revision No endorsement needed…" at bounding box center [481, 326] width 268 height 21
click at [347, 316] on select "Select a carrier response Accepted Accepted with revision No endorsement needed…" at bounding box center [481, 326] width 268 height 21
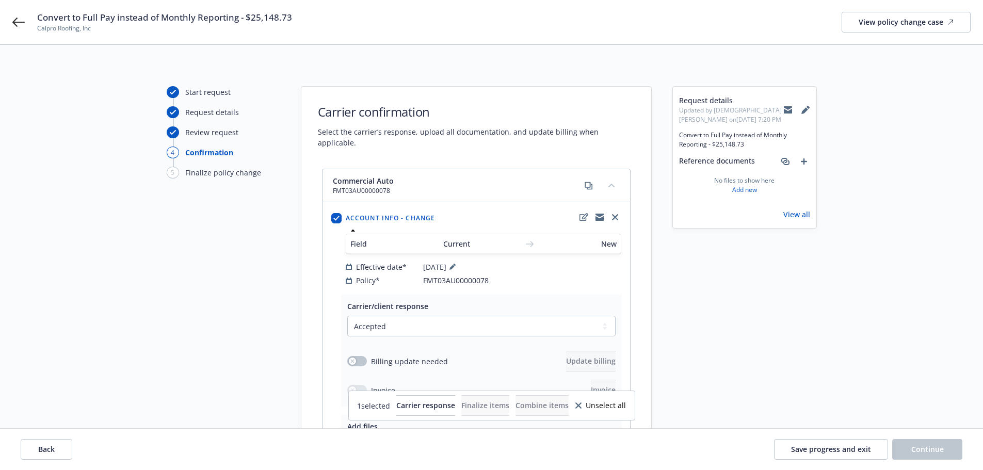
click at [284, 300] on div "Start request Request details Review request 4 Confirmation 5 Finalize policy c…" at bounding box center [491, 317] width 959 height 462
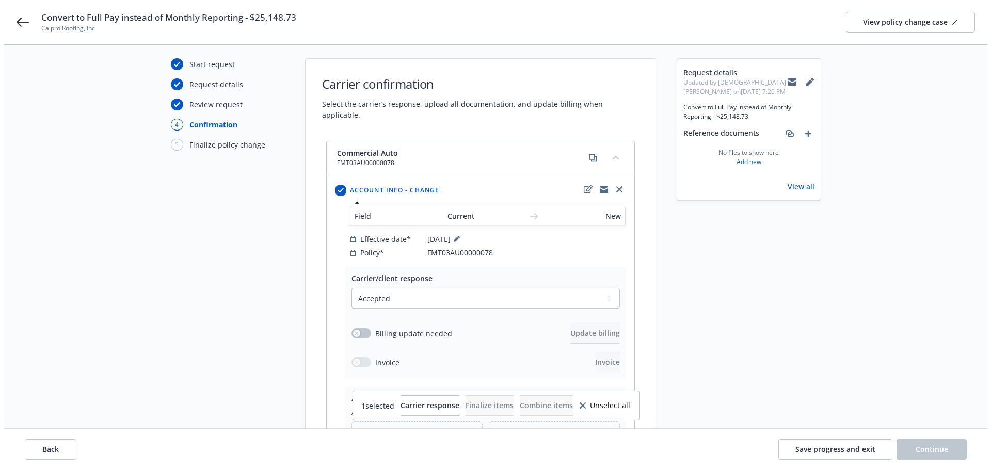
scroll to position [52, 0]
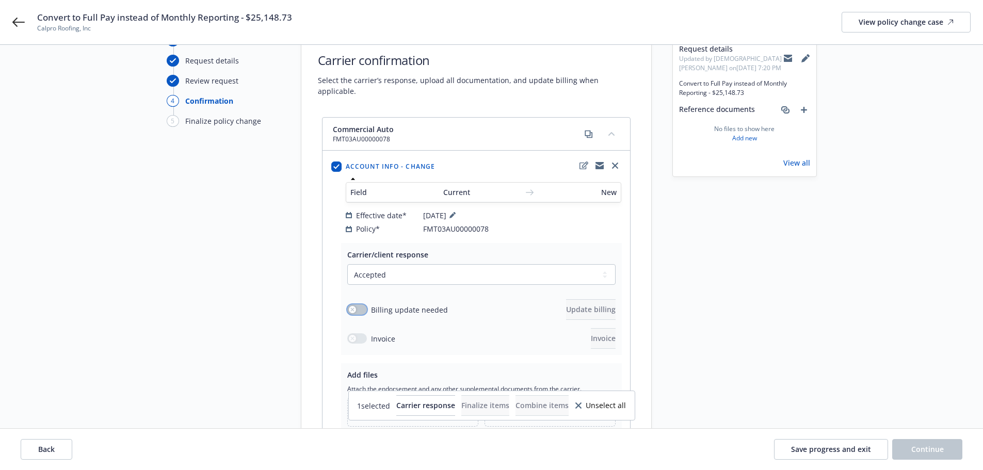
click at [362, 305] on button "button" at bounding box center [357, 310] width 20 height 10
click at [586, 305] on span "Update billing" at bounding box center [591, 310] width 50 height 10
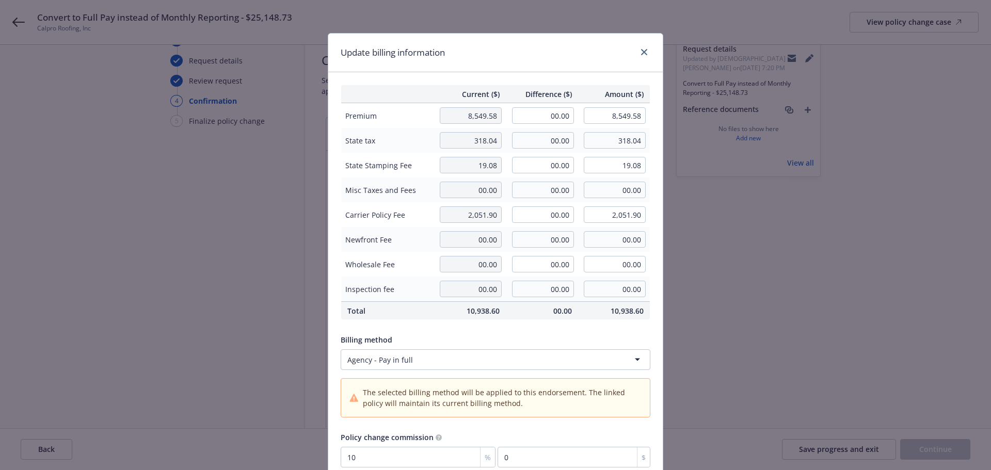
click at [636, 354] on html "Convert to Full Pay instead of Monthly Reporting - $25,148.73 Calpro Roofing, I…" at bounding box center [495, 183] width 991 height 470
click at [548, 118] on input "00.00" at bounding box center [543, 115] width 62 height 17
click at [555, 140] on input "00.00" at bounding box center [543, 140] width 62 height 17
click at [546, 116] on input "25,148.73" at bounding box center [543, 115] width 62 height 17
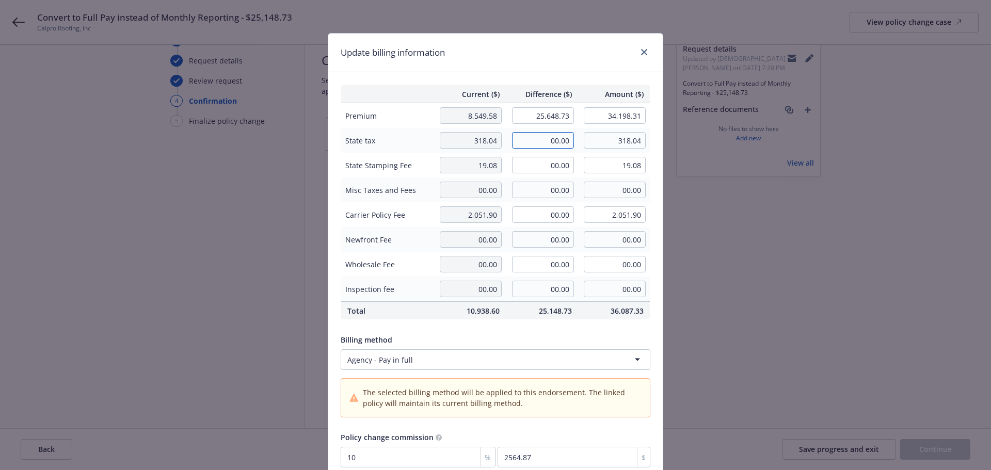
click at [555, 141] on input "00.00" at bounding box center [543, 140] width 62 height 17
click at [552, 161] on input "00.00" at bounding box center [543, 165] width 62 height 17
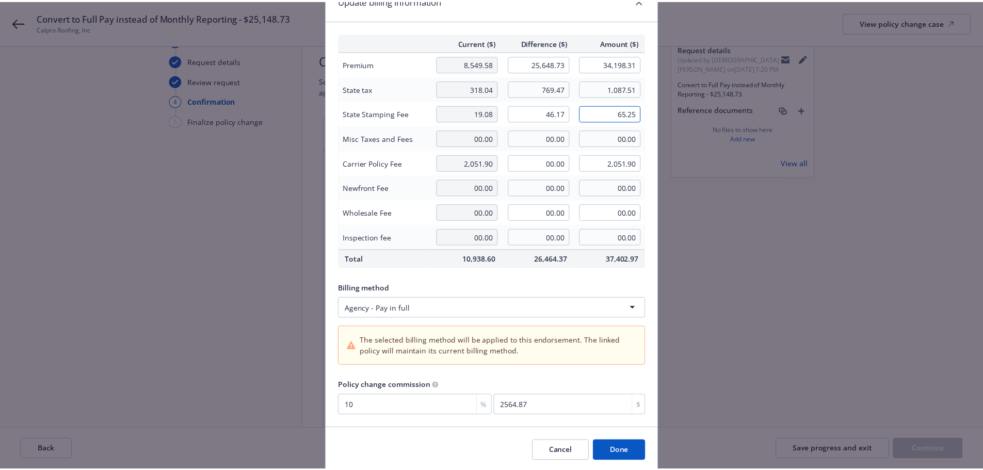
scroll to position [89, 0]
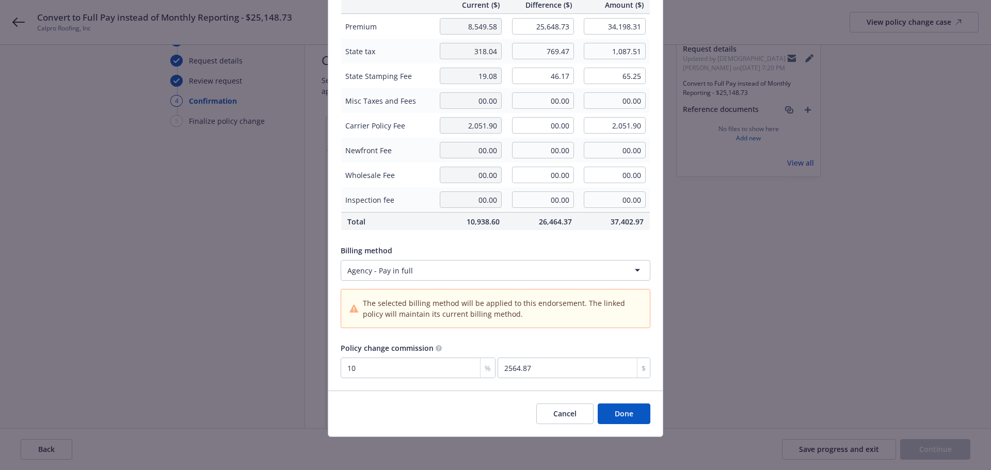
click at [616, 412] on button "Done" at bounding box center [624, 414] width 53 height 21
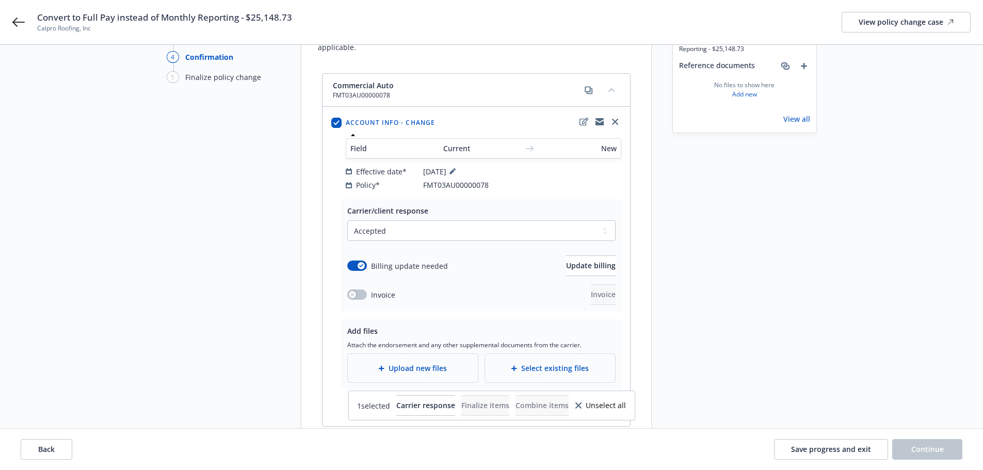
scroll to position [150, 0]
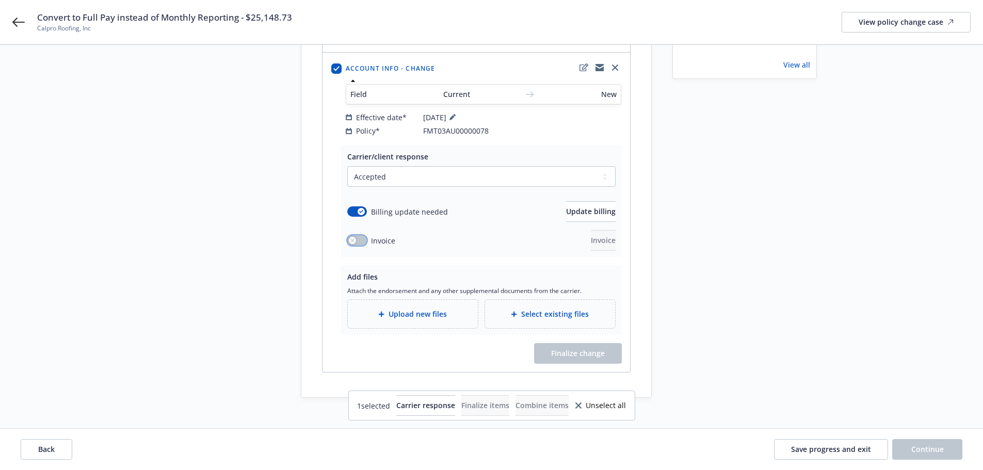
click at [355, 237] on div "button" at bounding box center [352, 240] width 7 height 7
click at [591, 231] on button "Invoice" at bounding box center [603, 240] width 25 height 21
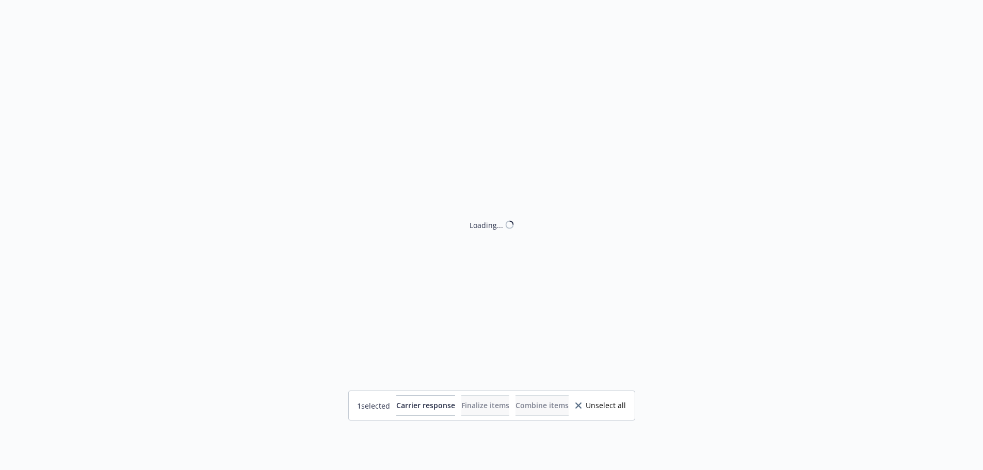
scroll to position [0, 0]
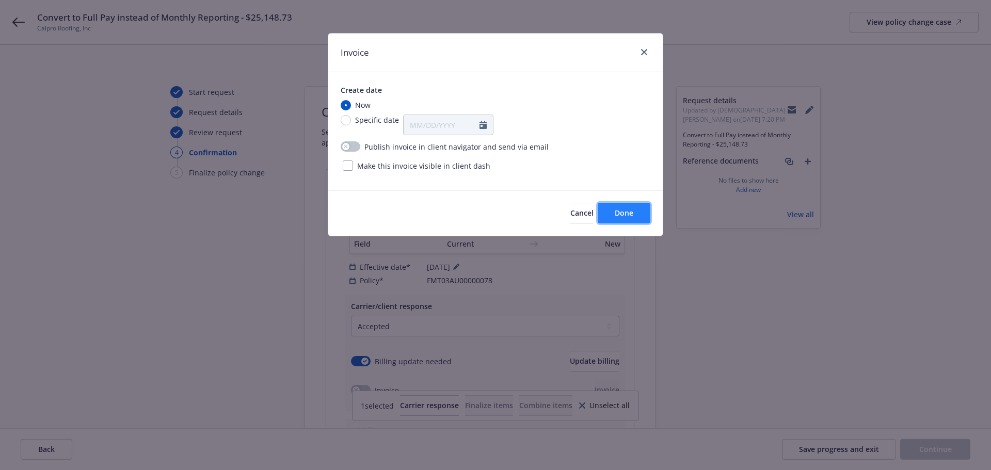
click at [631, 212] on span "Done" at bounding box center [624, 213] width 19 height 10
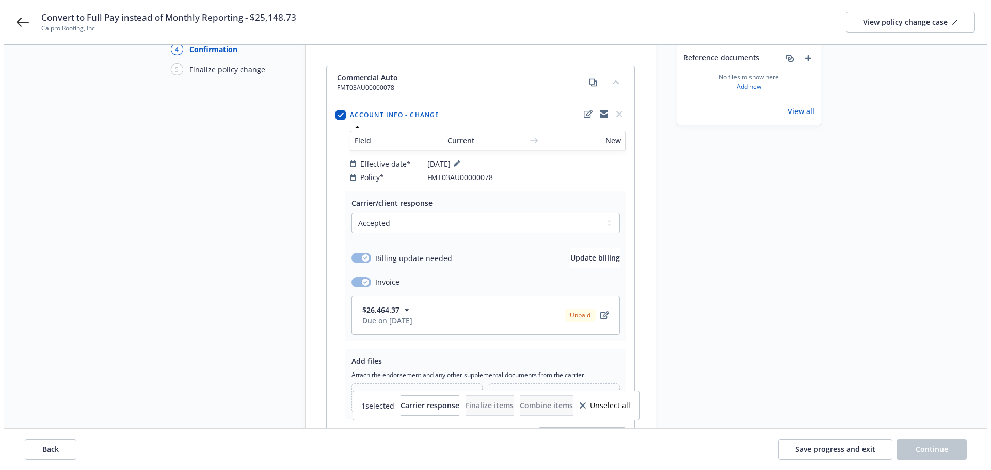
scroll to position [187, 0]
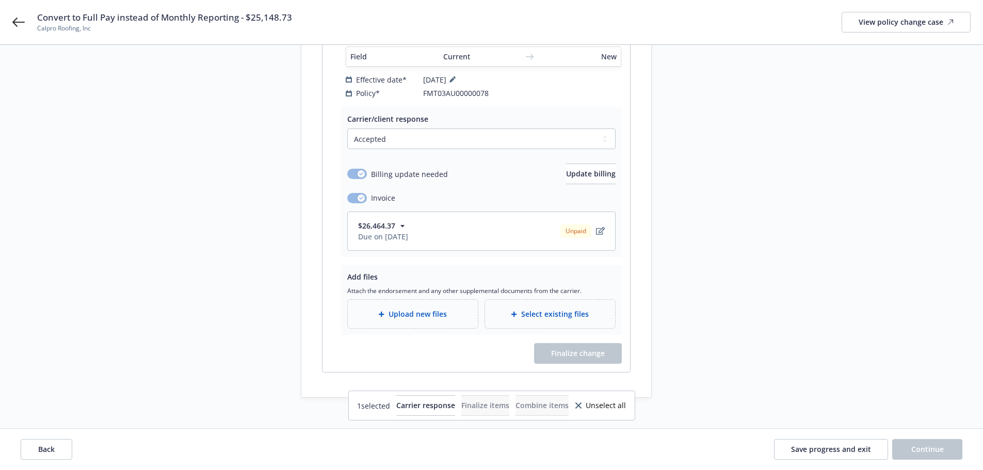
click at [431, 309] on span "Upload new files" at bounding box center [418, 314] width 58 height 11
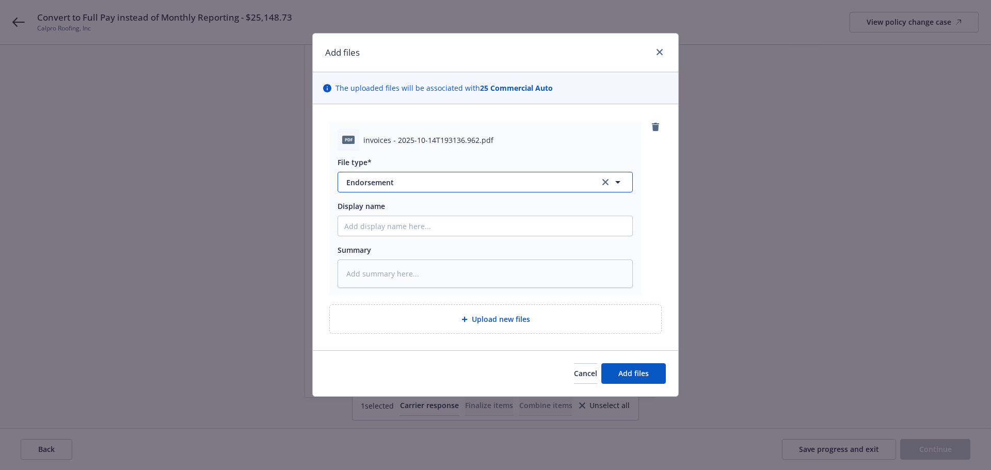
click at [405, 185] on span "Endorsement" at bounding box center [465, 182] width 239 height 11
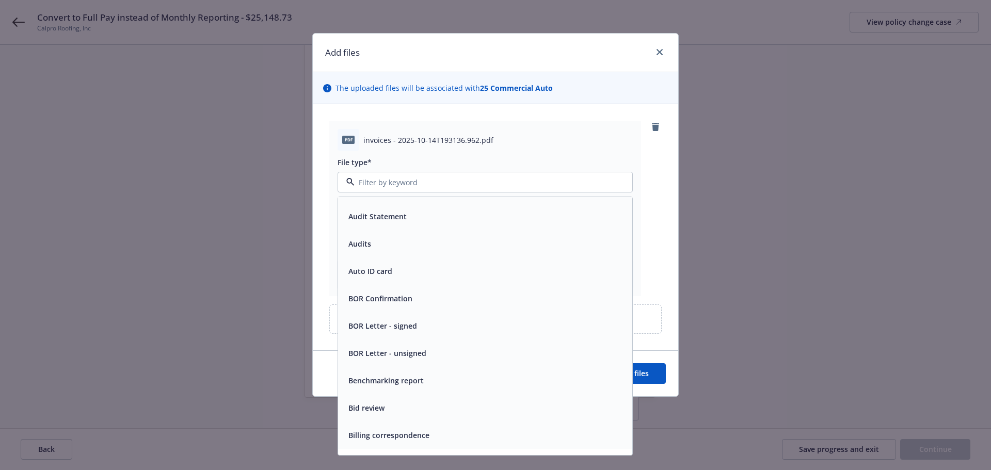
scroll to position [258, 0]
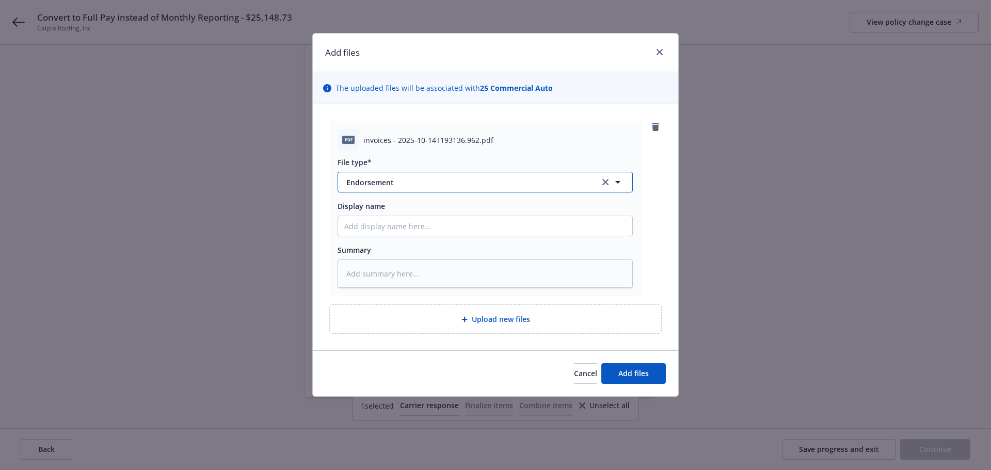
drag, startPoint x: 388, startPoint y: 181, endPoint x: 386, endPoint y: 188, distance: 7.5
click at [388, 181] on span "Endorsement" at bounding box center [465, 182] width 239 height 11
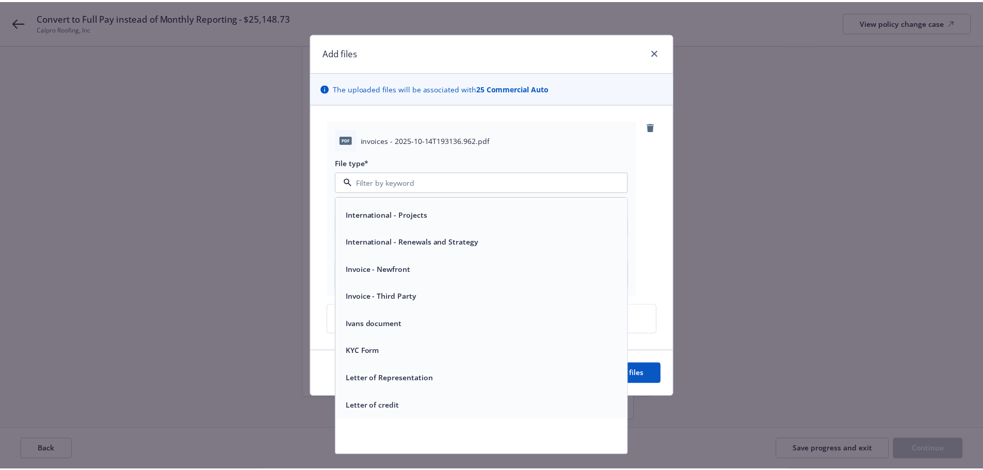
scroll to position [2323, 0]
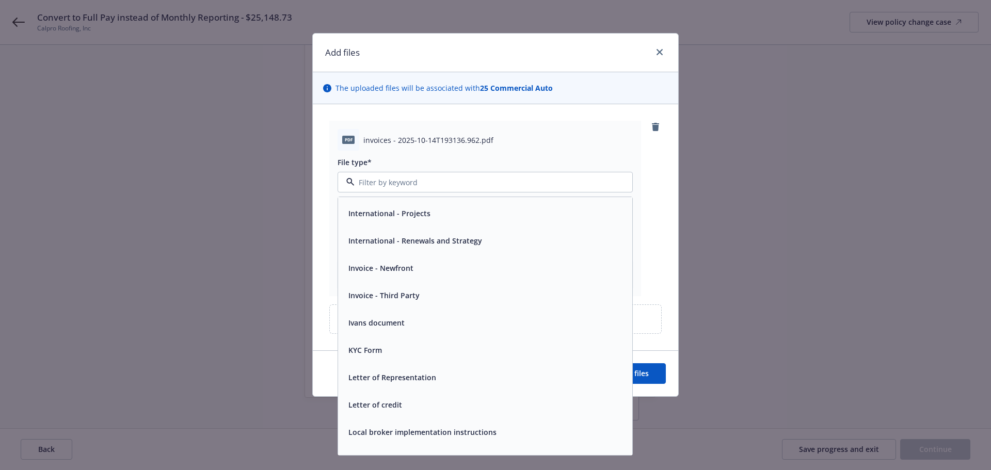
click at [393, 295] on span "Invoice - Third Party" at bounding box center [383, 295] width 71 height 11
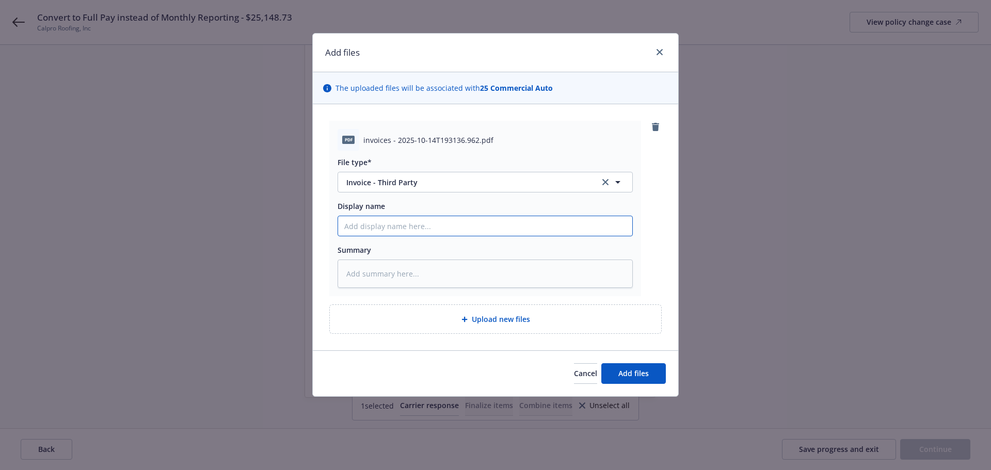
click at [390, 230] on input "Display name" at bounding box center [485, 226] width 294 height 20
paste input "Convert to Full Pay instead of Monthly Reporting - $25,148.73"
click at [621, 366] on button "Add files" at bounding box center [633, 373] width 65 height 21
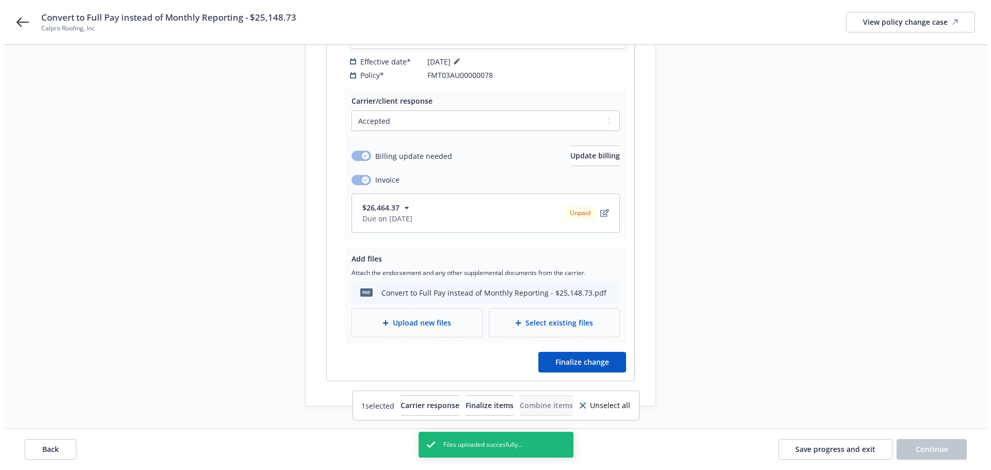
scroll to position [214, 0]
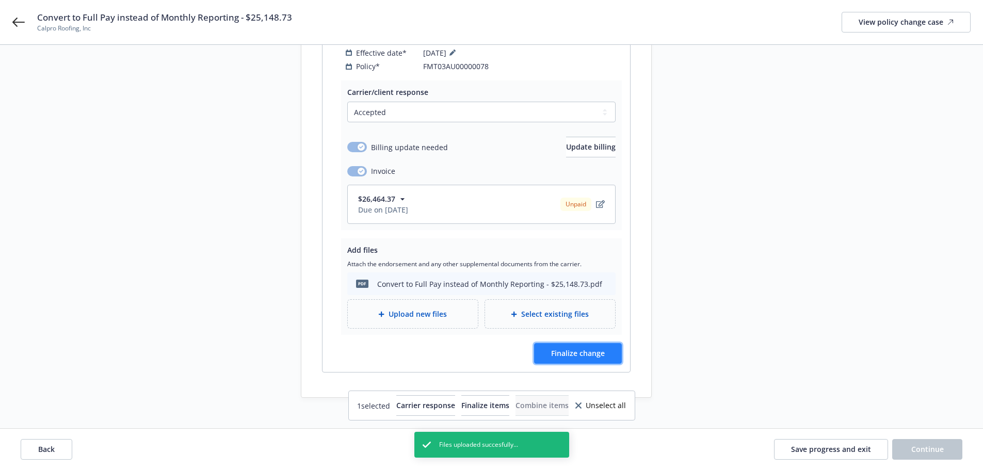
click at [580, 348] on span "Finalize change" at bounding box center [578, 353] width 54 height 10
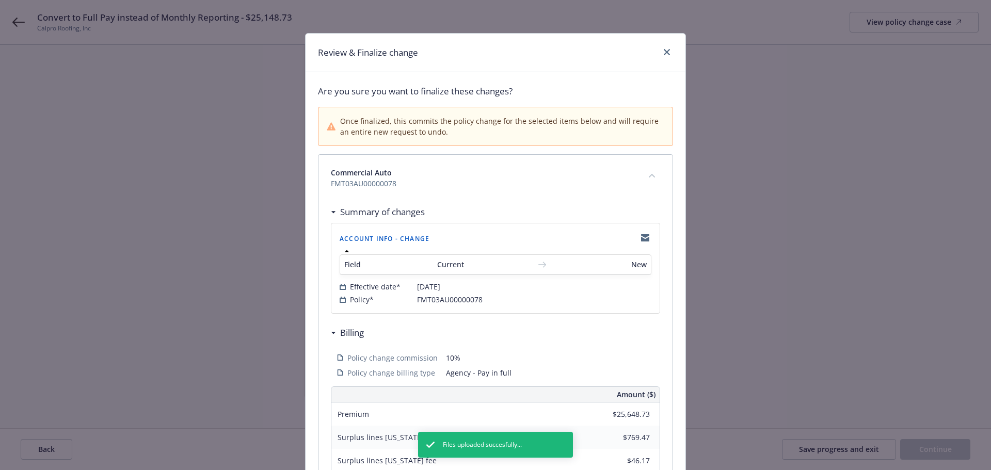
scroll to position [239, 0]
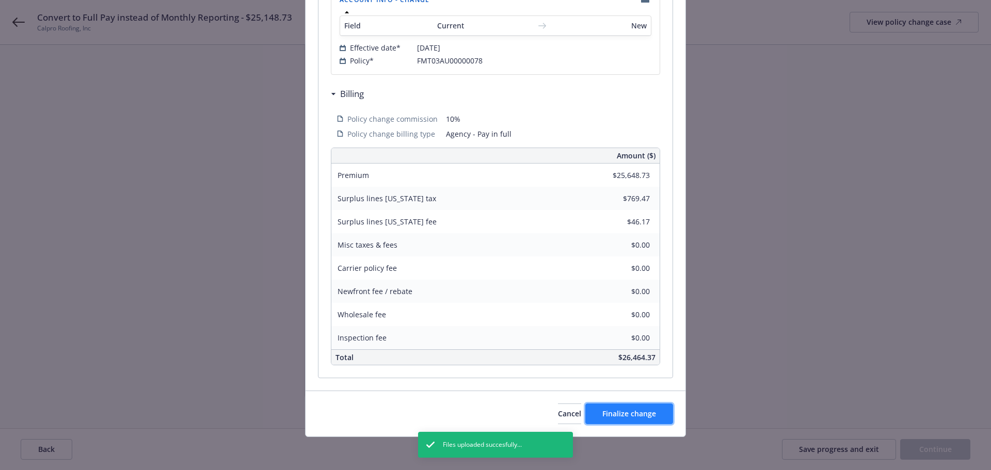
click at [636, 414] on span "Finalize change" at bounding box center [629, 414] width 54 height 10
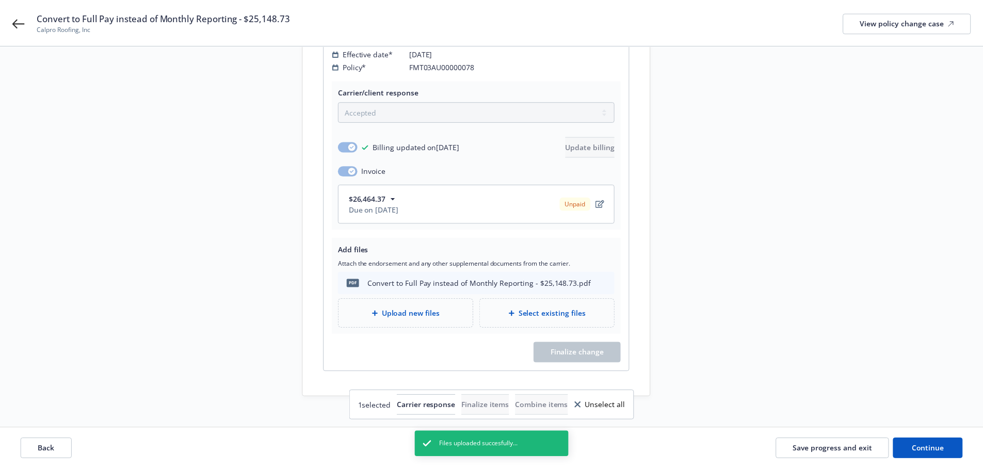
scroll to position [214, 0]
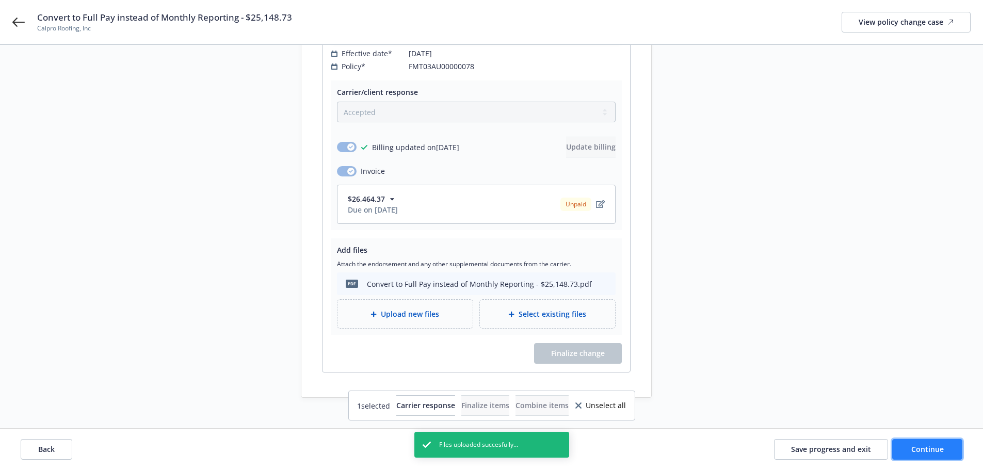
click at [940, 443] on button "Continue" at bounding box center [928, 449] width 70 height 21
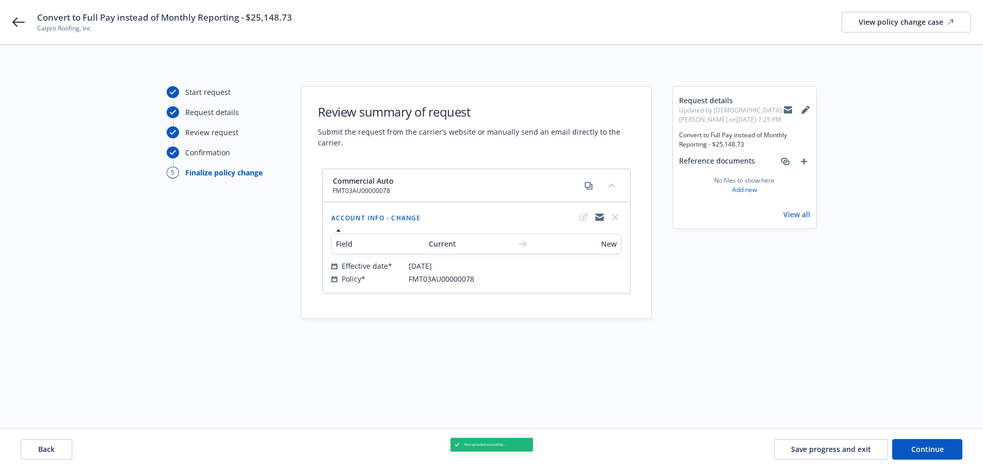
scroll to position [0, 0]
click at [942, 446] on span "Continue" at bounding box center [935, 449] width 33 height 10
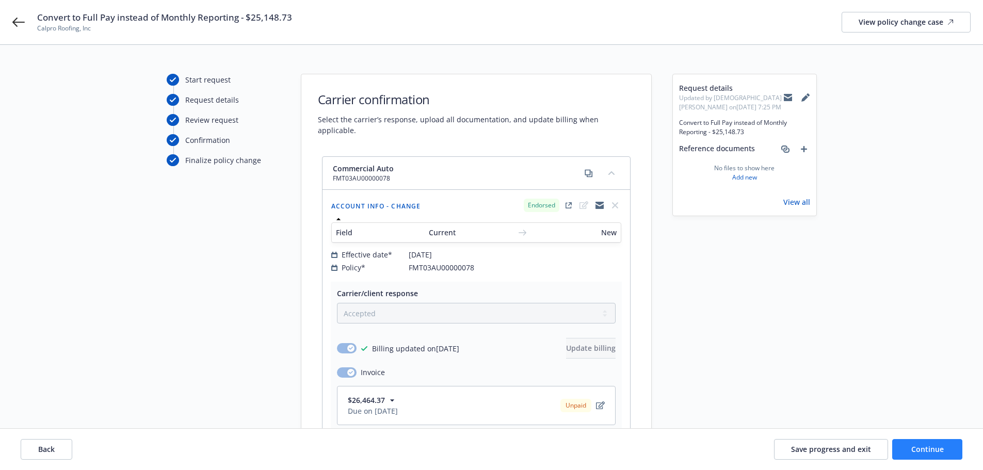
scroll to position [214, 0]
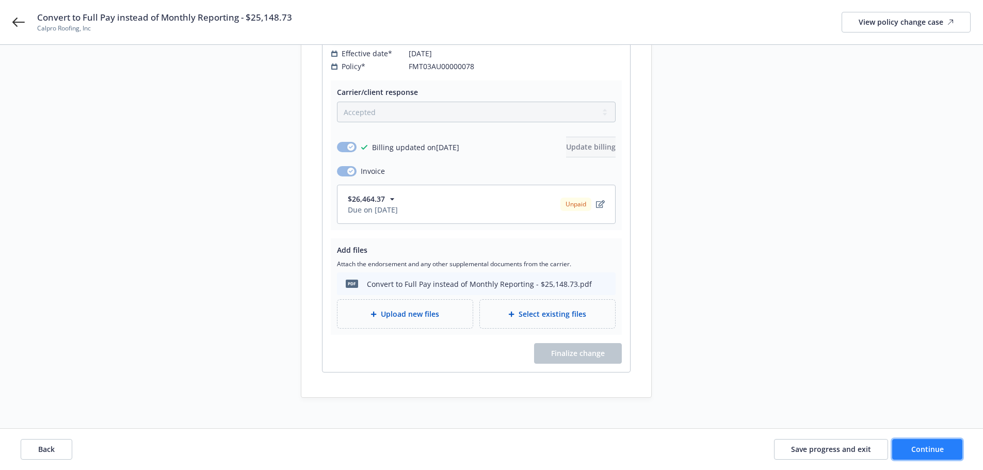
click at [919, 443] on button "Continue" at bounding box center [928, 449] width 70 height 21
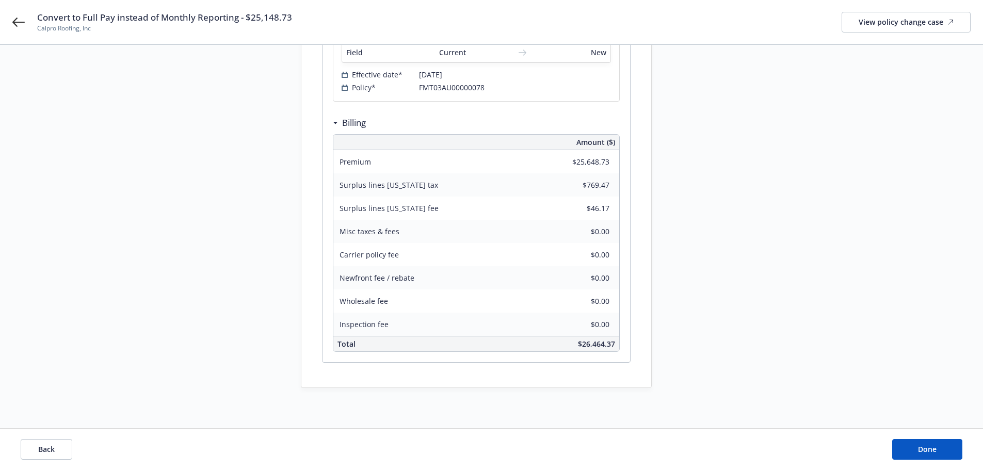
scroll to position [215, 0]
click at [932, 444] on span "Done" at bounding box center [927, 449] width 19 height 10
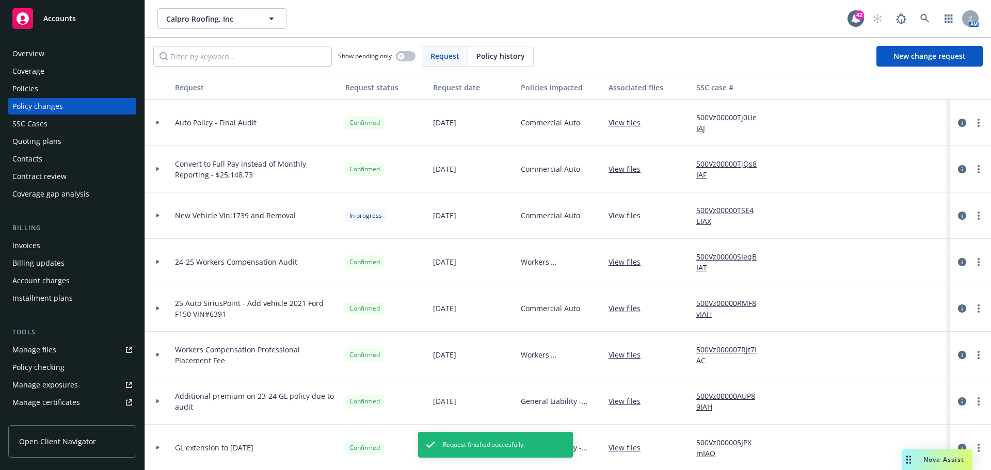
click at [34, 244] on div "Invoices" at bounding box center [26, 245] width 28 height 17
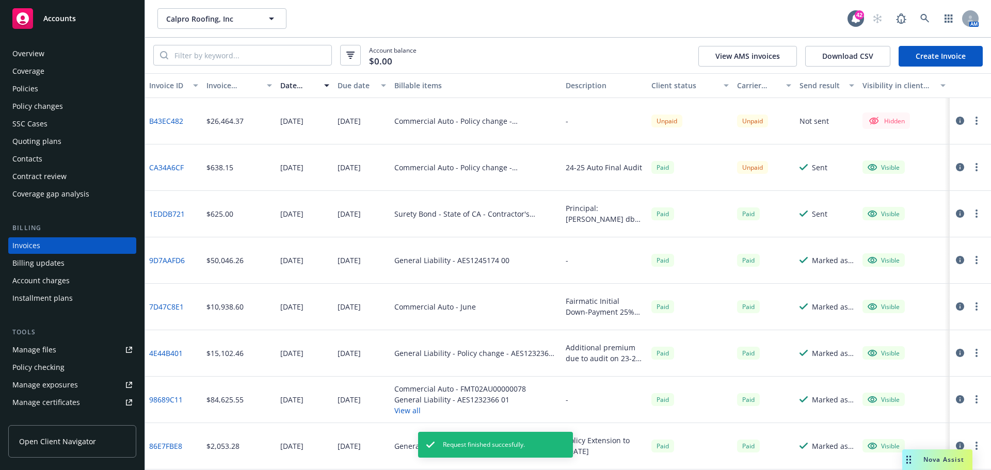
click at [170, 120] on link "B43EC482" at bounding box center [166, 121] width 34 height 11
click at [971, 119] on button "button" at bounding box center [977, 121] width 12 height 12
click at [908, 202] on link "Make it visible in client dash" at bounding box center [909, 204] width 132 height 21
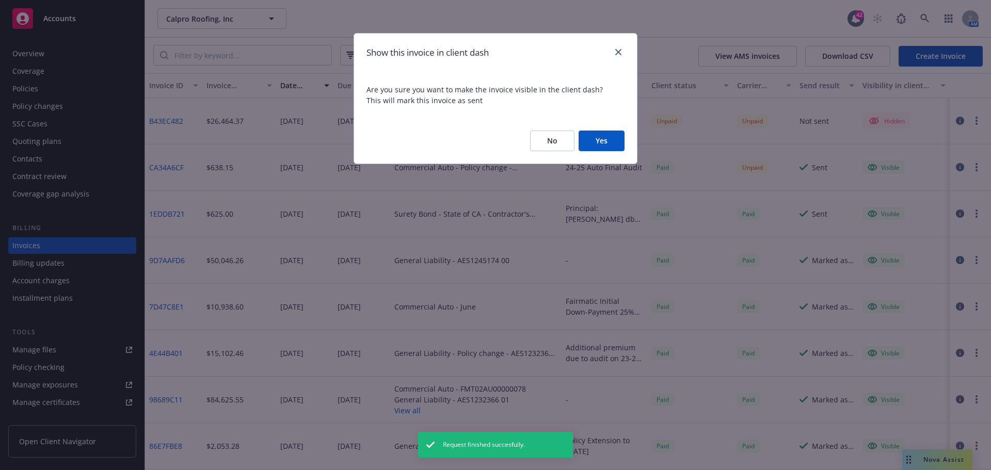
click at [608, 141] on button "Yes" at bounding box center [602, 141] width 46 height 21
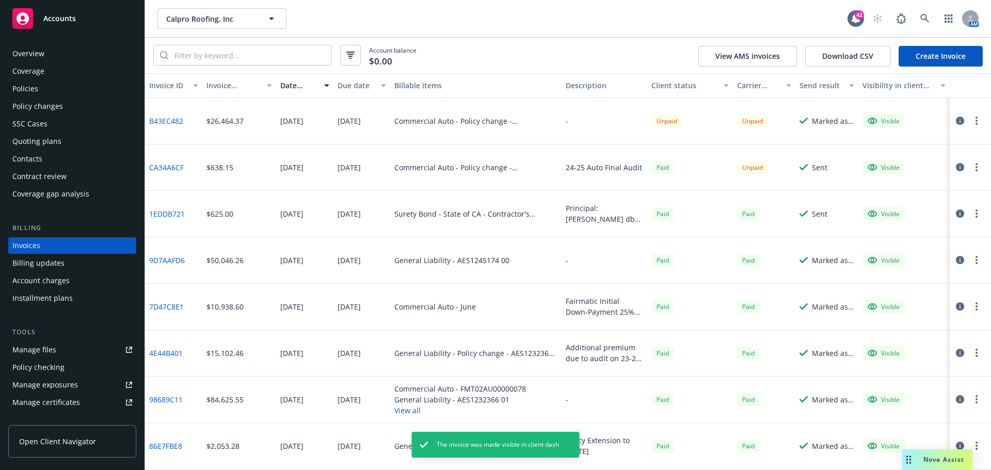
click at [171, 123] on link "B43EC482" at bounding box center [166, 121] width 34 height 11
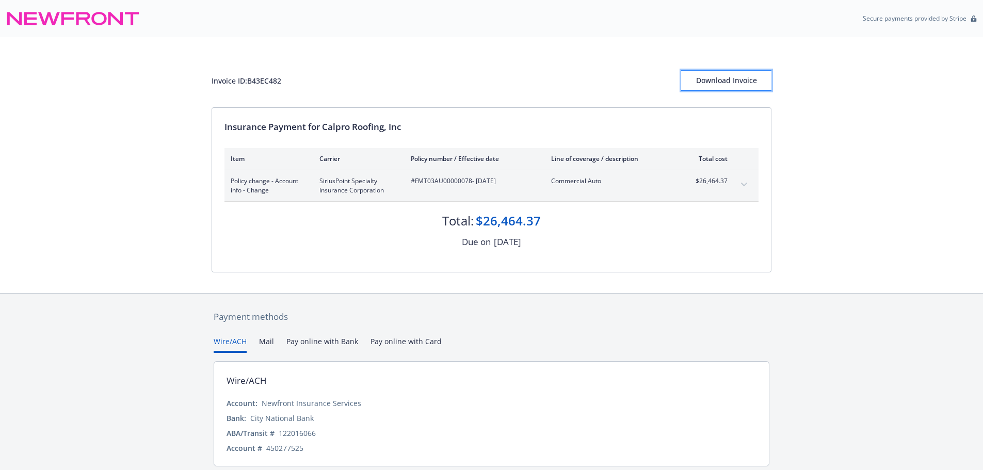
click at [742, 84] on div "Download Invoice" at bounding box center [726, 81] width 90 height 20
